Goal: Feedback & Contribution: Submit feedback/report problem

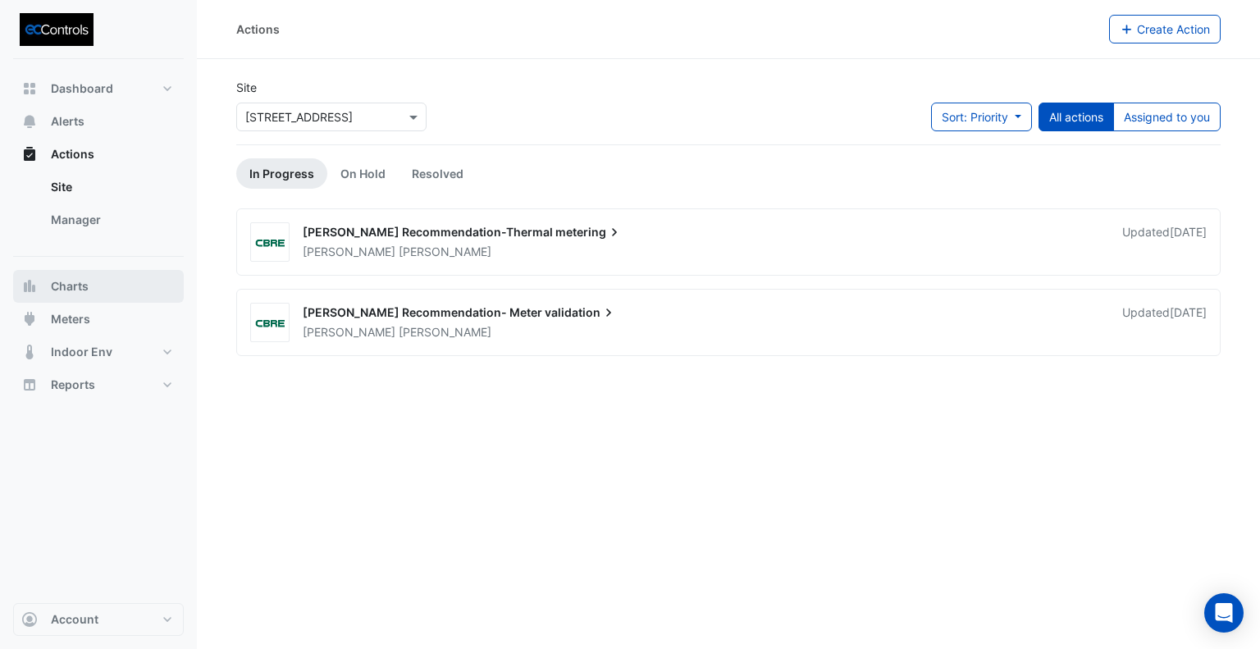
click at [76, 291] on span "Charts" at bounding box center [70, 286] width 38 height 16
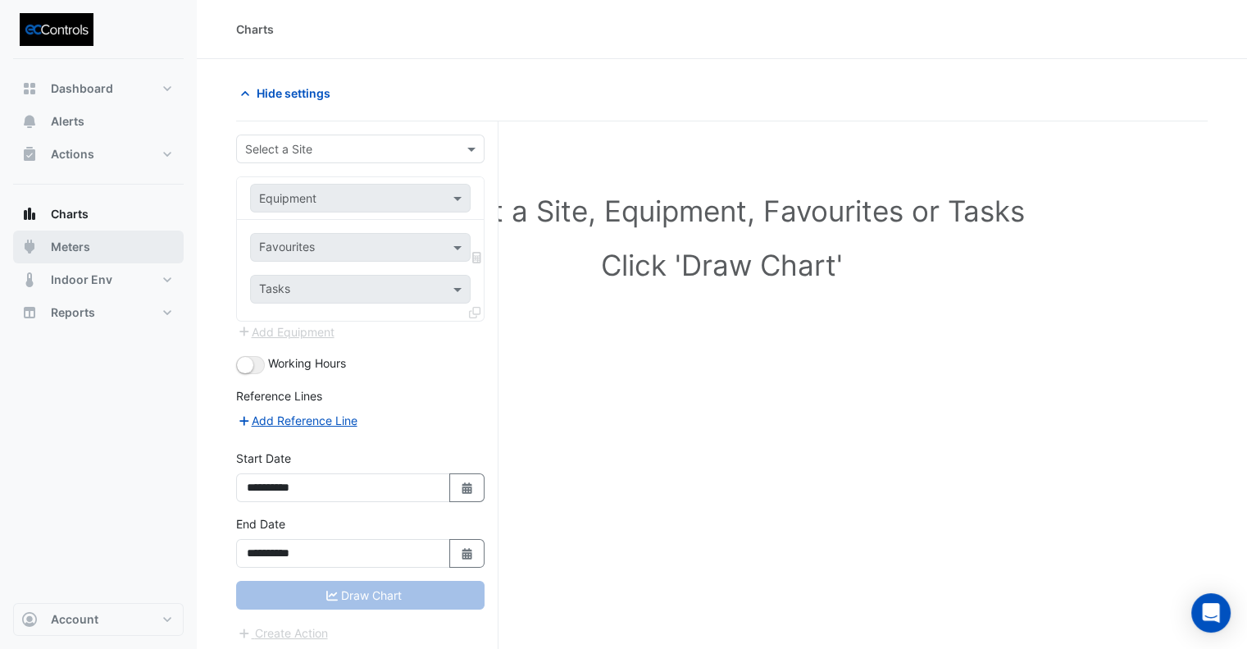
click at [79, 245] on span "Meters" at bounding box center [70, 247] width 39 height 16
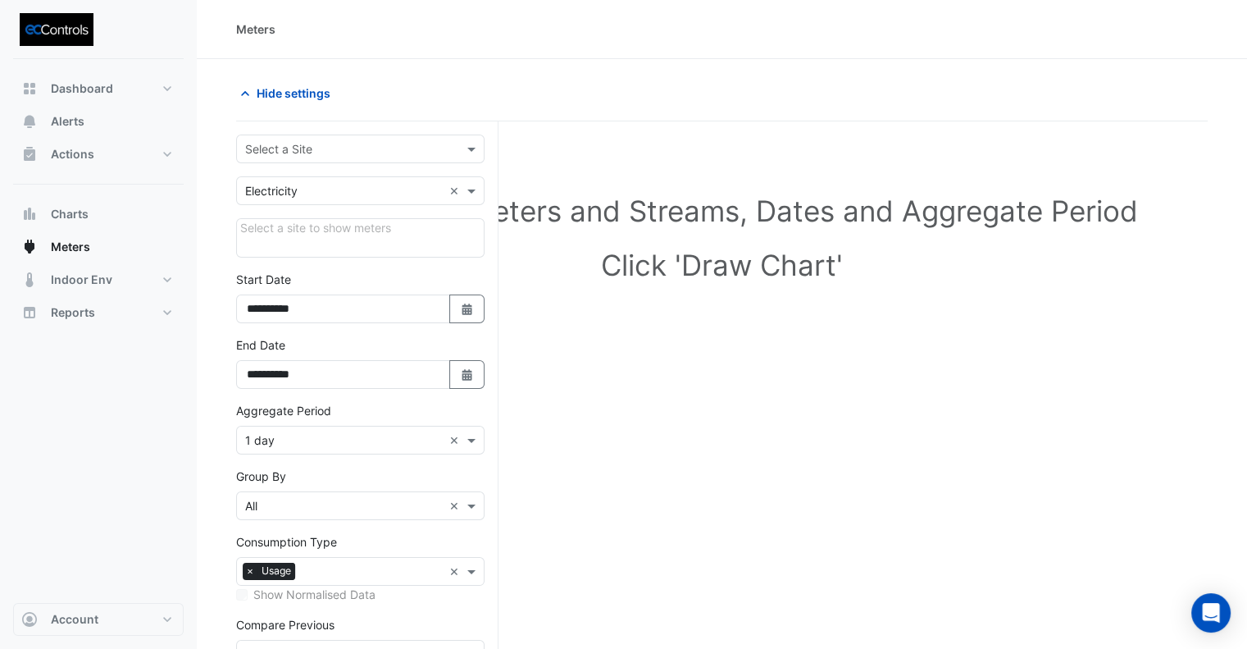
click at [284, 157] on div "Select a Site" at bounding box center [360, 148] width 248 height 29
click at [298, 192] on div "[STREET_ADDRESS]" at bounding box center [360, 183] width 247 height 24
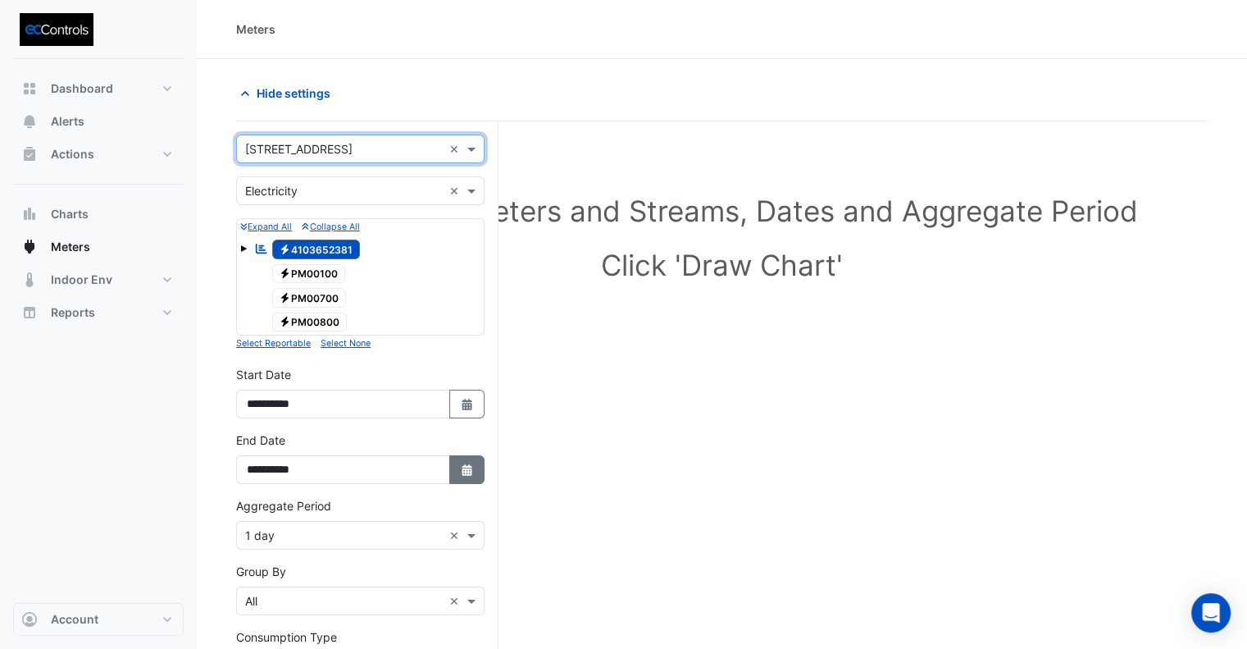
click at [473, 464] on icon "Select Date" at bounding box center [467, 469] width 15 height 11
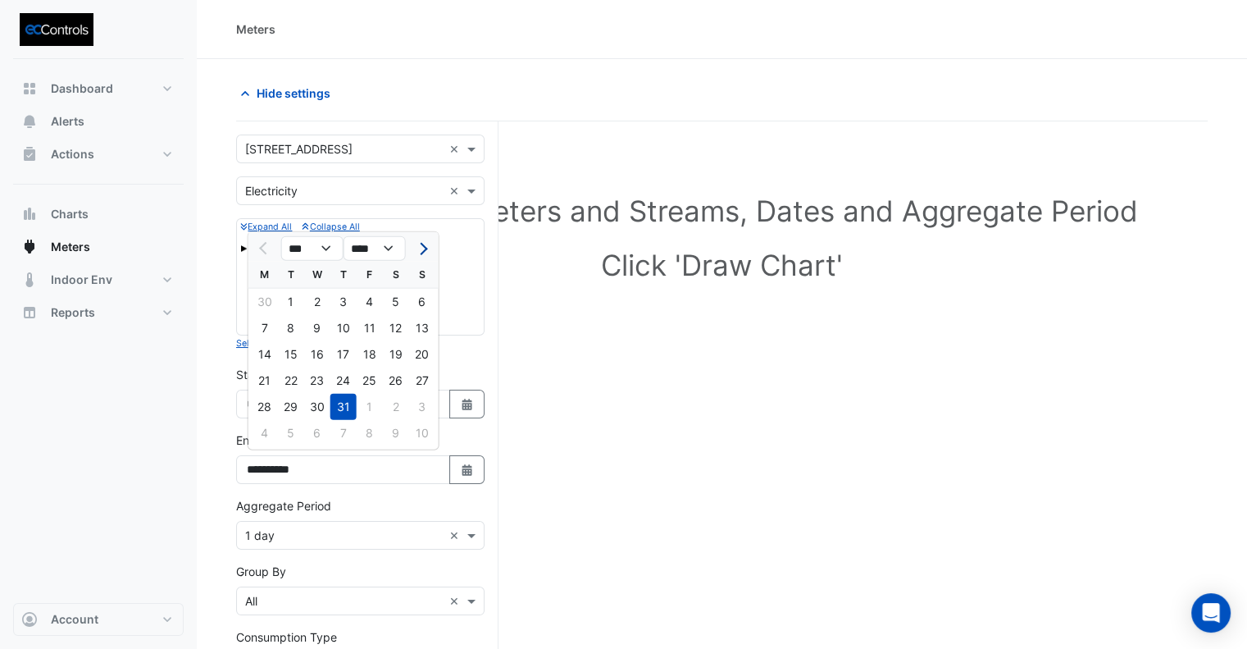
click at [426, 248] on span "Next month" at bounding box center [421, 248] width 12 height 12
select select "*"
click at [292, 381] on div "19" at bounding box center [291, 380] width 26 height 26
type input "**********"
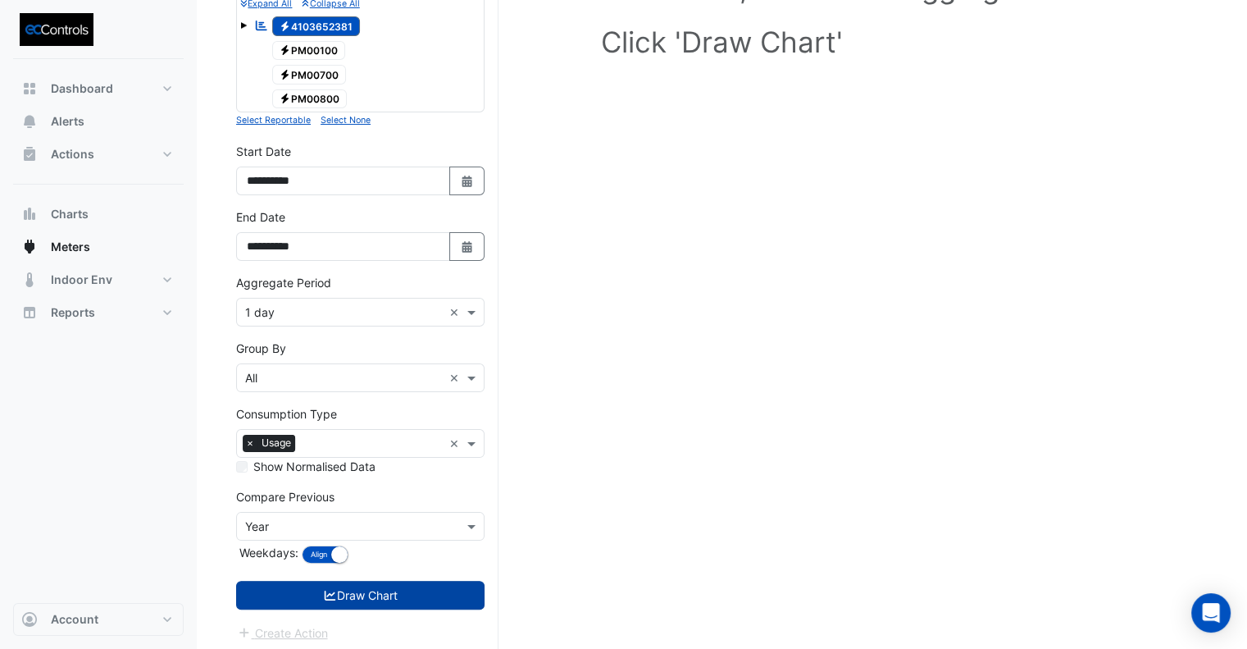
click at [387, 581] on button "Draw Chart" at bounding box center [360, 595] width 248 height 29
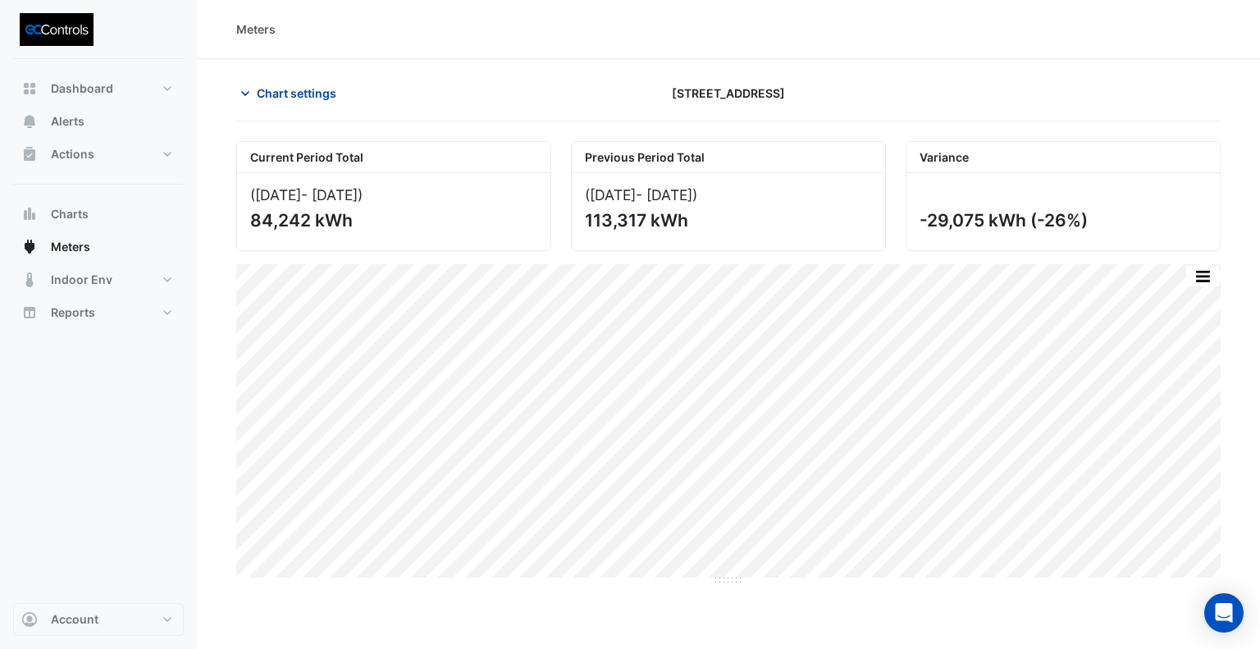
click at [311, 98] on span "Chart settings" at bounding box center [297, 92] width 80 height 17
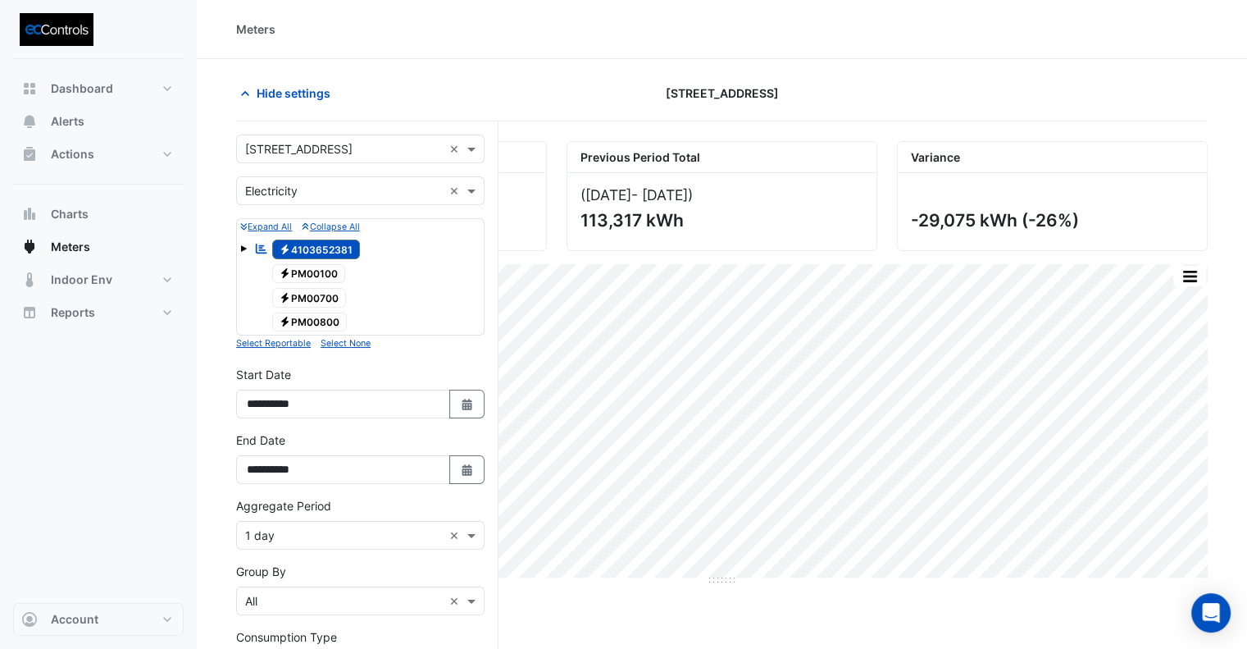
scroll to position [82, 0]
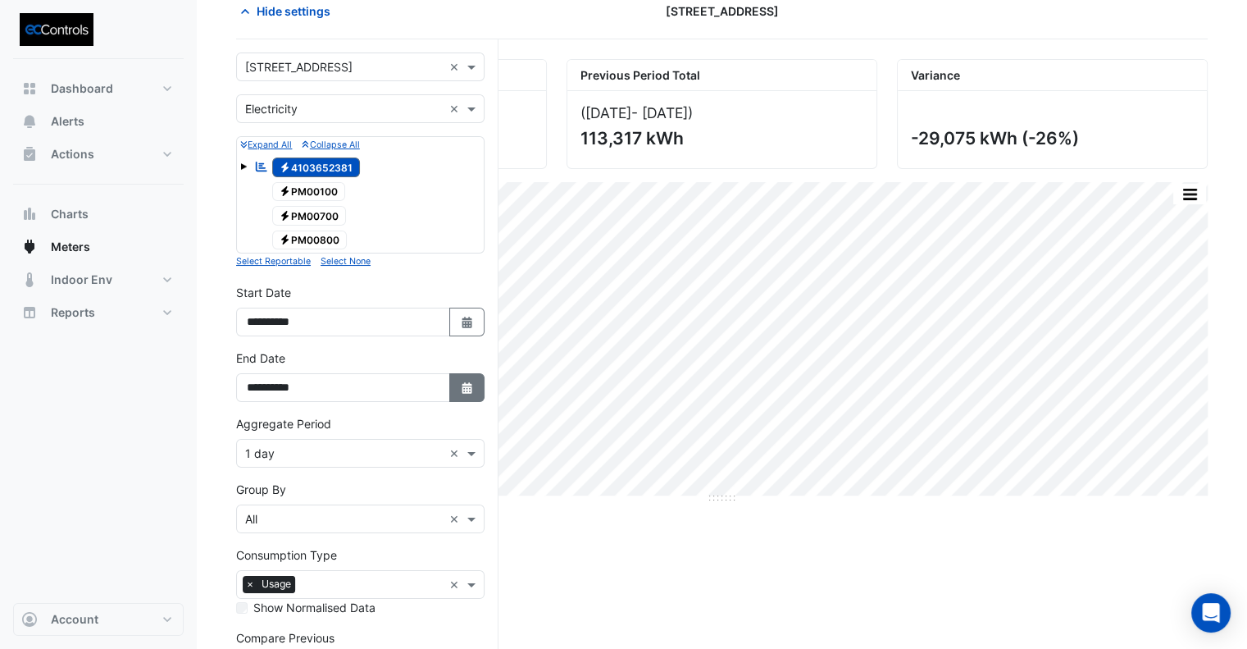
click at [458, 380] on button "Select Date" at bounding box center [467, 387] width 36 height 29
select select "*"
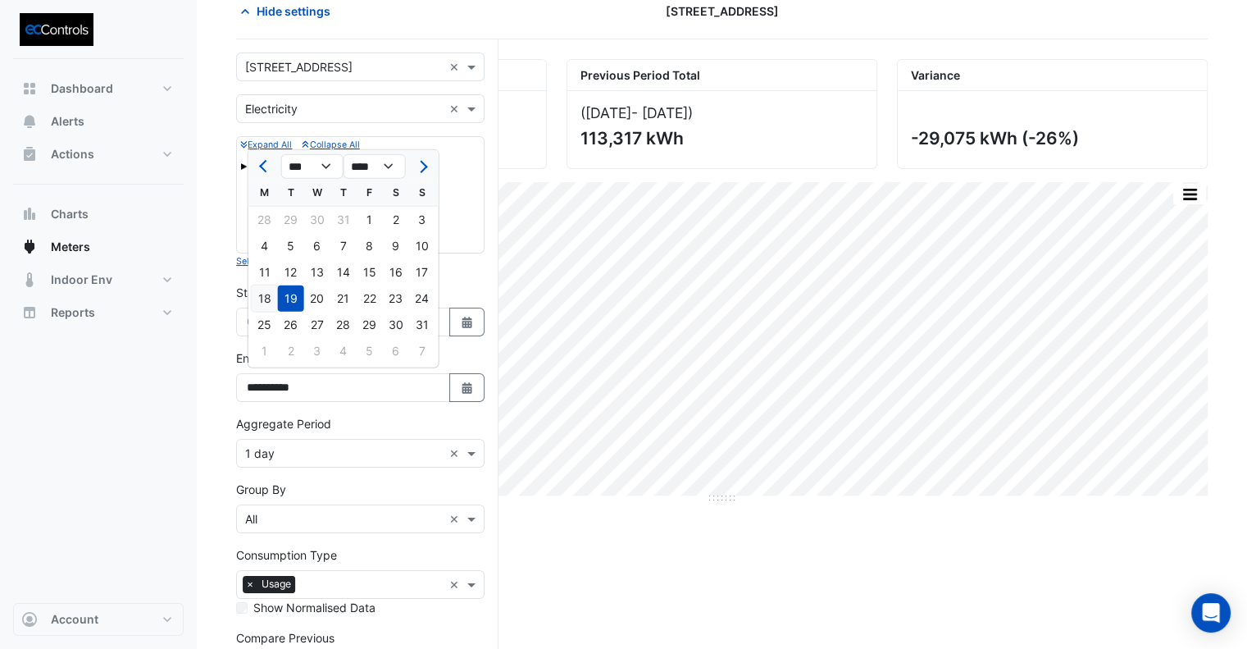
click at [268, 298] on div "18" at bounding box center [265, 298] width 26 height 26
type input "**********"
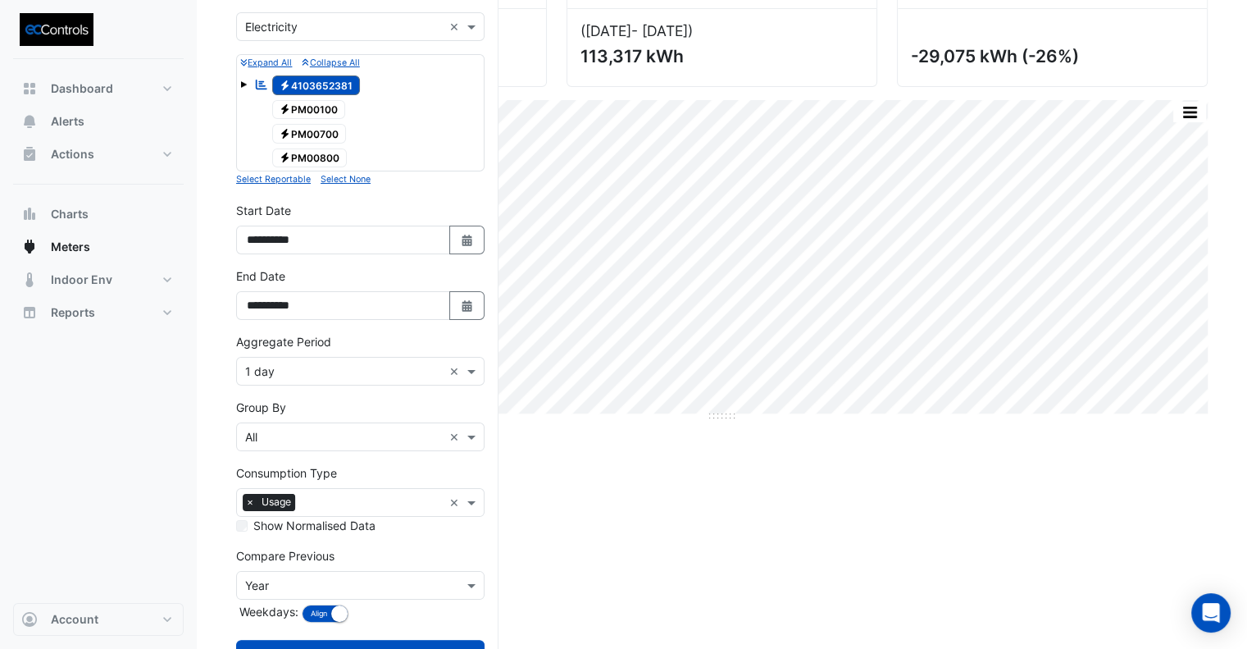
scroll to position [223, 0]
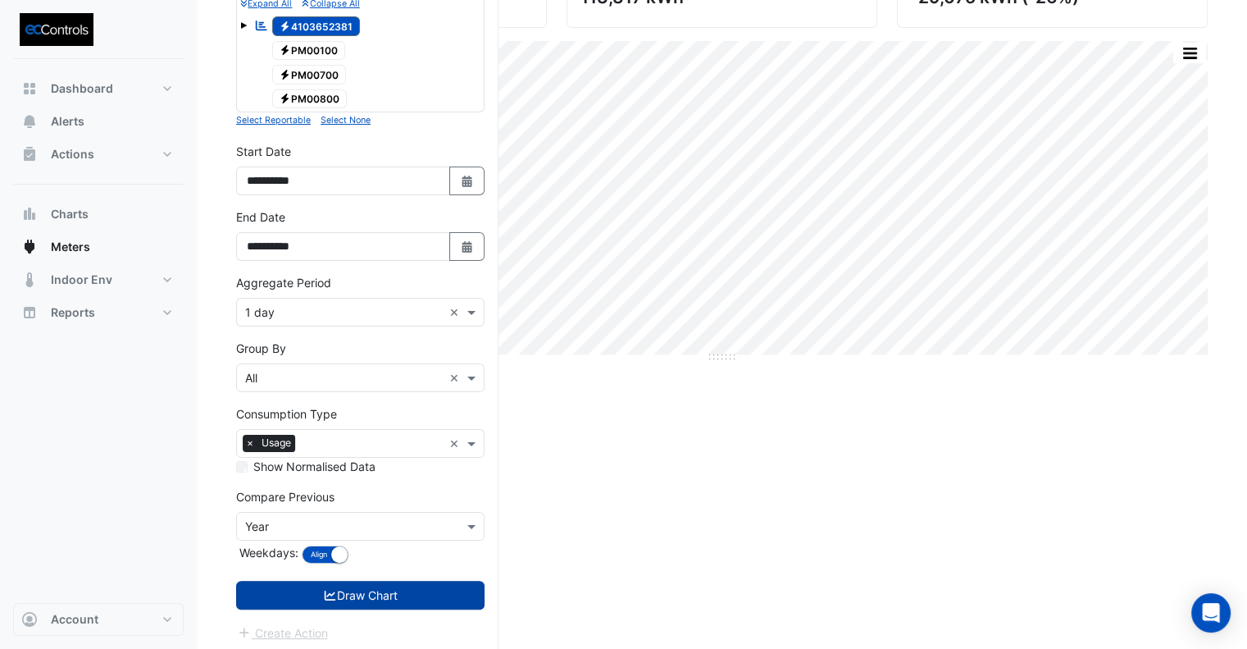
click at [408, 586] on button "Draw Chart" at bounding box center [360, 595] width 248 height 29
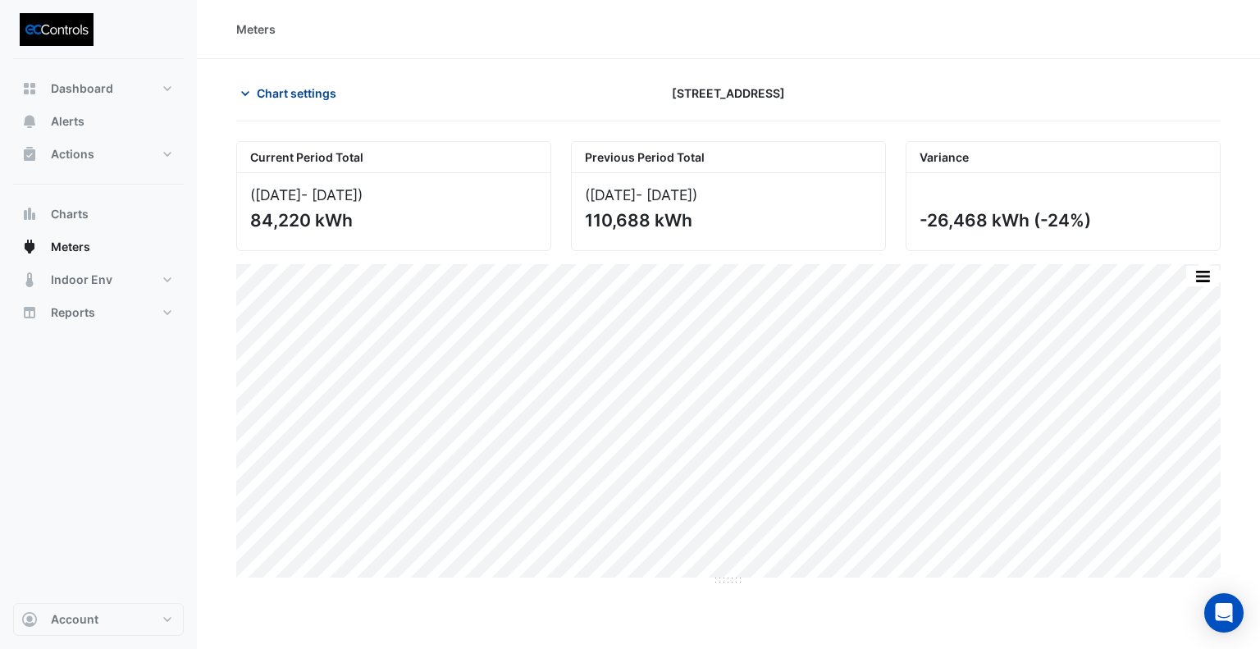
click at [321, 98] on span "Chart settings" at bounding box center [297, 92] width 80 height 17
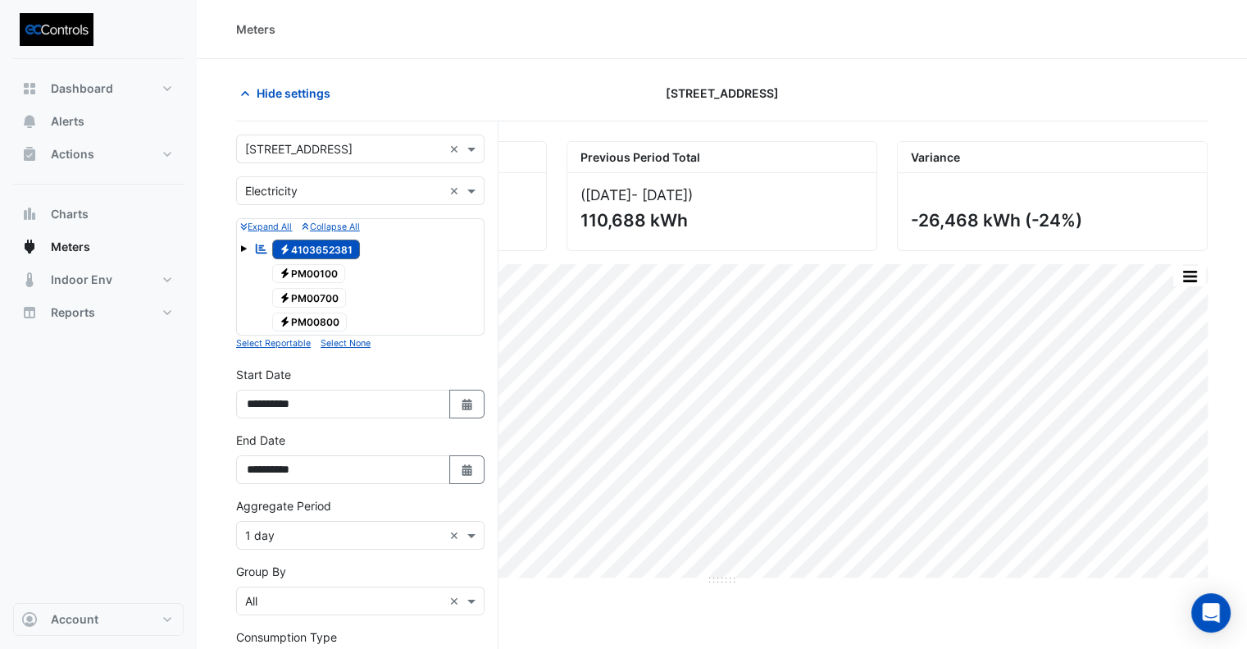
click at [961, 94] on div at bounding box center [1052, 93] width 330 height 29
click at [843, 91] on div "[STREET_ADDRESS]" at bounding box center [722, 93] width 330 height 29
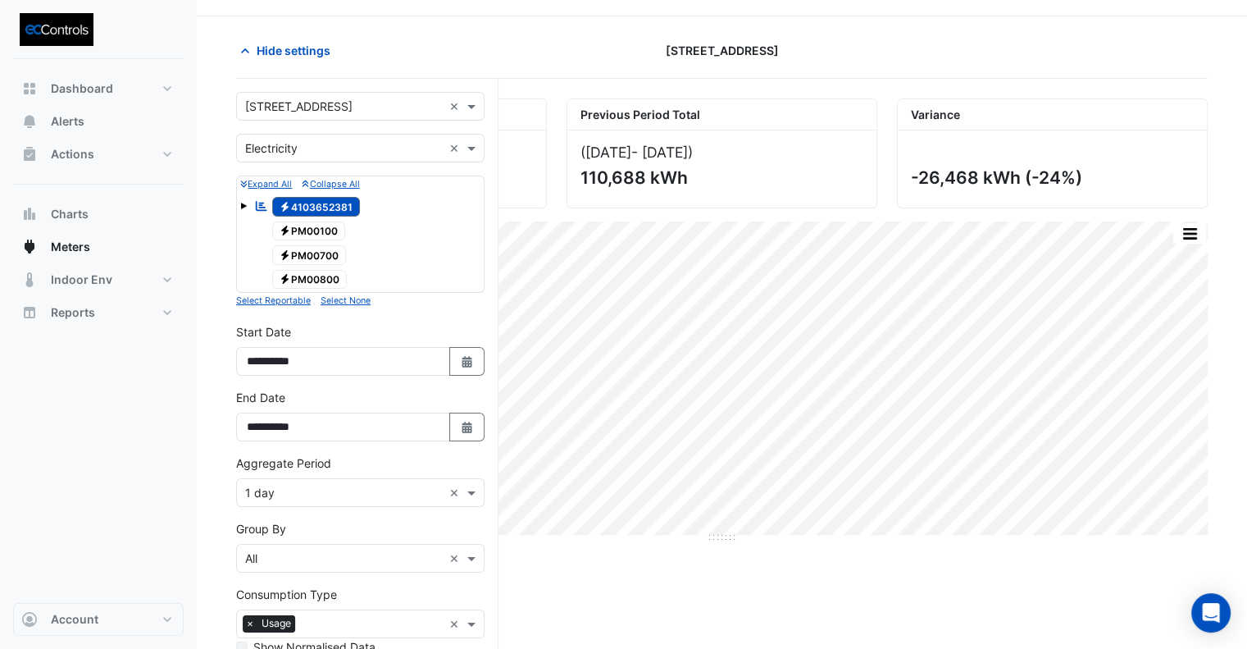
scroll to position [82, 0]
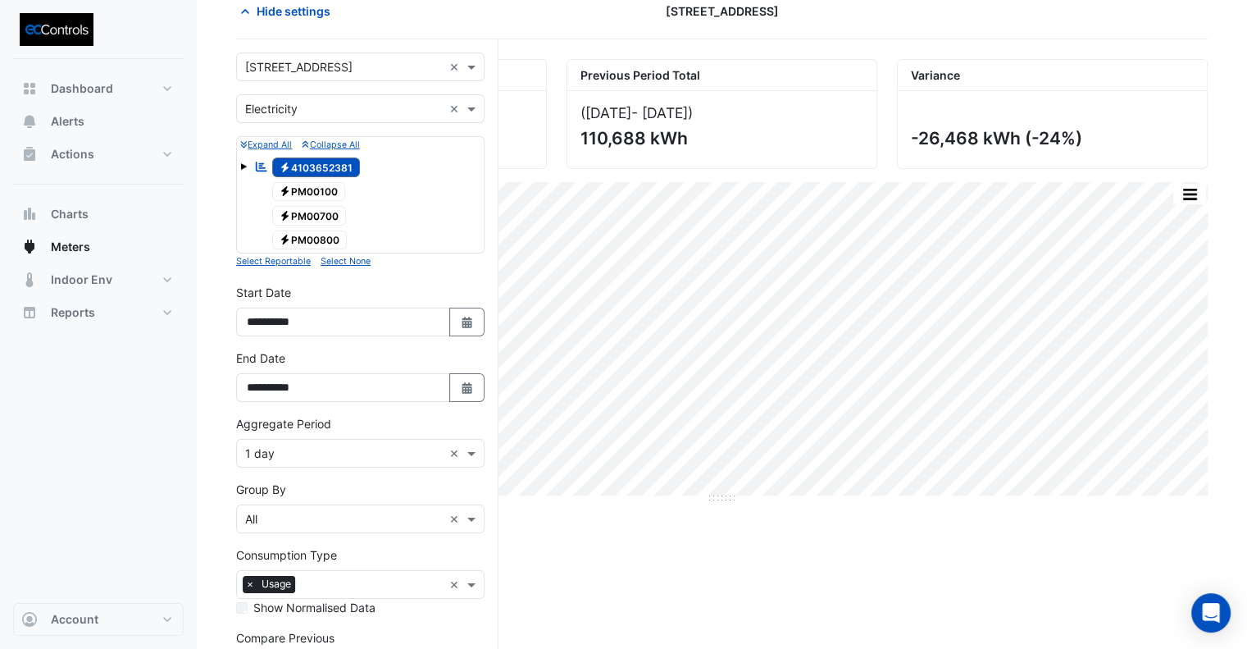
click at [540, 547] on div "Current Period Total (01 Jul 25 - 18 Aug 25 ) 84,220 kWh Previous Period Total …" at bounding box center [722, 427] width 972 height 737
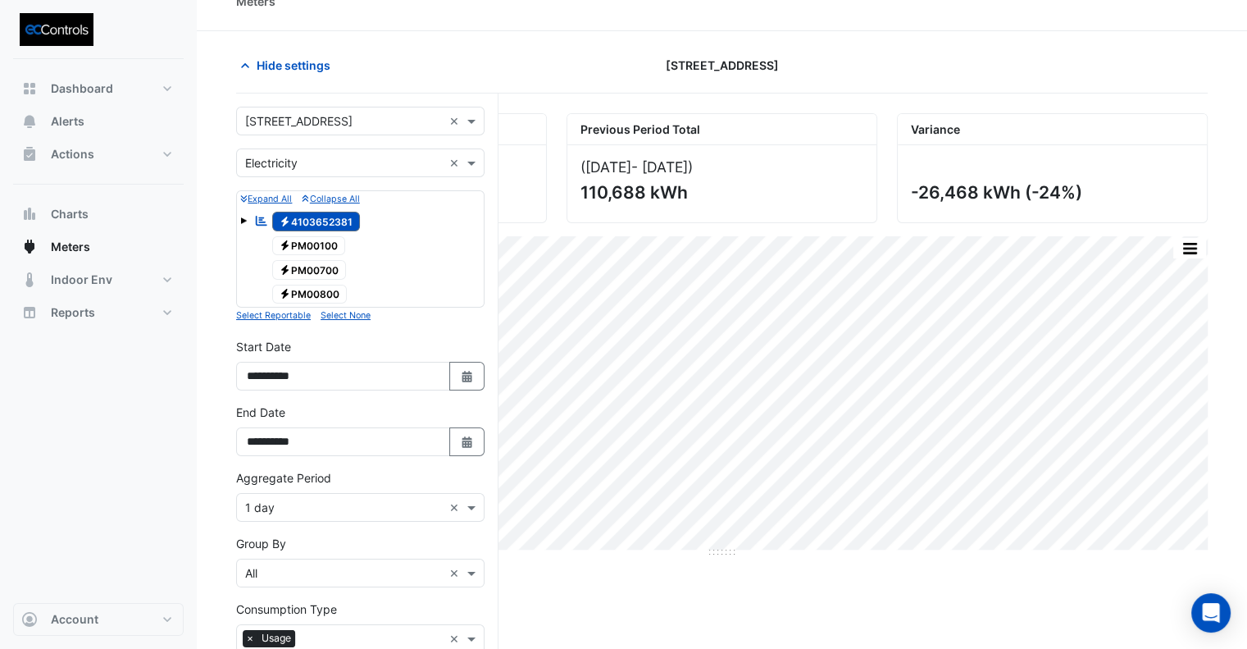
scroll to position [0, 0]
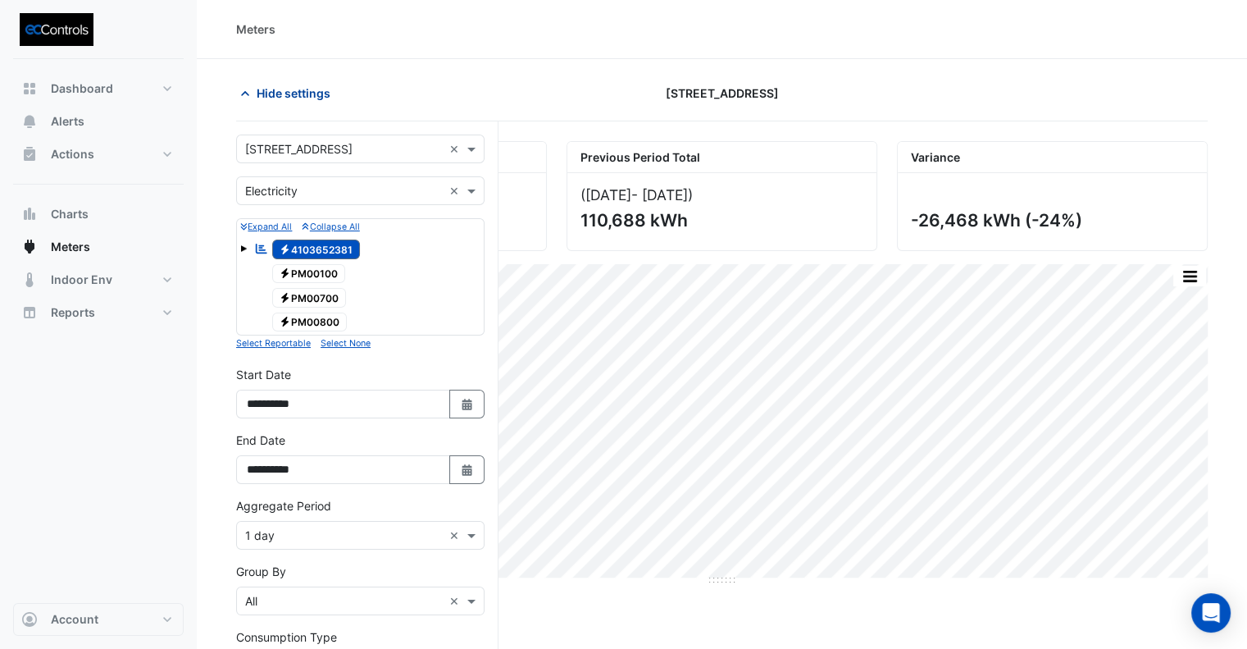
click at [287, 90] on span "Hide settings" at bounding box center [294, 92] width 74 height 17
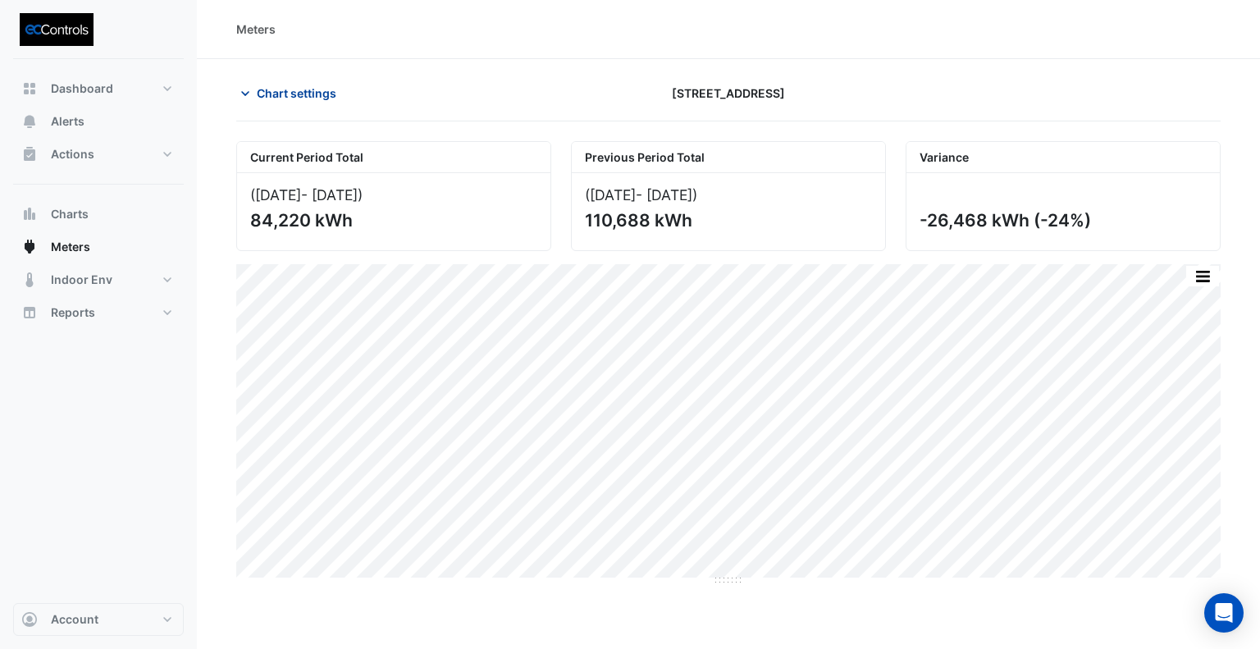
click at [292, 96] on span "Chart settings" at bounding box center [297, 92] width 80 height 17
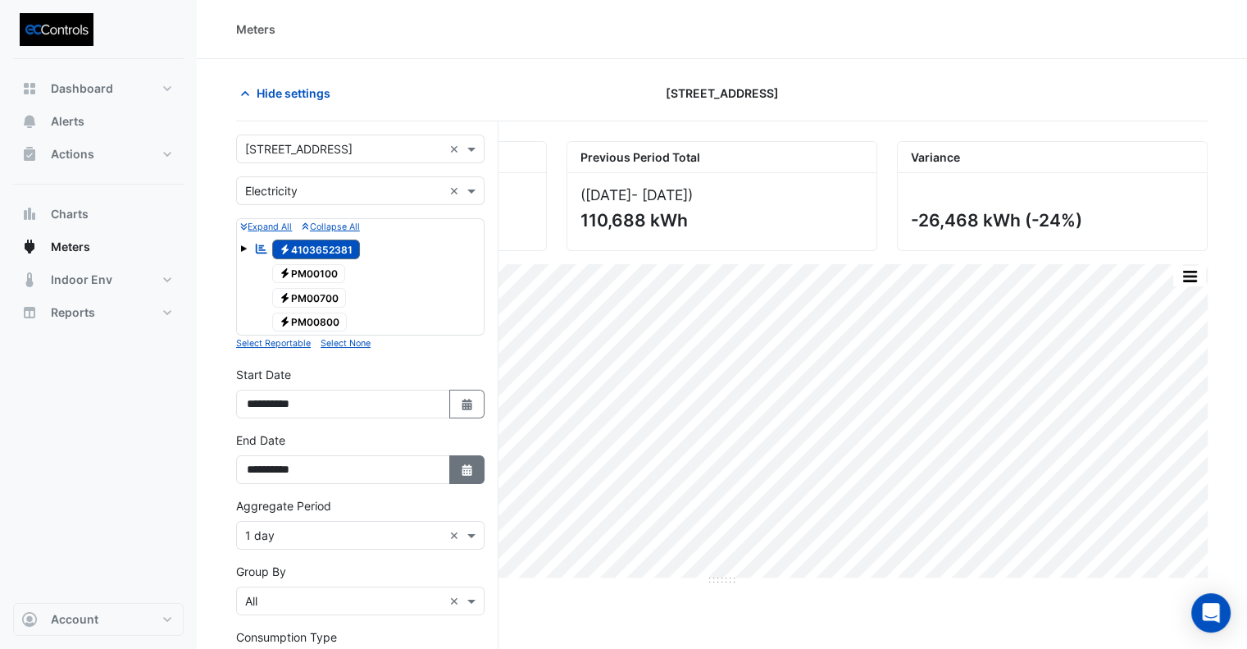
click at [472, 476] on button "Select Date" at bounding box center [467, 469] width 36 height 29
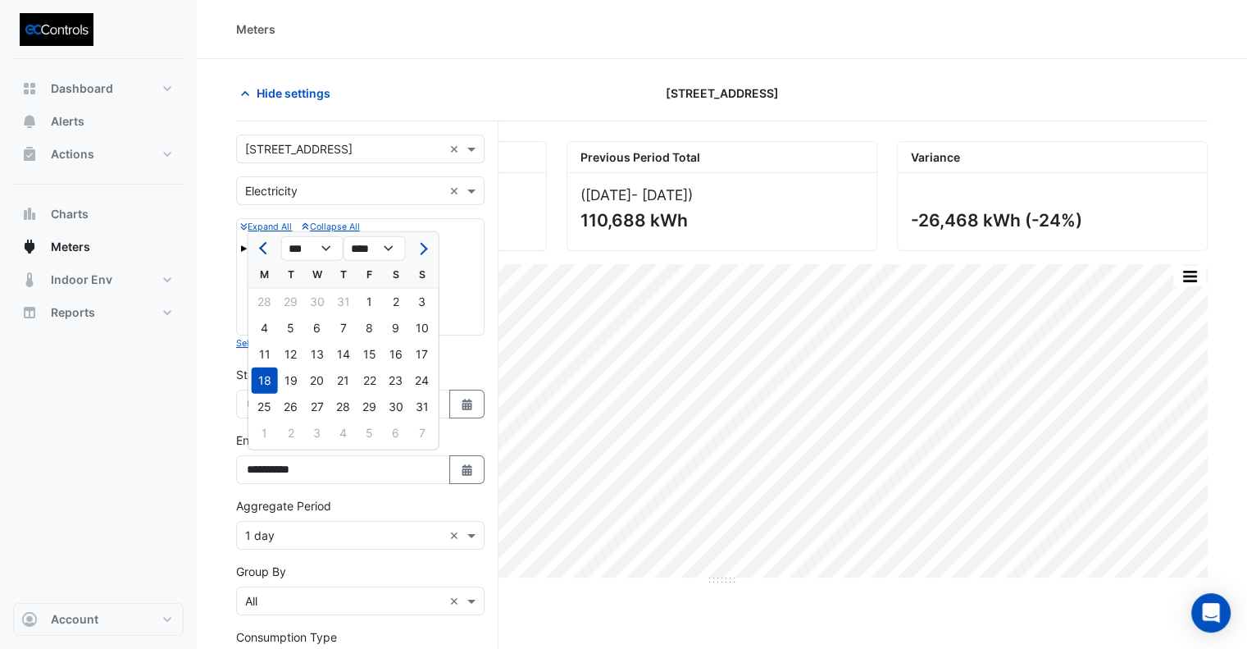
click at [267, 244] on button "Previous month" at bounding box center [265, 248] width 20 height 26
select select "*"
click at [267, 244] on div at bounding box center [264, 248] width 33 height 26
click at [269, 244] on div at bounding box center [264, 248] width 33 height 26
click at [263, 255] on div at bounding box center [264, 248] width 33 height 26
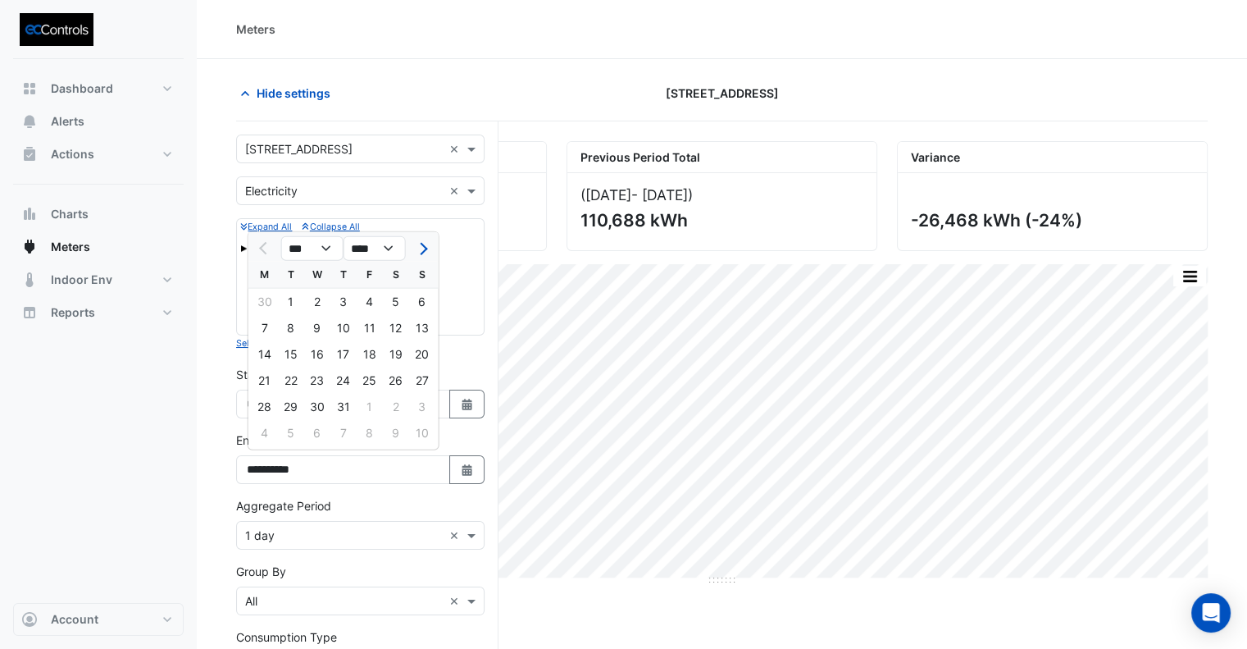
click at [499, 129] on div "Current Period Total (01 Jul 25 - 18 Aug 25 ) 84,220 kWh Previous Period Total …" at bounding box center [721, 189] width 991 height 123
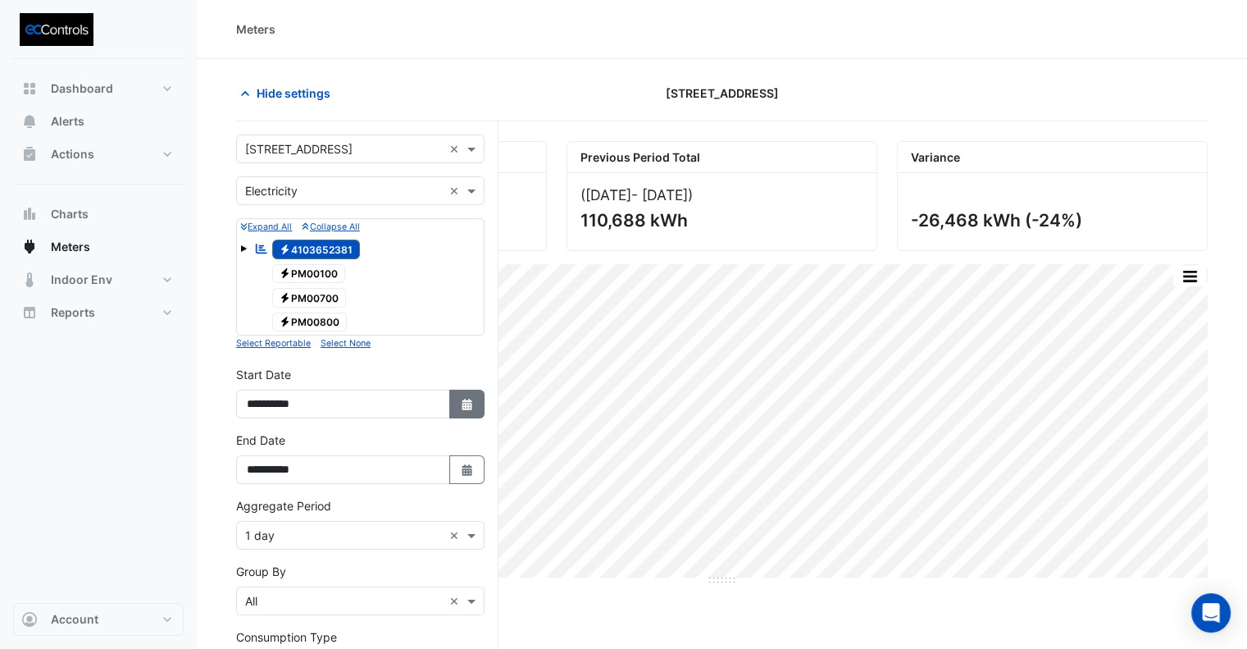
click at [469, 403] on icon "button" at bounding box center [467, 404] width 10 height 11
select select "*"
select select "****"
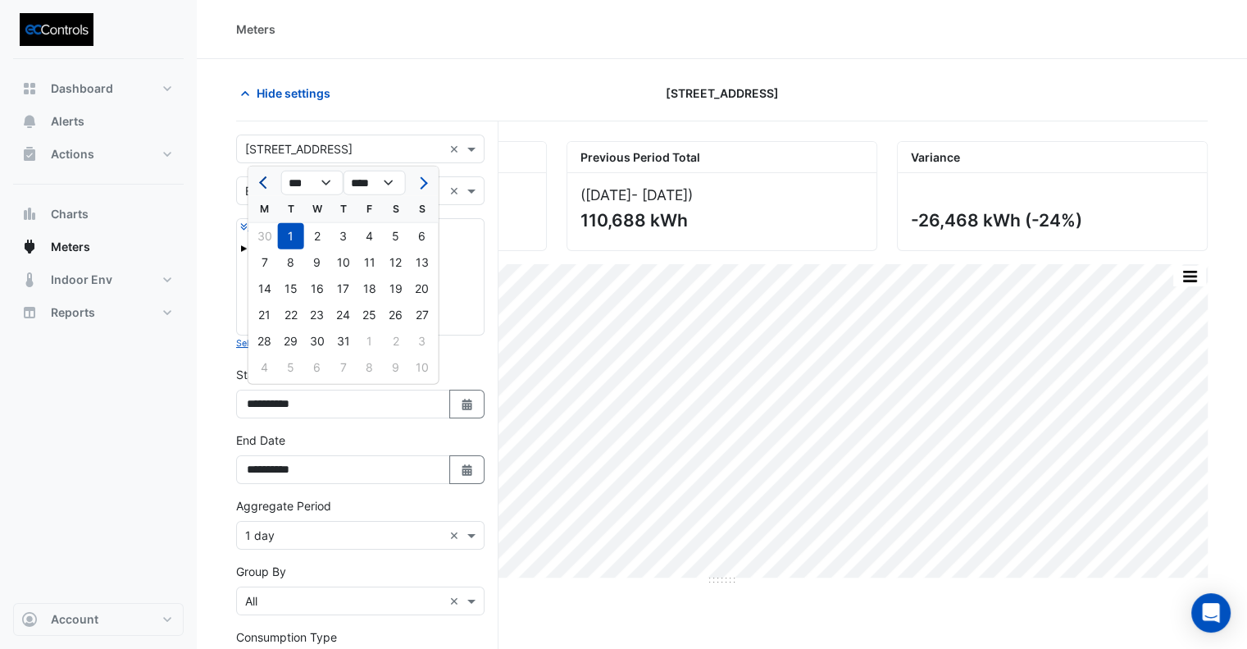
click at [259, 185] on button "Previous month" at bounding box center [265, 183] width 20 height 26
select select "*"
click at [349, 238] on div "1" at bounding box center [343, 236] width 26 height 26
type input "**********"
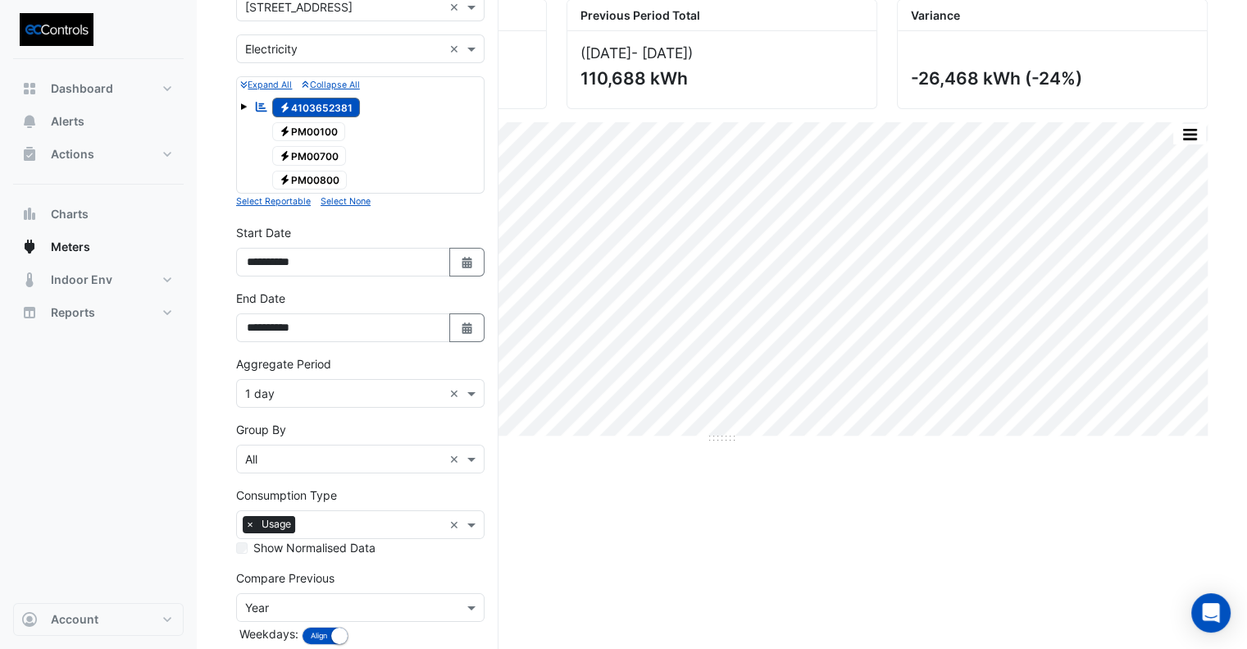
scroll to position [223, 0]
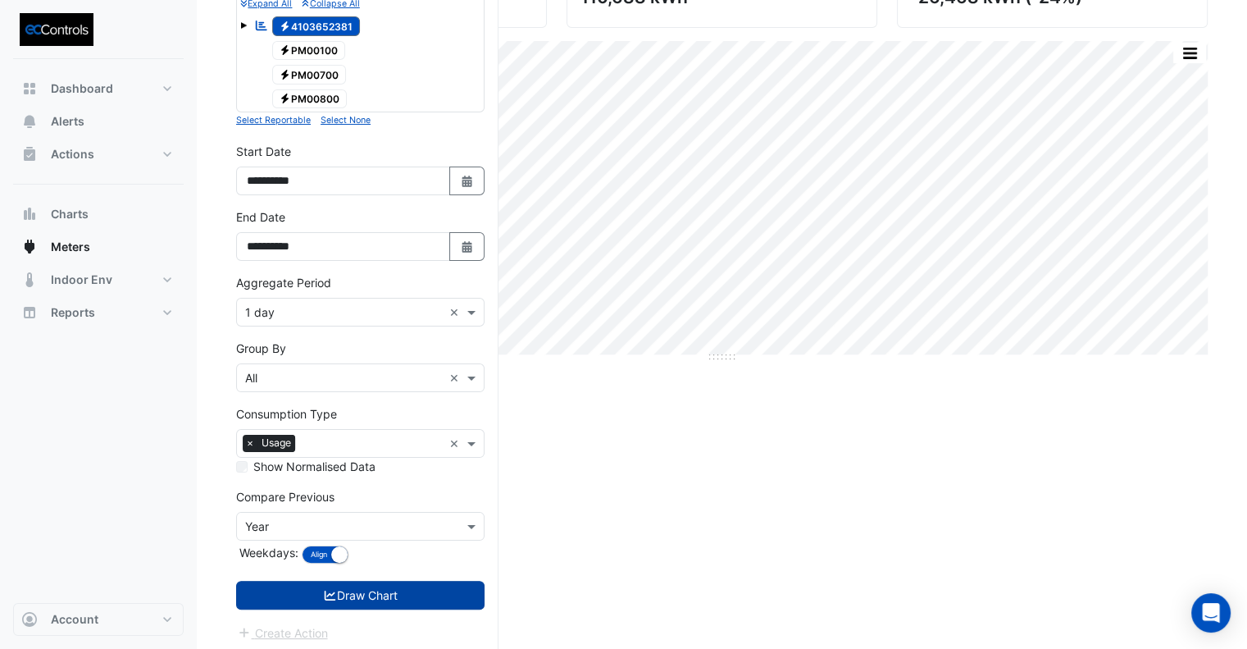
click at [394, 594] on button "Draw Chart" at bounding box center [360, 595] width 248 height 29
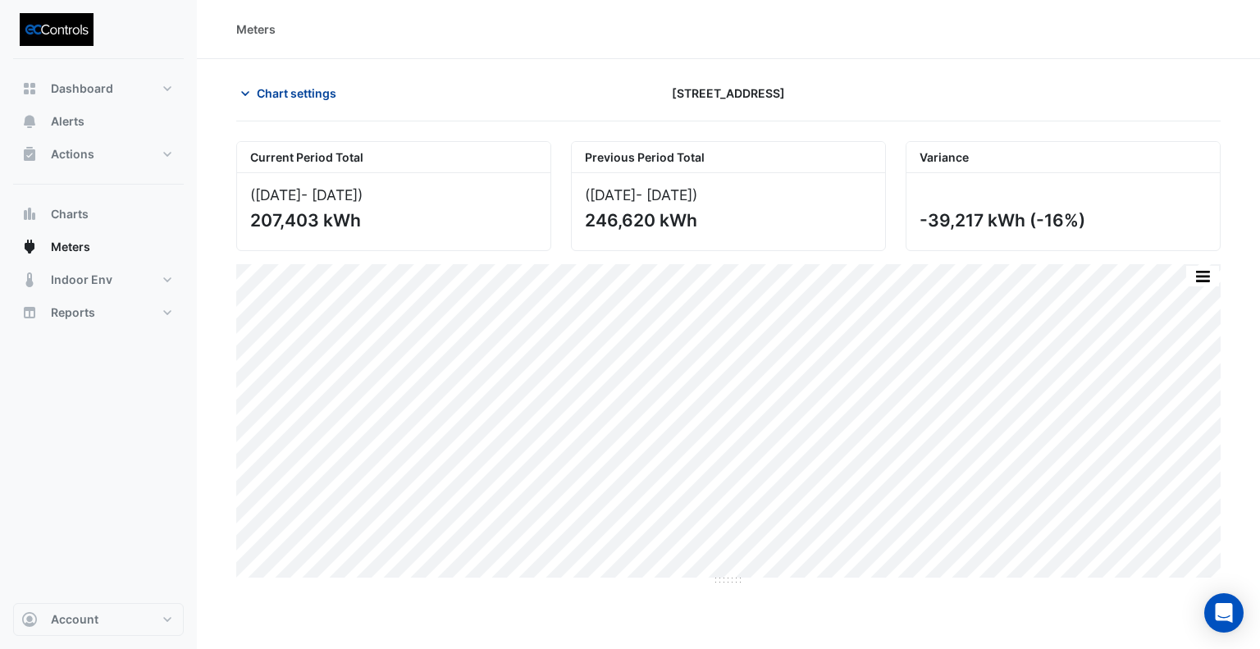
click at [259, 89] on span "Chart settings" at bounding box center [297, 92] width 80 height 17
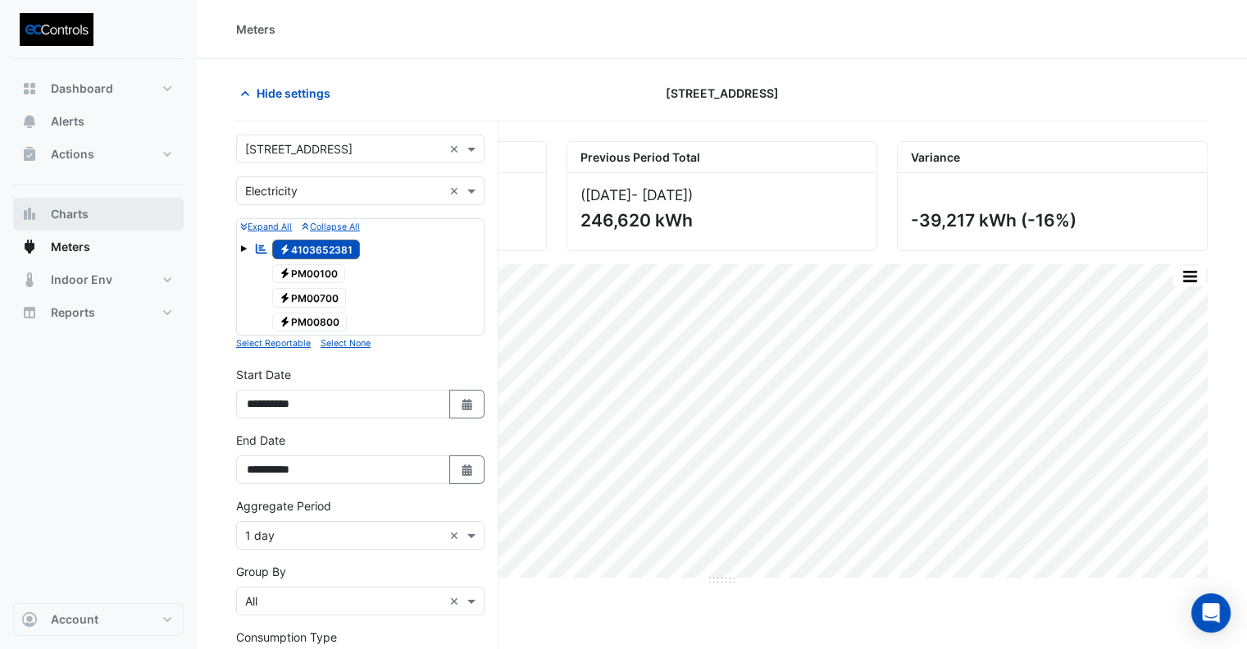
click at [75, 218] on span "Charts" at bounding box center [70, 214] width 38 height 16
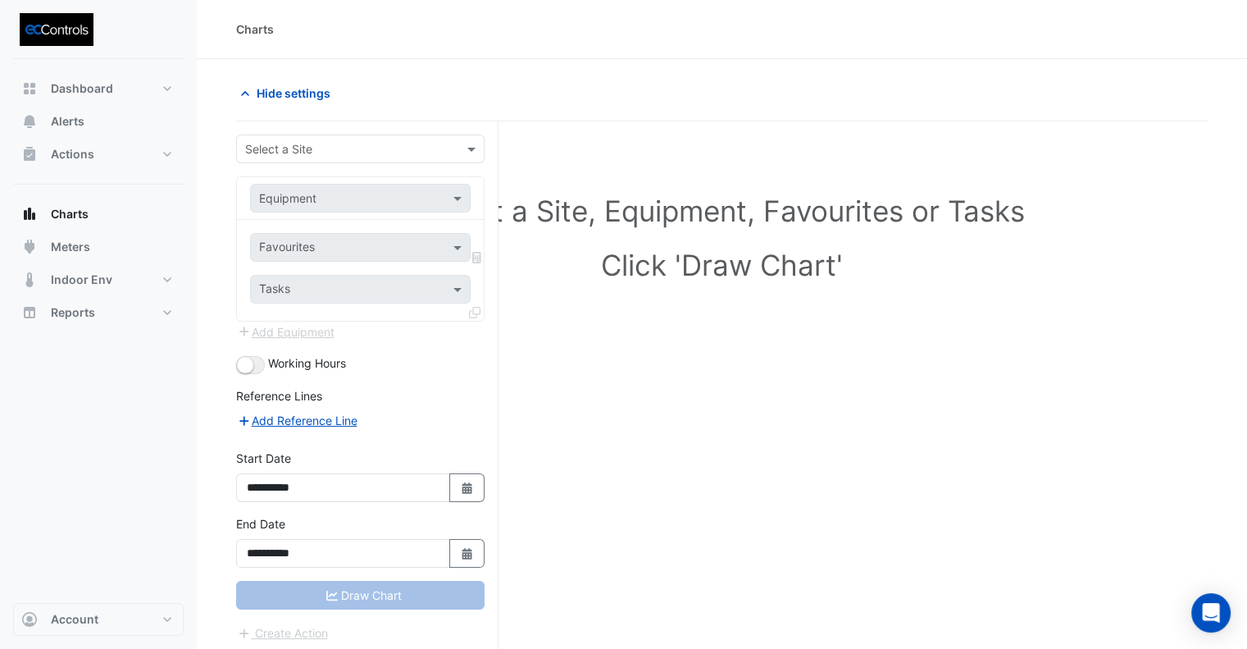
click at [305, 157] on div "Select a Site" at bounding box center [347, 148] width 220 height 17
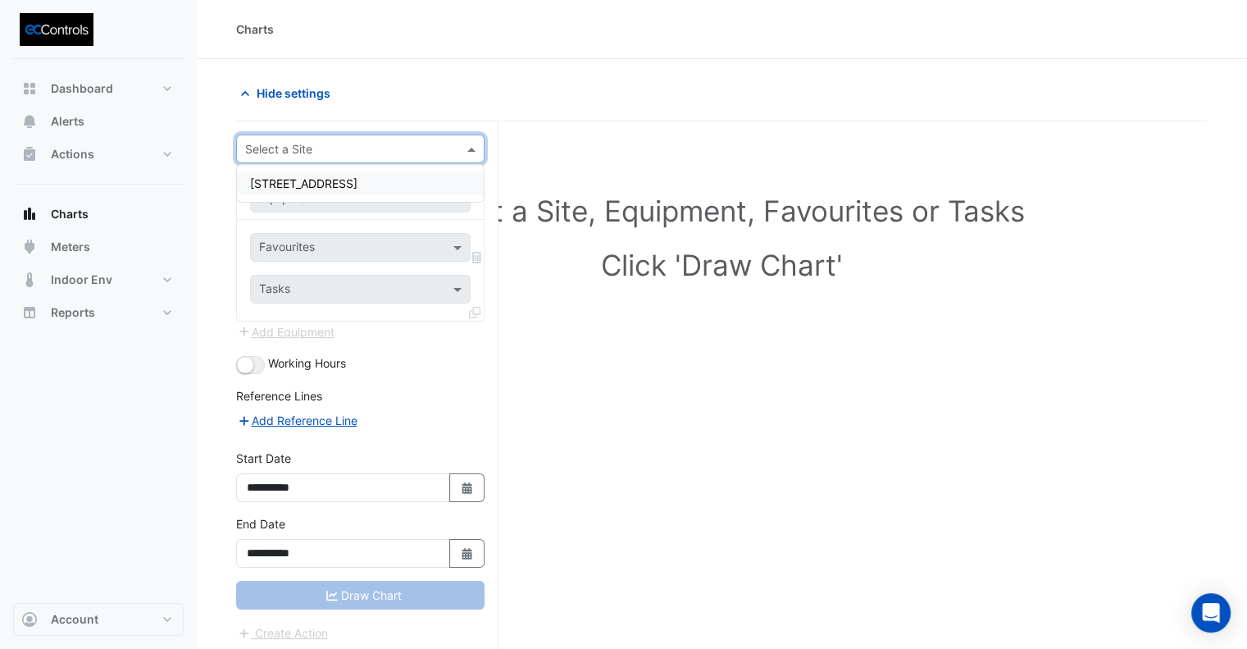
click at [312, 190] on div "[STREET_ADDRESS]" at bounding box center [360, 183] width 247 height 24
click at [312, 199] on input "text" at bounding box center [344, 198] width 170 height 17
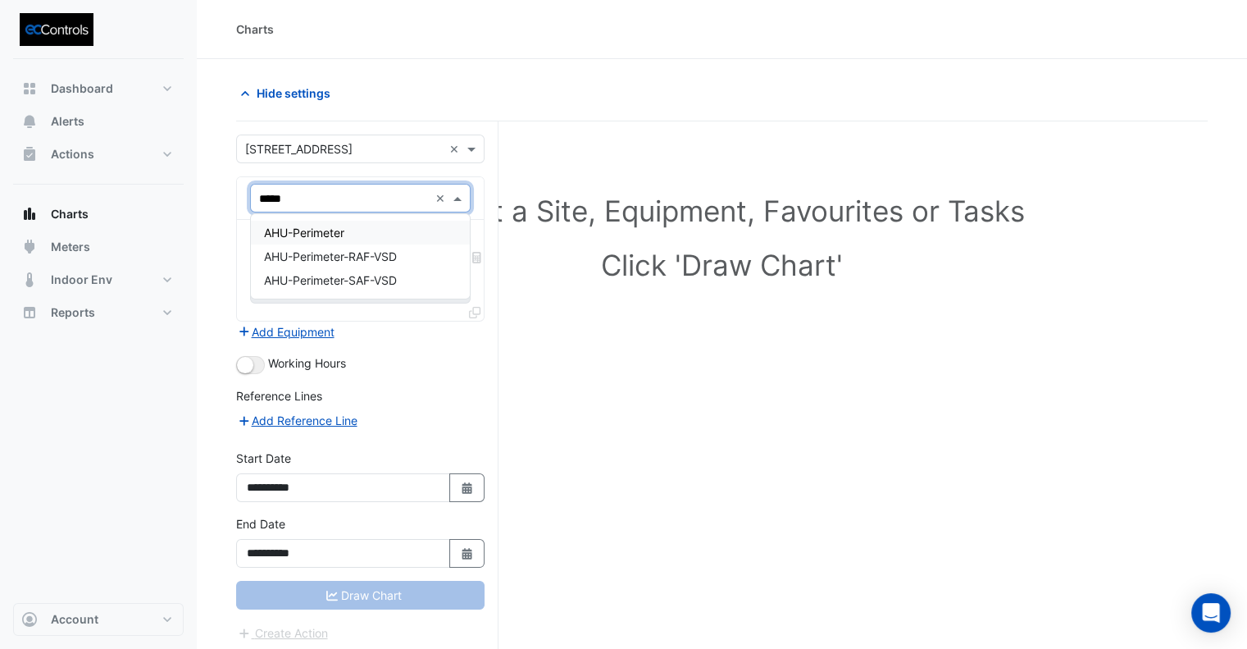
type input "******"
click at [335, 234] on span "AHU-Perimeter" at bounding box center [304, 233] width 80 height 14
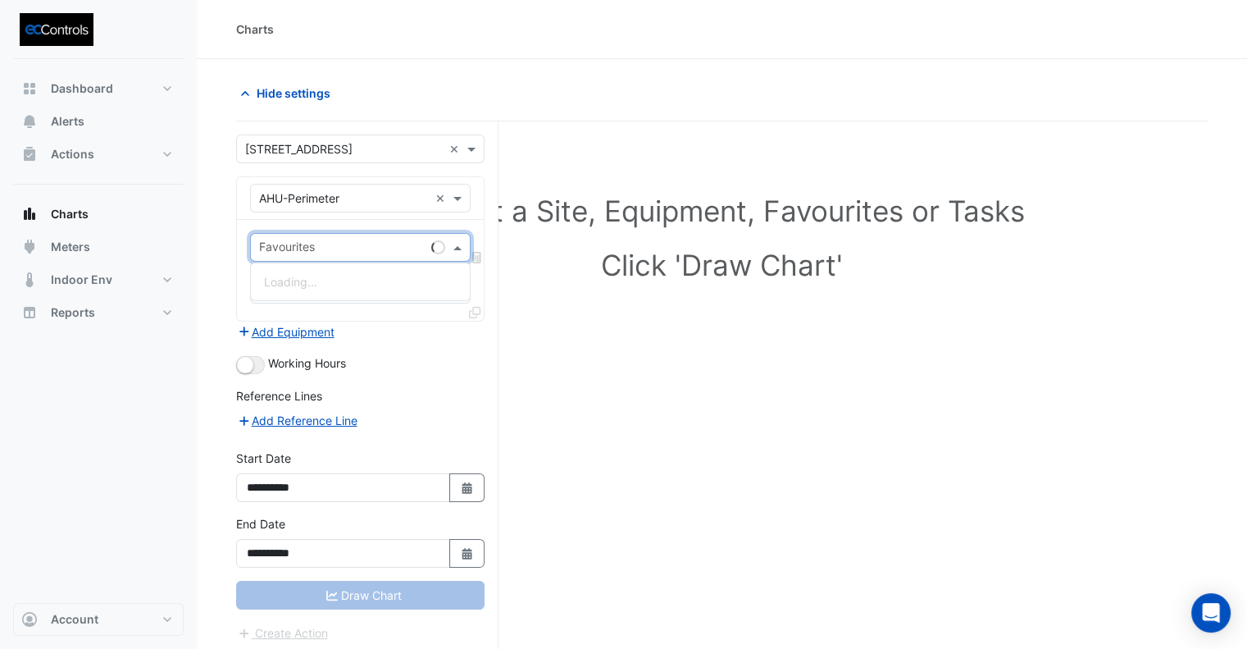
click at [324, 253] on input "text" at bounding box center [342, 248] width 166 height 17
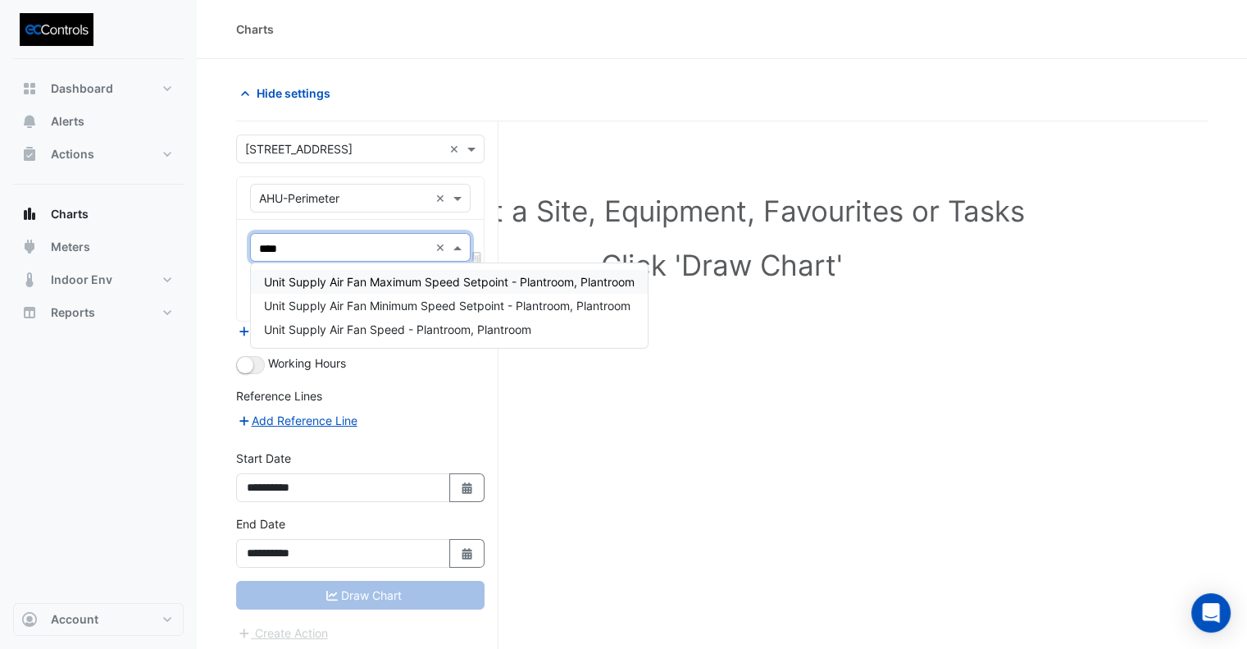
type input "*****"
click at [390, 326] on span "Unit Supply Air Fan Speed - Plantroom, Plantroom" at bounding box center [397, 329] width 267 height 14
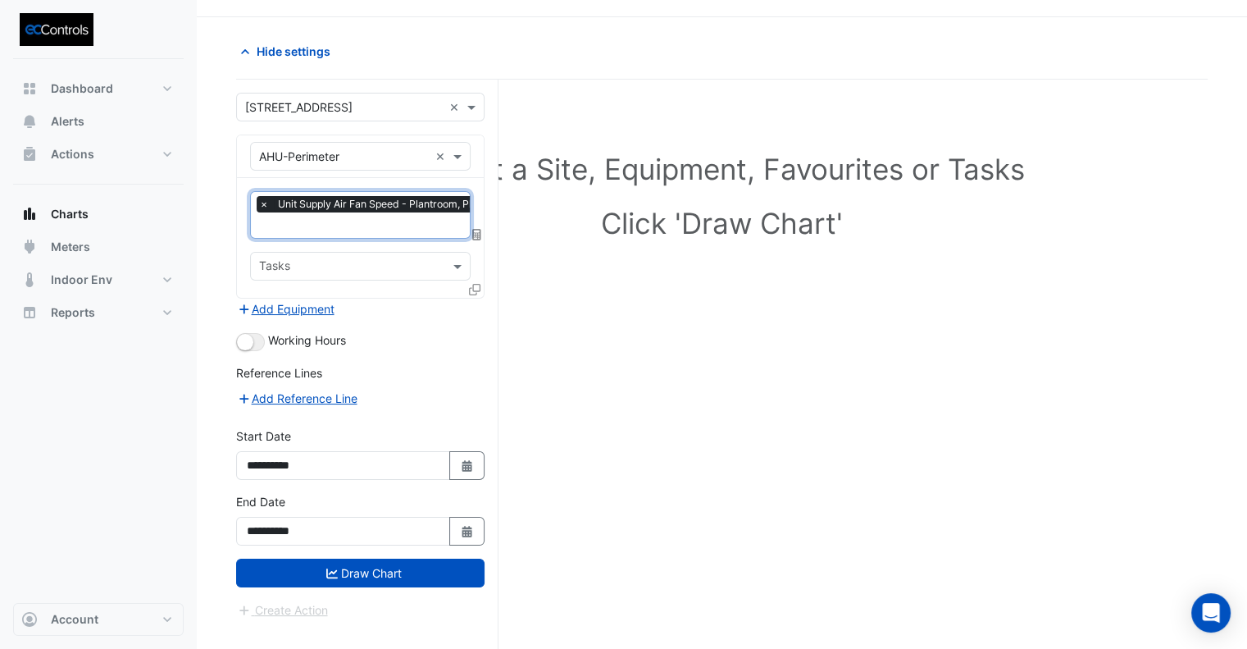
scroll to position [62, 0]
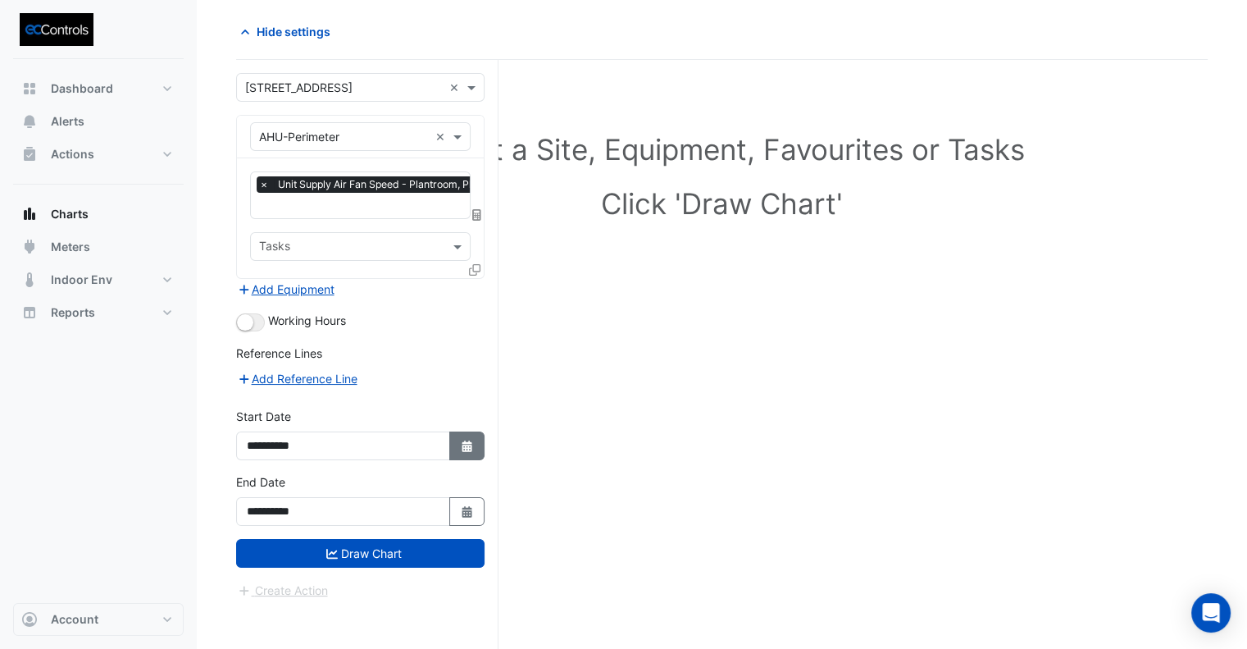
click at [483, 444] on button "Select Date" at bounding box center [467, 445] width 36 height 29
select select "*"
select select "****"
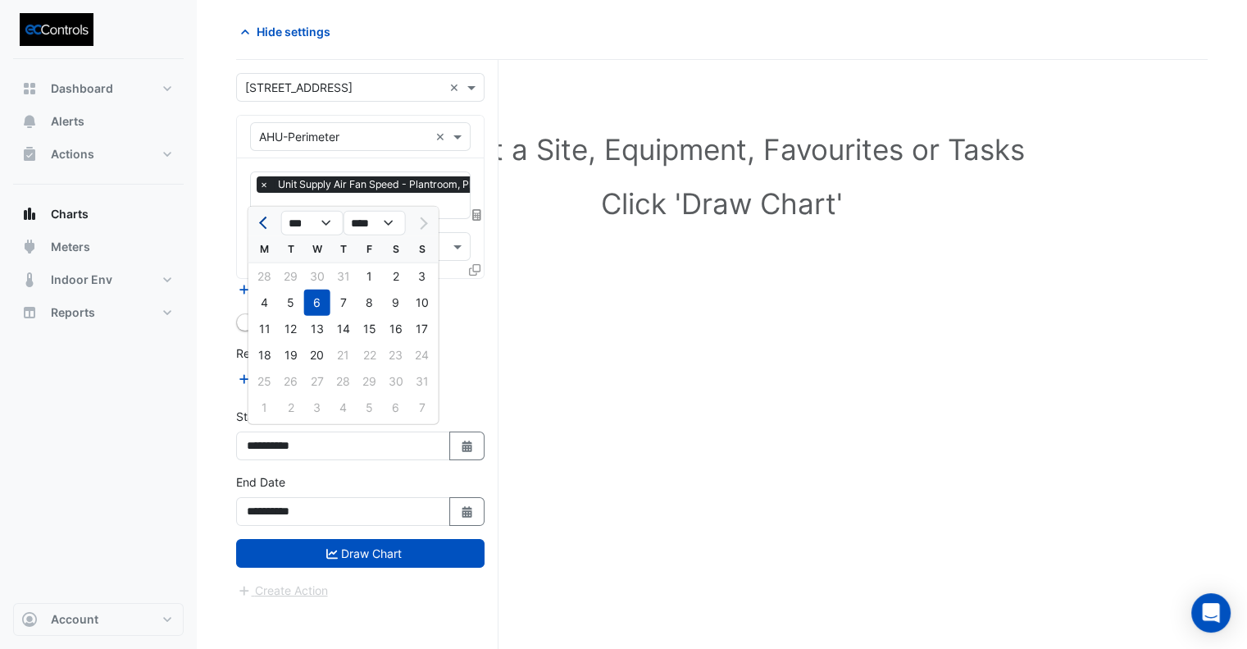
click at [267, 221] on span "Previous month" at bounding box center [265, 222] width 12 height 12
click at [267, 219] on span "Previous month" at bounding box center [265, 222] width 12 height 12
click at [269, 218] on button "Previous month" at bounding box center [265, 223] width 20 height 26
click at [270, 216] on button "Previous month" at bounding box center [265, 223] width 20 height 26
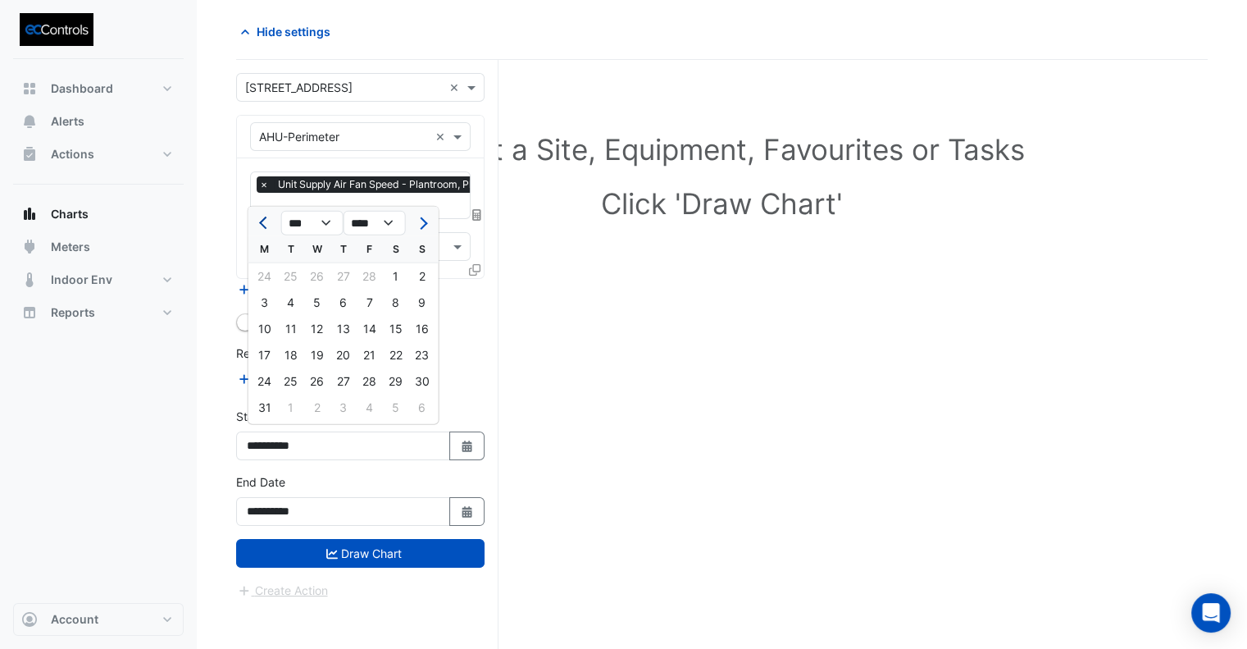
click at [271, 216] on button "Previous month" at bounding box center [265, 223] width 20 height 26
click at [258, 223] on button "Previous month" at bounding box center [265, 223] width 20 height 26
select select "*"
click at [317, 274] on div "1" at bounding box center [317, 276] width 26 height 26
type input "**********"
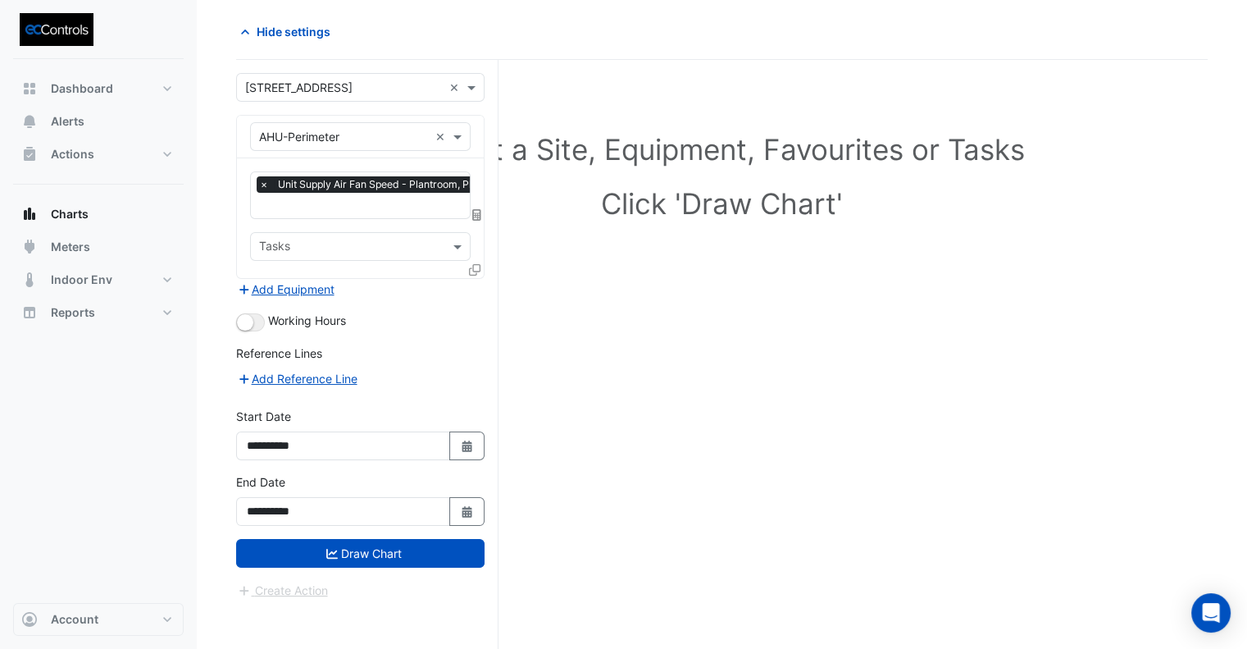
click at [419, 564] on form "**********" at bounding box center [360, 336] width 248 height 526
click at [426, 550] on button "Draw Chart" at bounding box center [360, 553] width 248 height 29
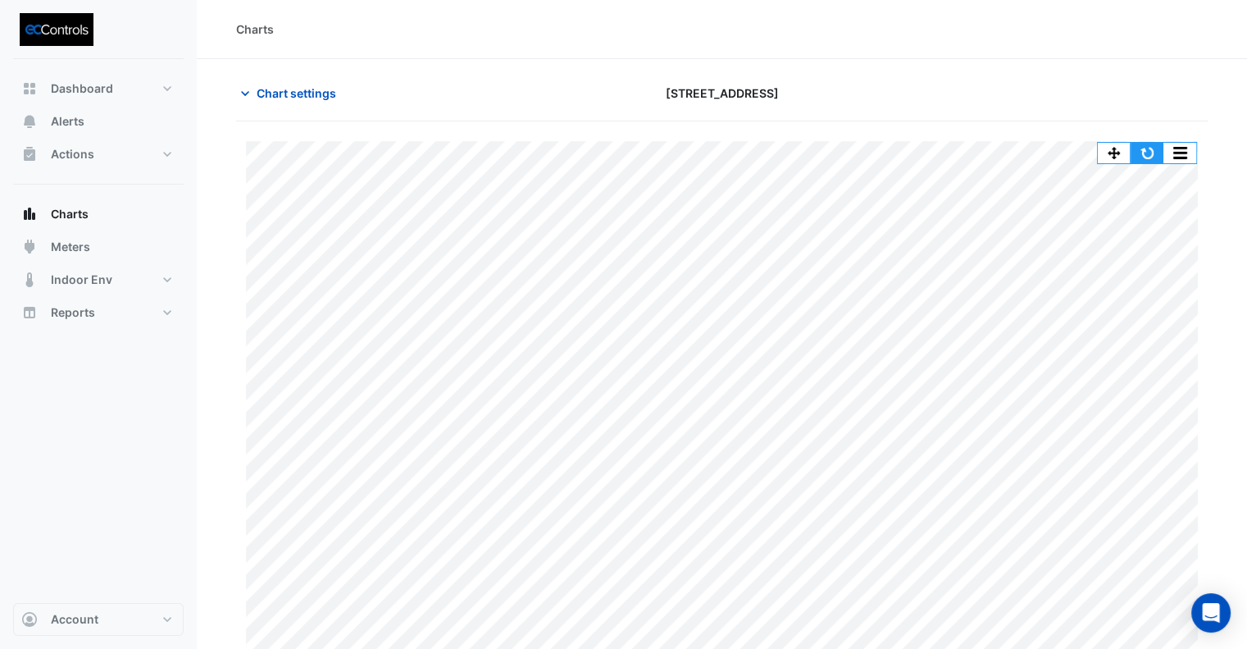
click at [1155, 145] on button "button" at bounding box center [1147, 153] width 33 height 21
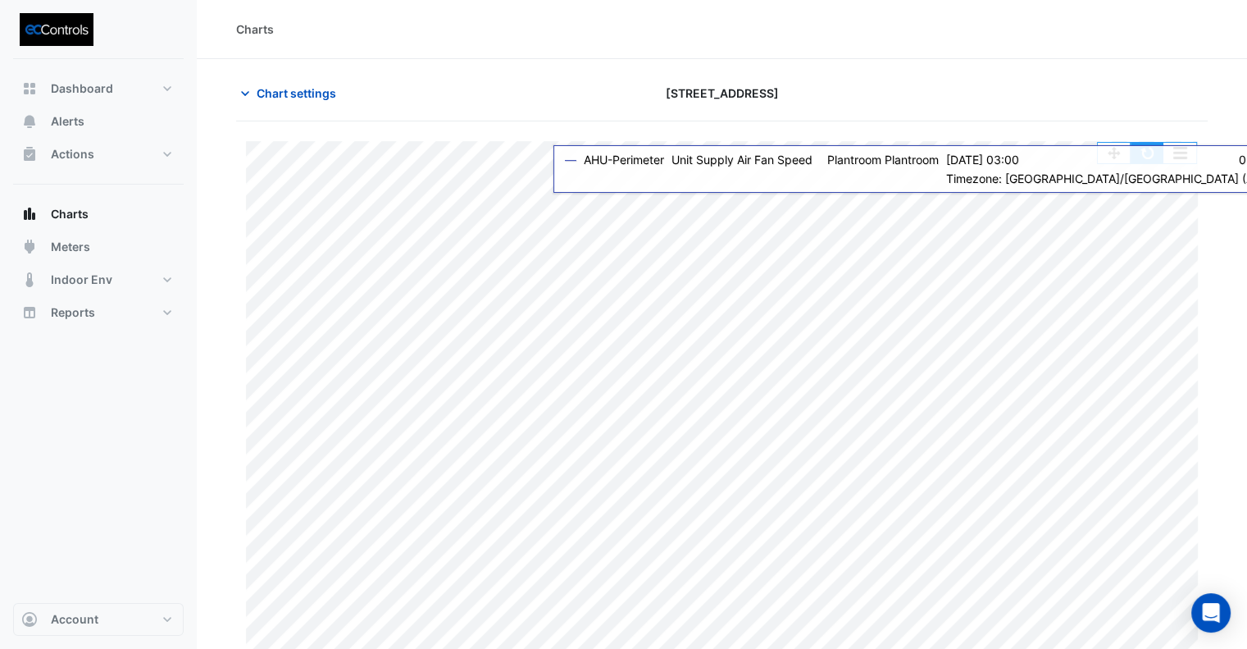
click at [1151, 154] on button "button" at bounding box center [1147, 153] width 33 height 21
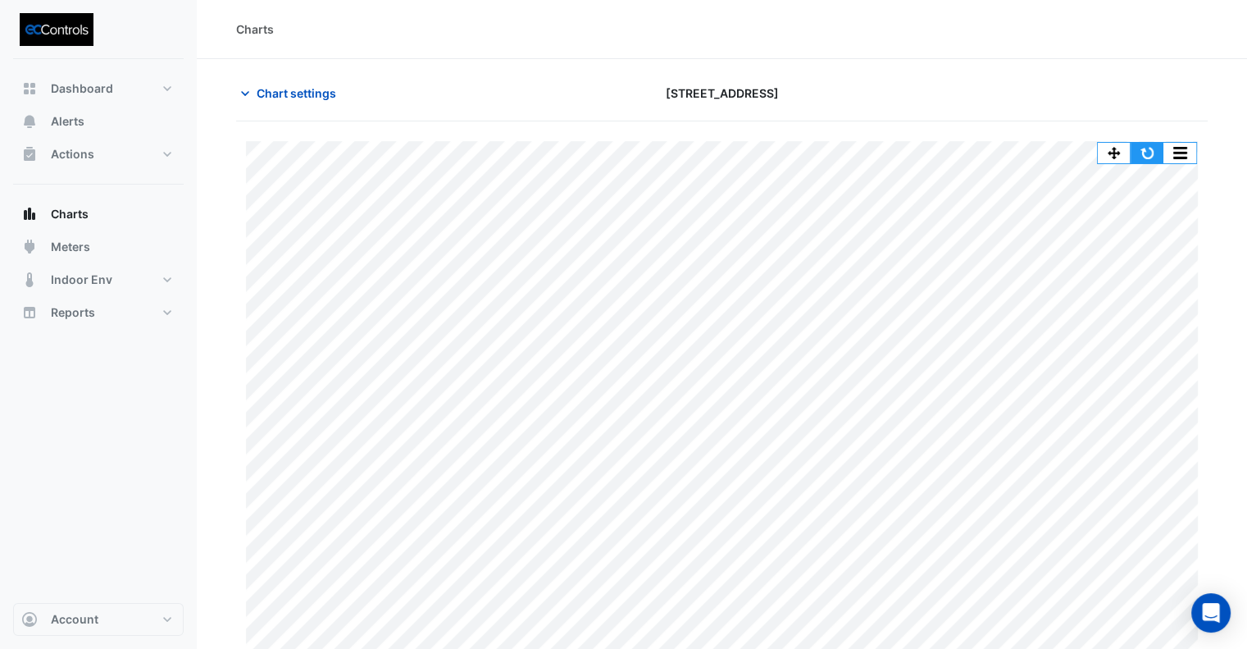
click at [1153, 149] on button "button" at bounding box center [1147, 153] width 33 height 21
click at [1156, 150] on button "button" at bounding box center [1147, 153] width 33 height 21
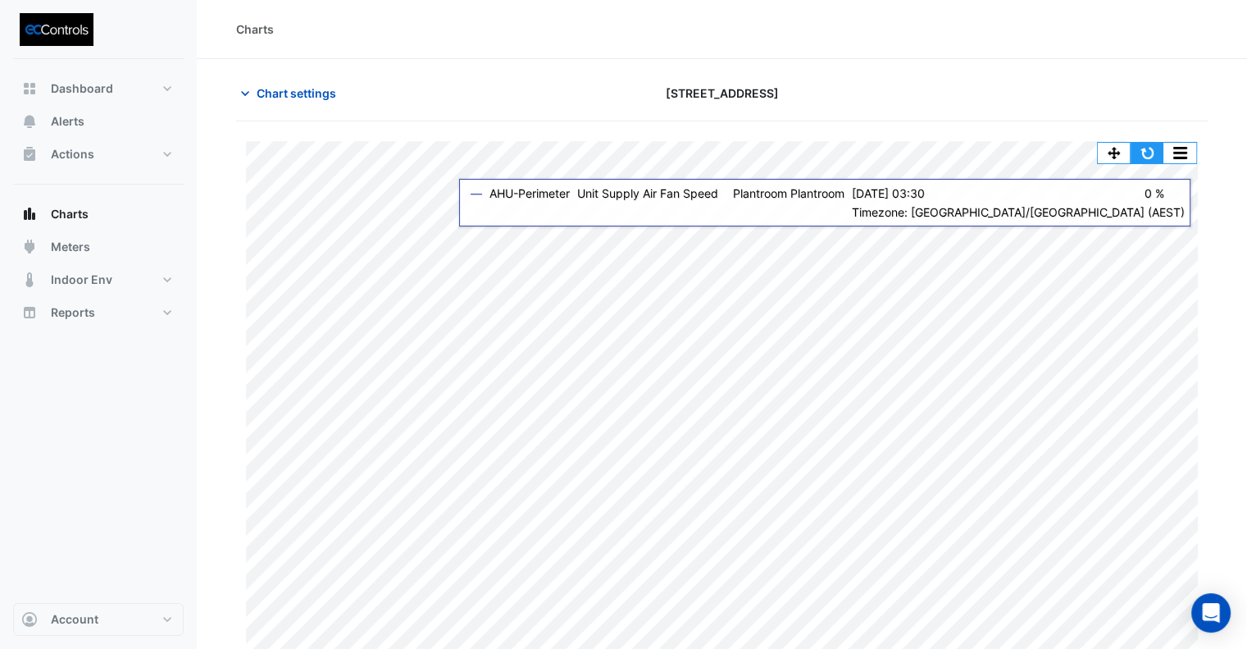
click at [1150, 153] on button "button" at bounding box center [1147, 153] width 33 height 21
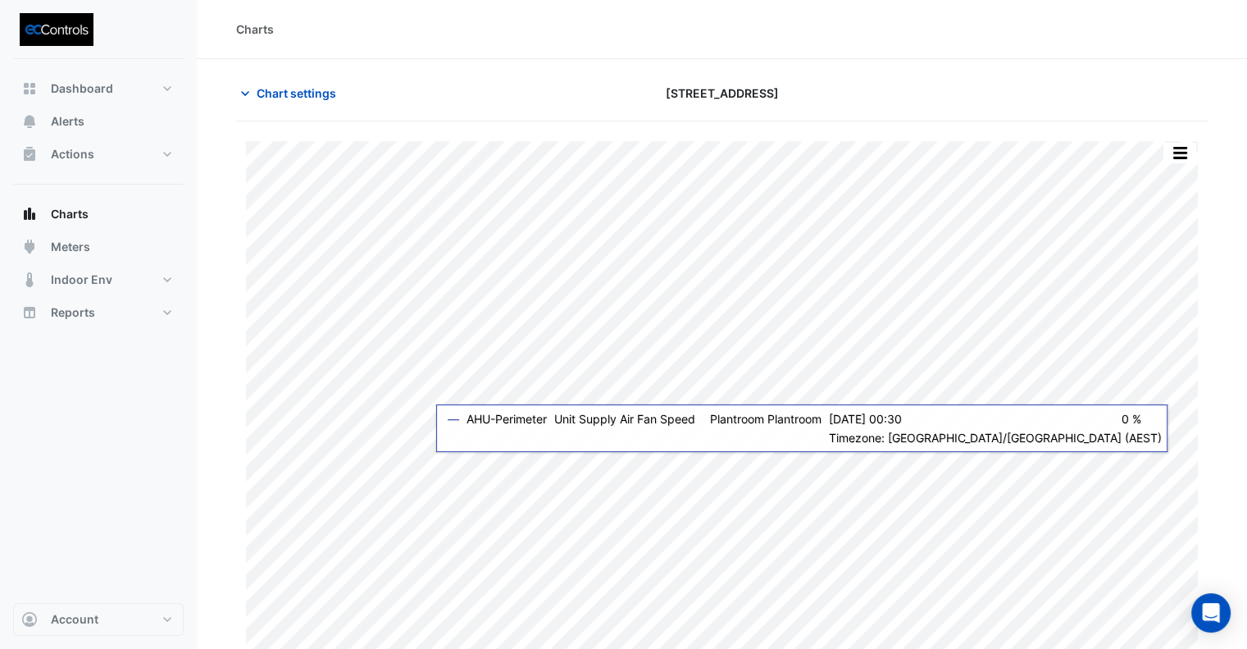
click at [1039, 459] on div "Print Save as JPEG Save as PNG Pivot Data Table Export CSV - Flat Export CSV - …" at bounding box center [722, 408] width 972 height 534
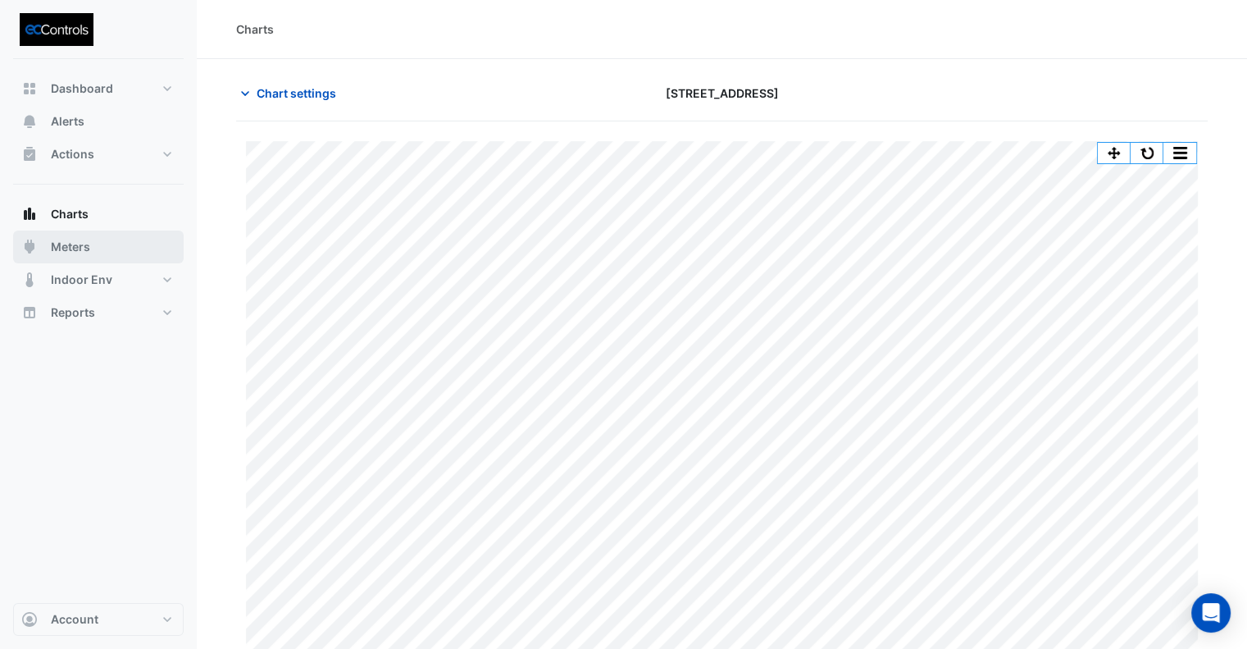
click at [75, 239] on span "Meters" at bounding box center [70, 247] width 39 height 16
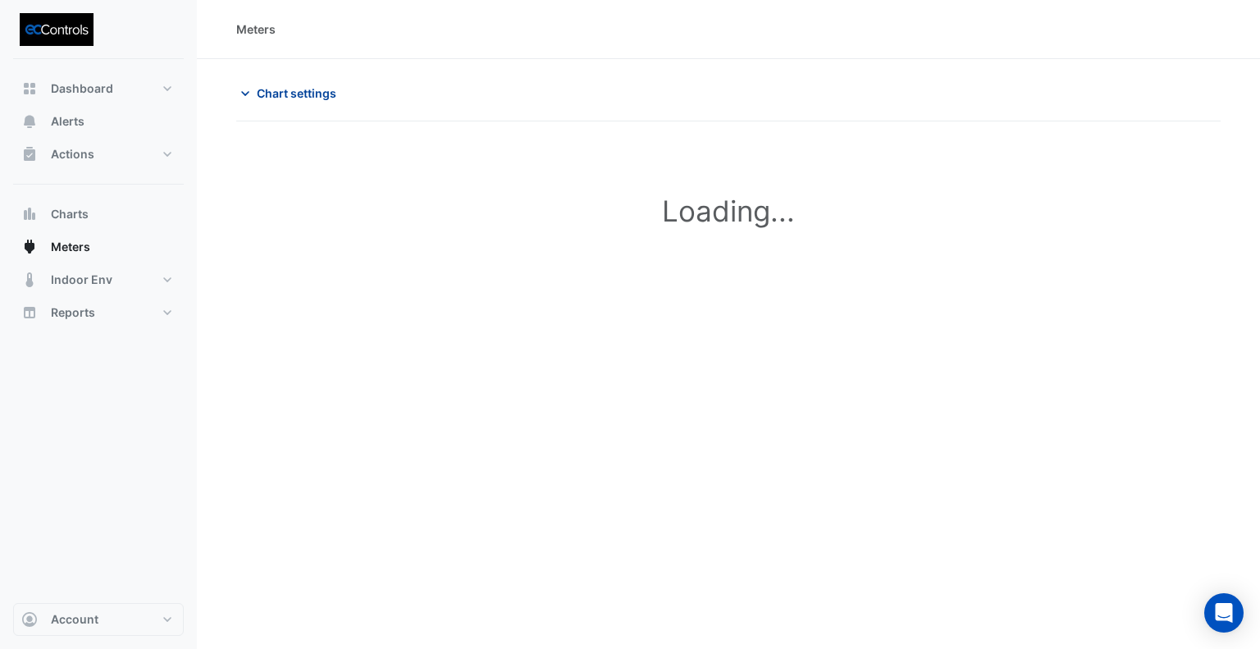
type input "**********"
click at [296, 88] on span "Chart settings" at bounding box center [297, 92] width 80 height 17
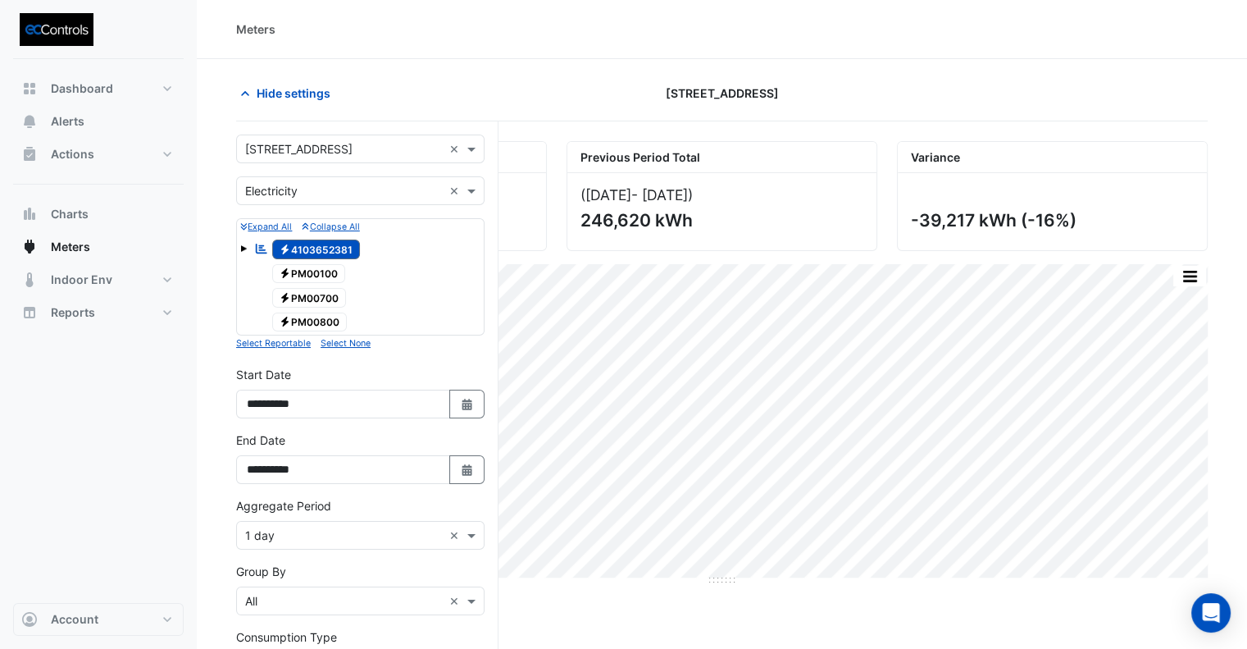
click at [312, 200] on div "Utility Type × Electricity ×" at bounding box center [360, 190] width 248 height 29
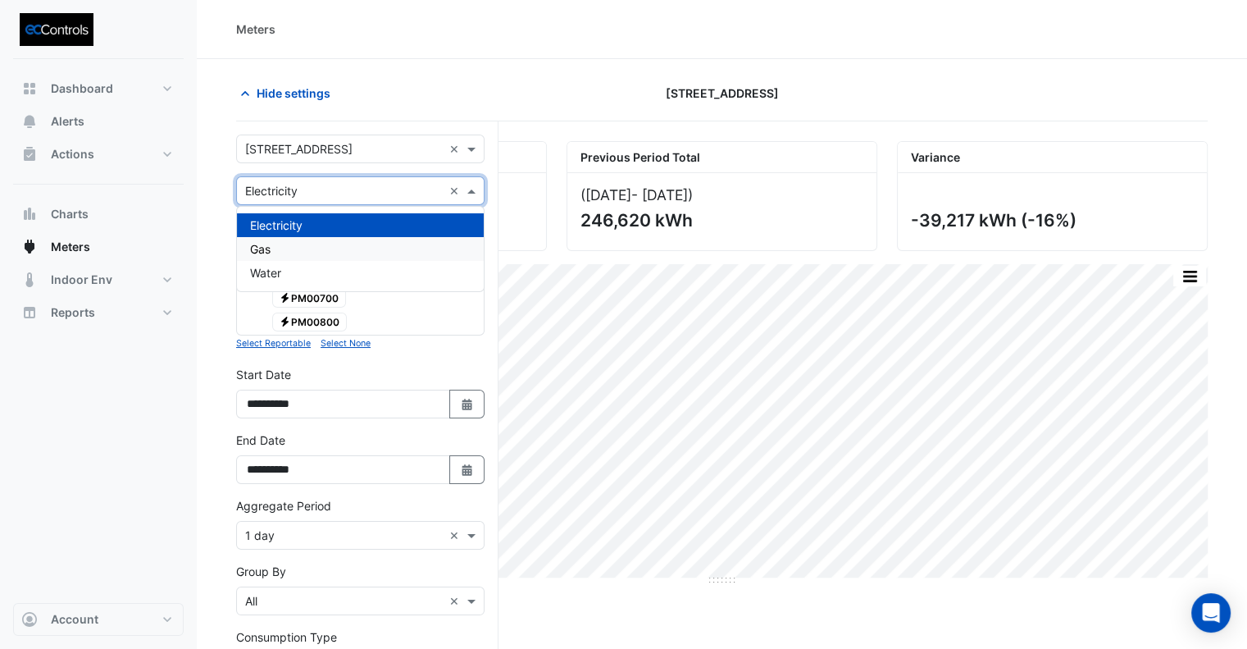
click at [292, 249] on div "Gas" at bounding box center [360, 249] width 247 height 24
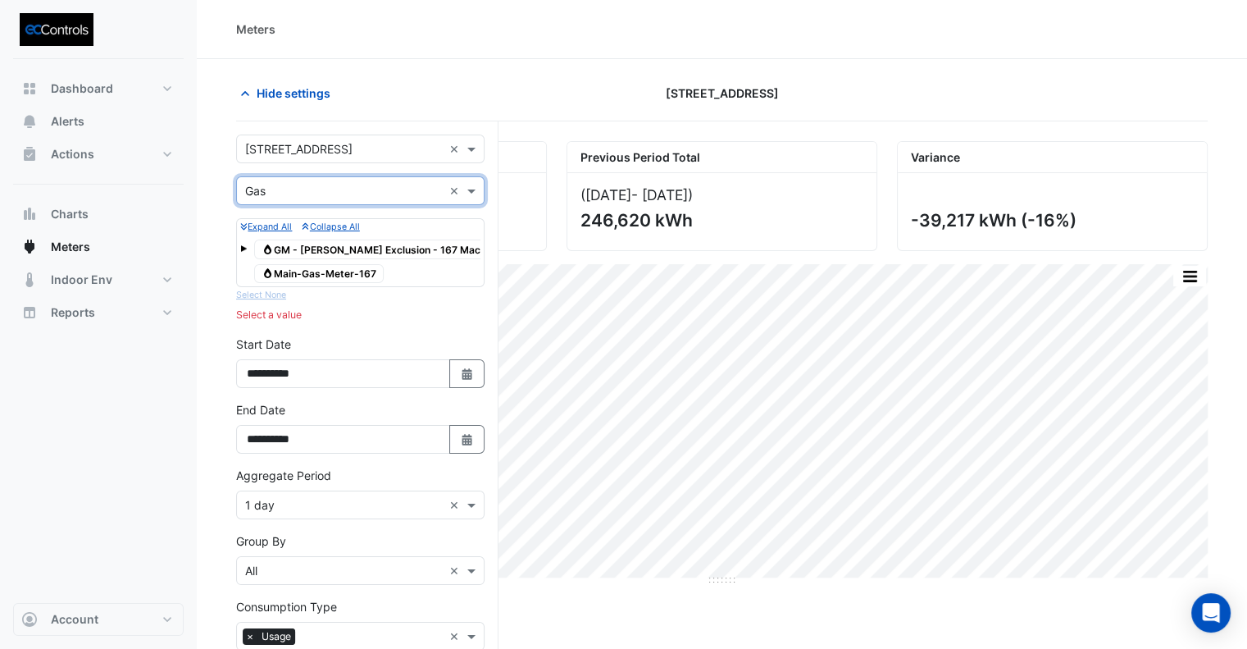
drag, startPoint x: 364, startPoint y: 270, endPoint x: 423, endPoint y: 337, distance: 89.5
click at [364, 271] on span "Gas Main-Gas-Meter-167" at bounding box center [319, 274] width 130 height 20
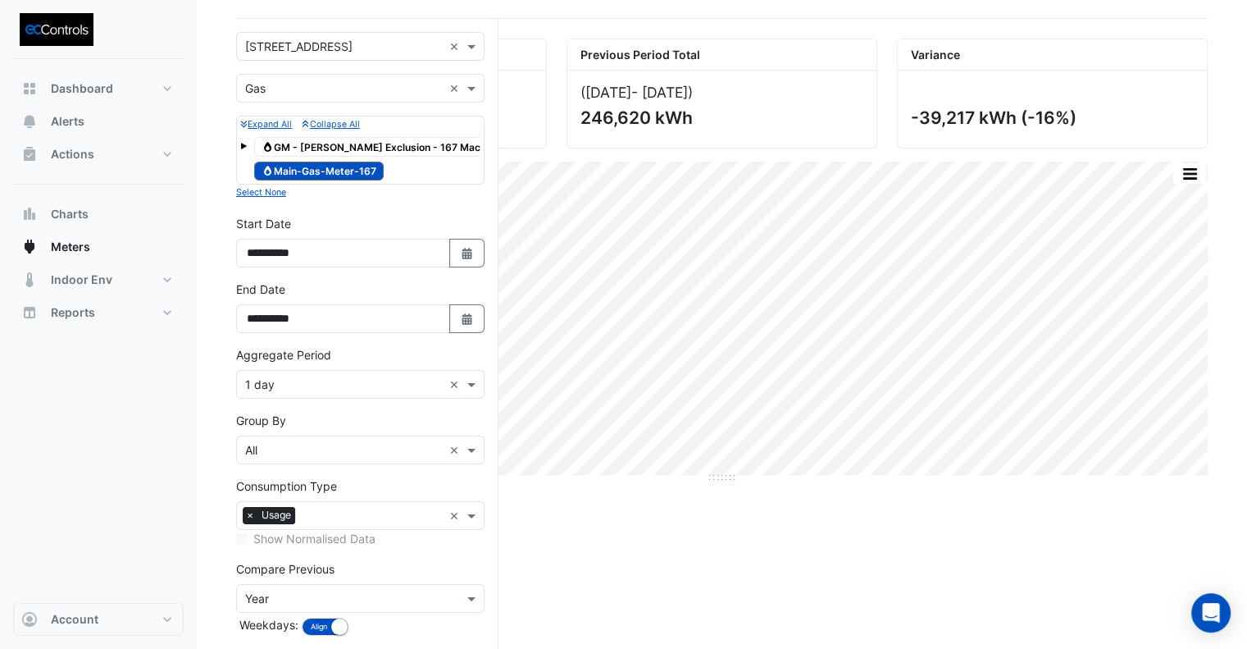
scroll to position [177, 0]
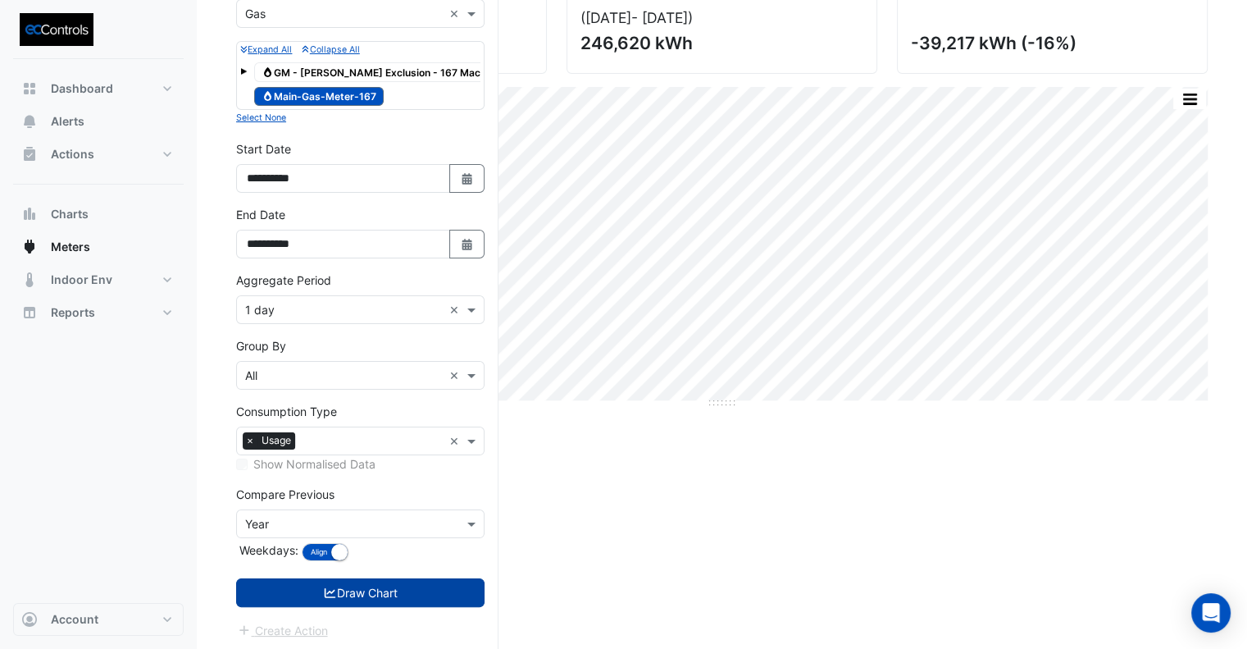
click at [462, 588] on button "Draw Chart" at bounding box center [360, 592] width 248 height 29
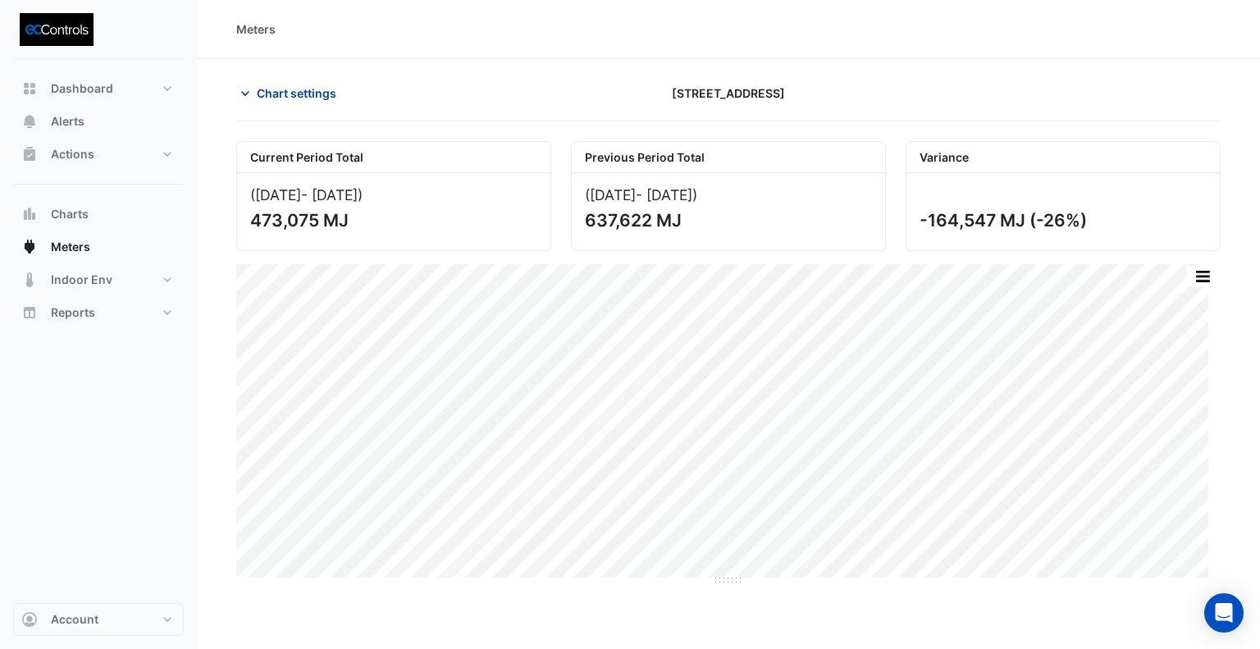
click at [305, 89] on span "Chart settings" at bounding box center [297, 92] width 80 height 17
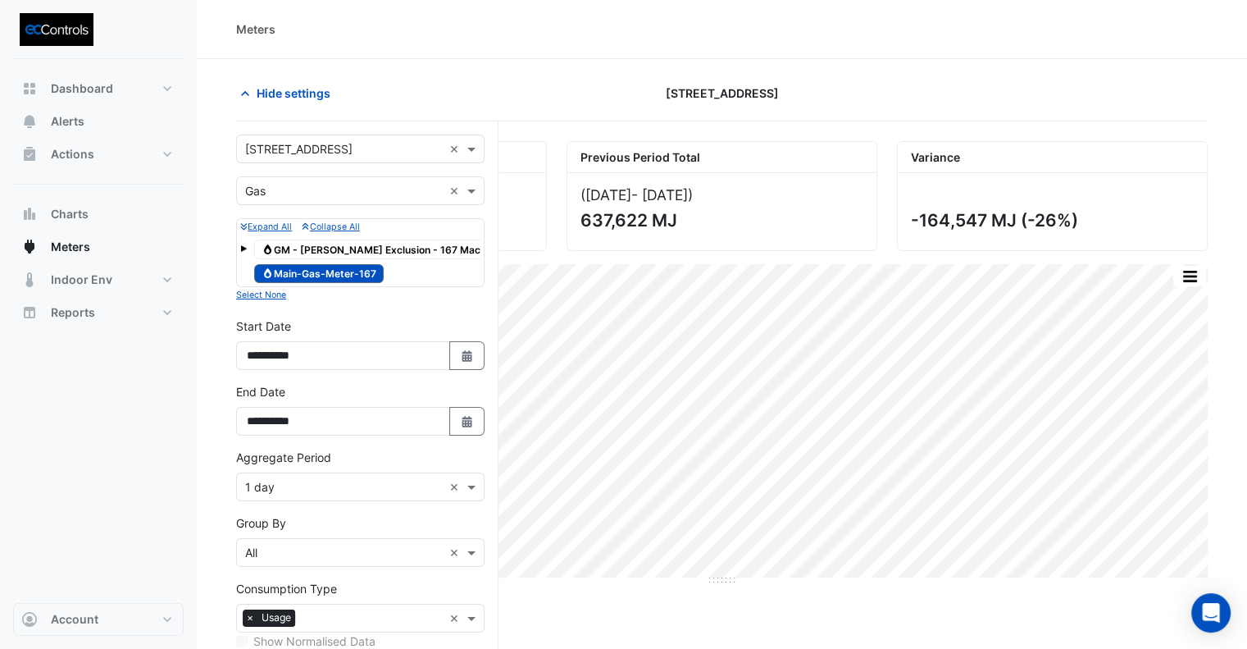
click at [336, 245] on span "Gas GM - NABERS Exclusion - 167 Macquarie" at bounding box center [386, 249] width 264 height 20
click at [337, 266] on span "Gas Main-Gas-Meter-167" at bounding box center [319, 274] width 130 height 20
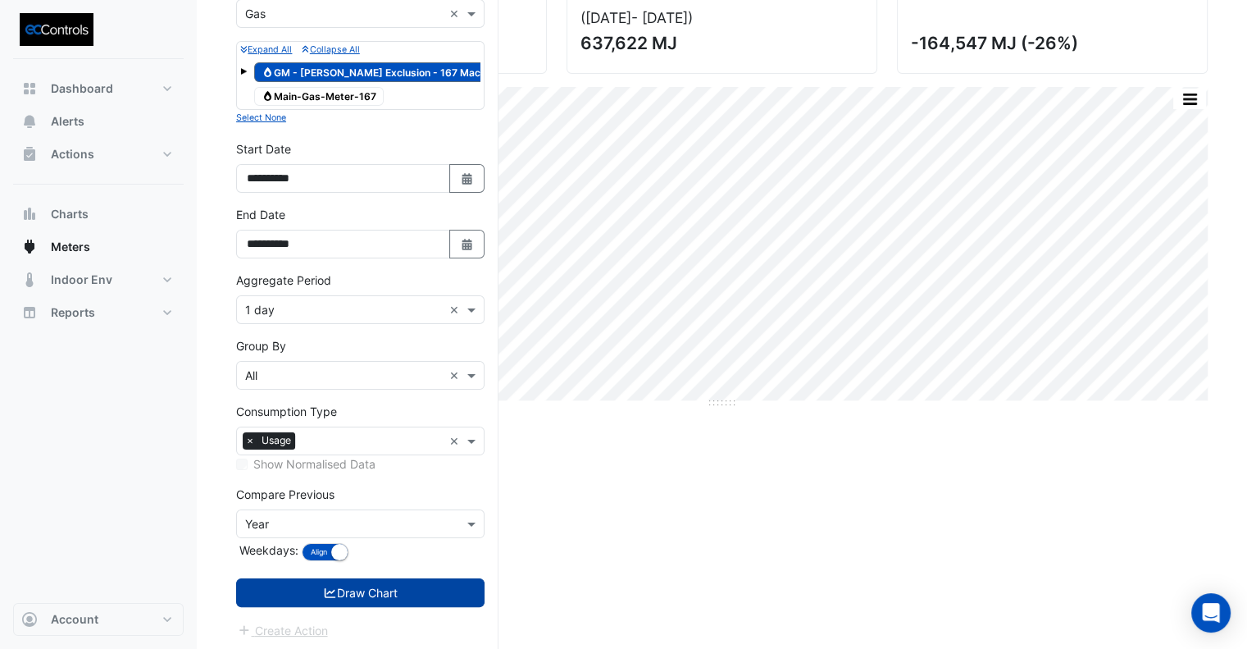
click at [379, 578] on button "Draw Chart" at bounding box center [360, 592] width 248 height 29
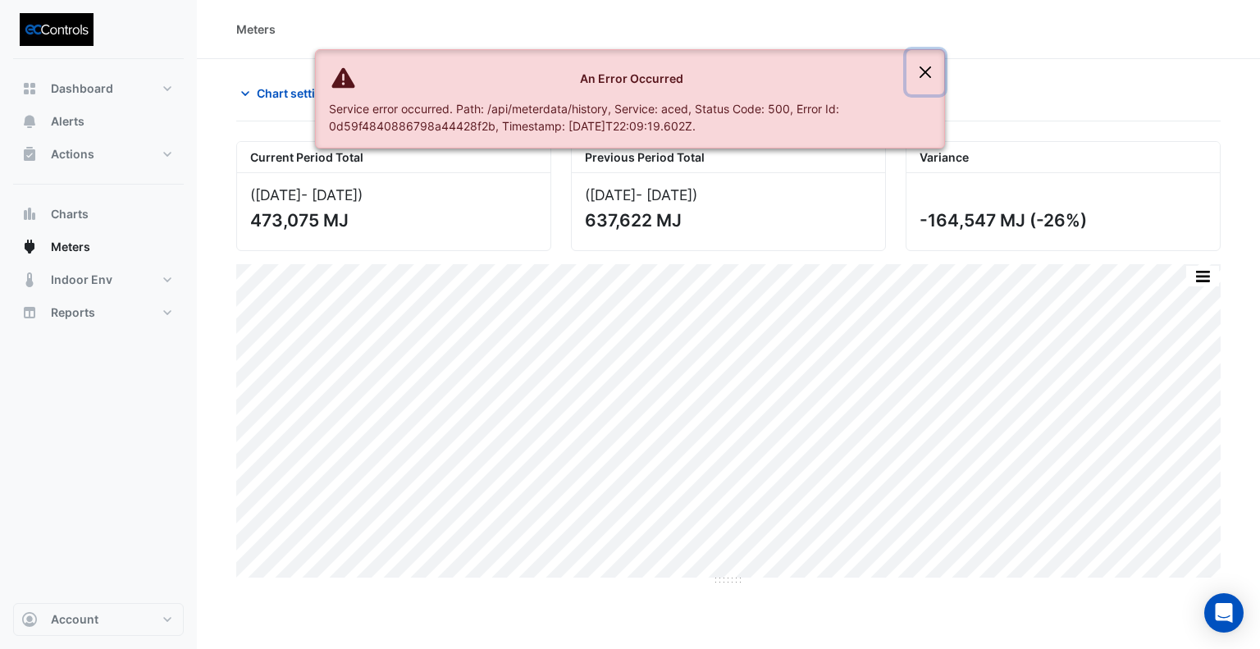
click at [923, 66] on button "Close" at bounding box center [925, 72] width 38 height 44
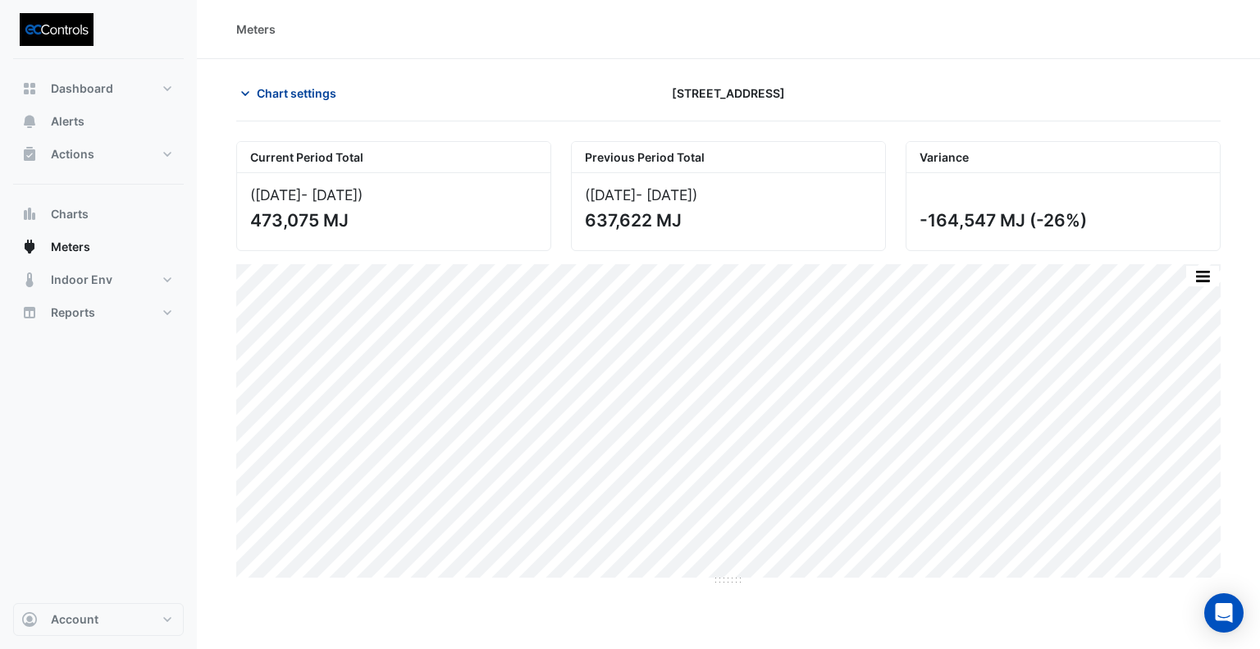
click at [308, 84] on span "Chart settings" at bounding box center [297, 92] width 80 height 17
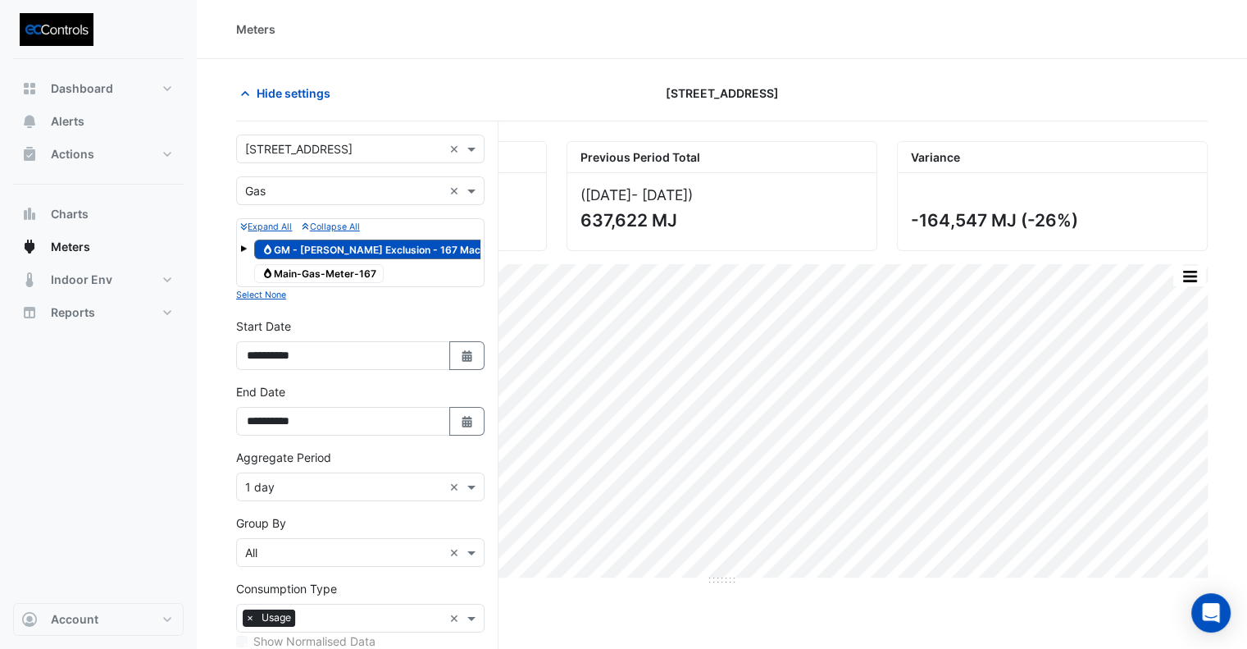
click at [412, 48] on div "Meters" at bounding box center [722, 29] width 1050 height 59
click at [564, 101] on div "[STREET_ADDRESS]" at bounding box center [722, 93] width 330 height 29
click at [514, 598] on div "Current Period Total (01 May 25 - 18 Aug 25 ) 473,075 MJ Previous Period Total …" at bounding box center [722, 485] width 972 height 689
click at [453, 72] on section "Hide settings 167 Macquarie St Current Period Total (01 May 25 - 18 Aug 25 ) 47…" at bounding box center [722, 444] width 1050 height 771
click at [82, 148] on span "Actions" at bounding box center [72, 154] width 43 height 16
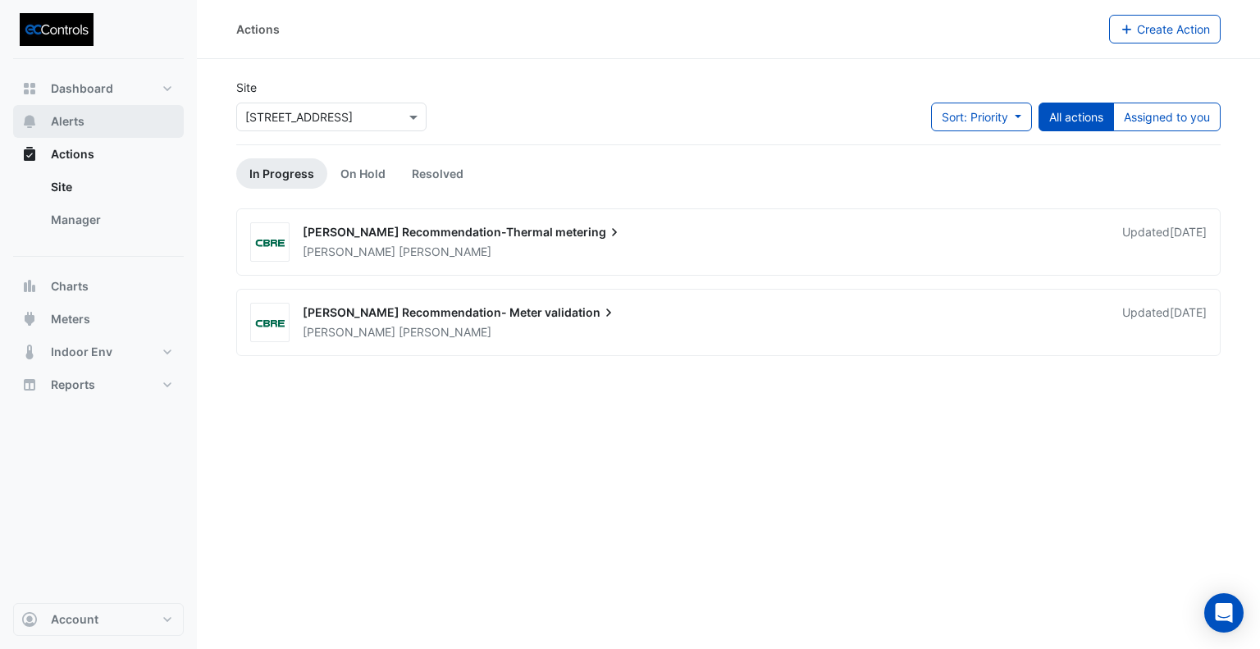
click at [76, 118] on span "Alerts" at bounding box center [68, 121] width 34 height 16
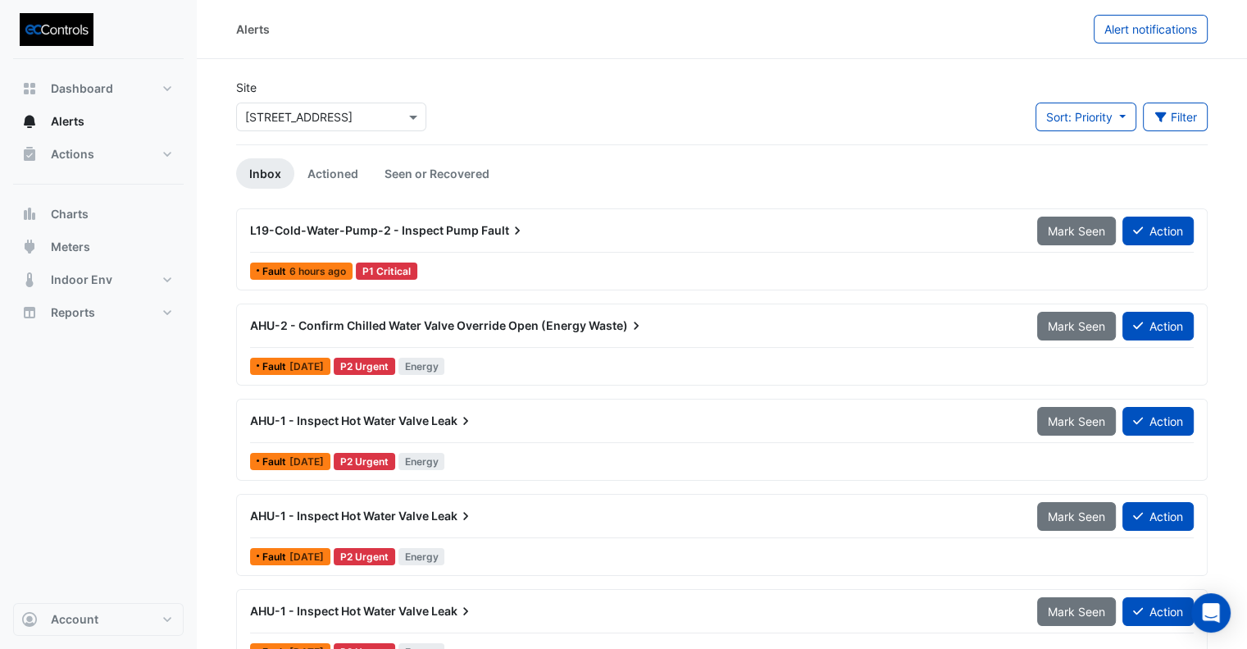
click at [582, 351] on div "AHU-2 - Confirm Chilled Water Valve Override Open (Energy Waste) Mark Seen Acti…" at bounding box center [722, 344] width 957 height 67
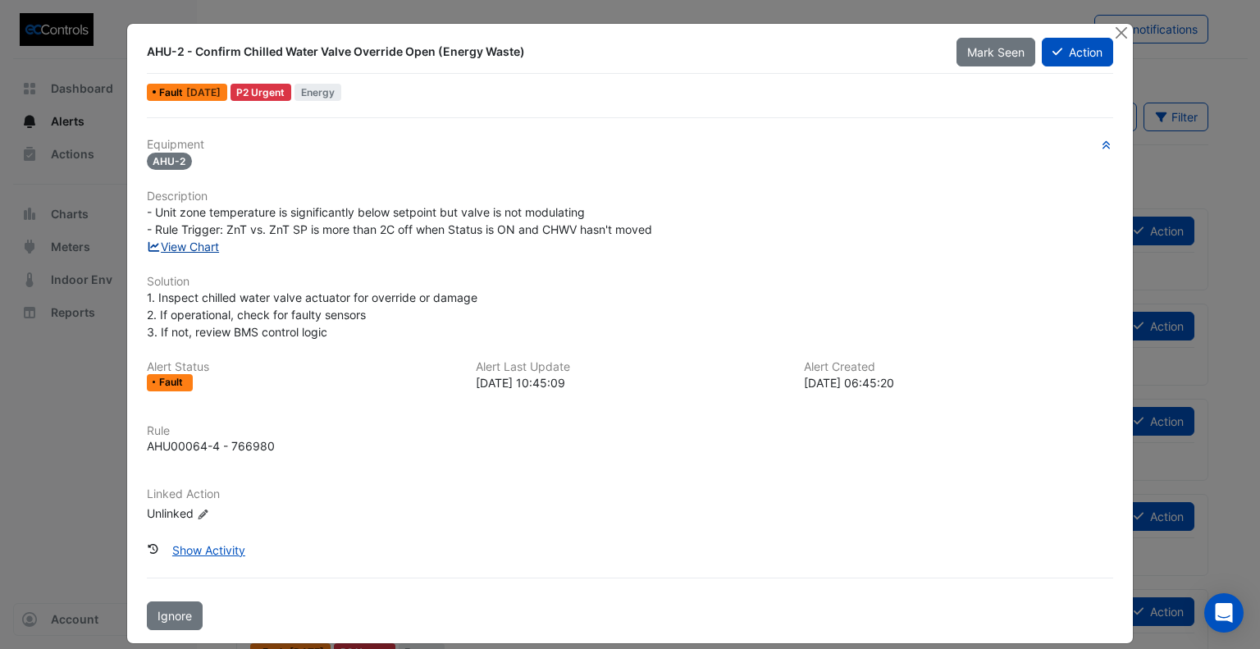
click at [192, 239] on link "View Chart" at bounding box center [183, 246] width 73 height 14
click at [1117, 31] on button "Close" at bounding box center [1120, 32] width 17 height 17
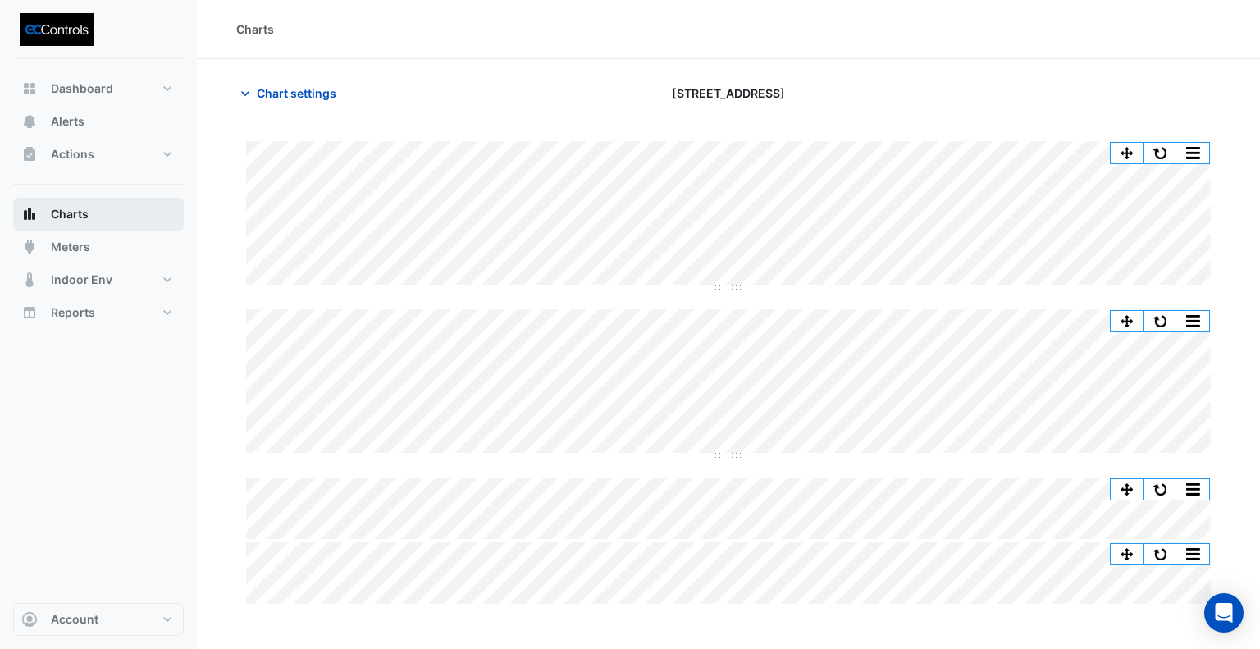
click at [86, 212] on span "Charts" at bounding box center [70, 214] width 38 height 16
click at [75, 142] on button "Actions" at bounding box center [98, 154] width 171 height 33
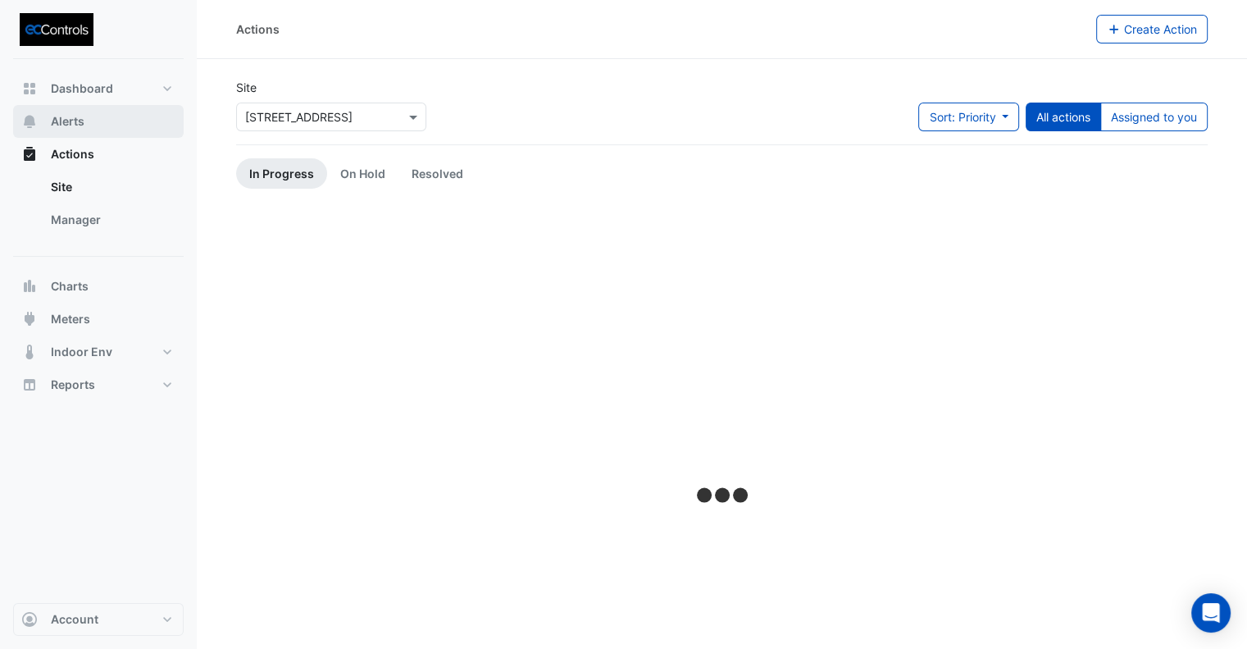
click at [72, 123] on span "Alerts" at bounding box center [68, 121] width 34 height 16
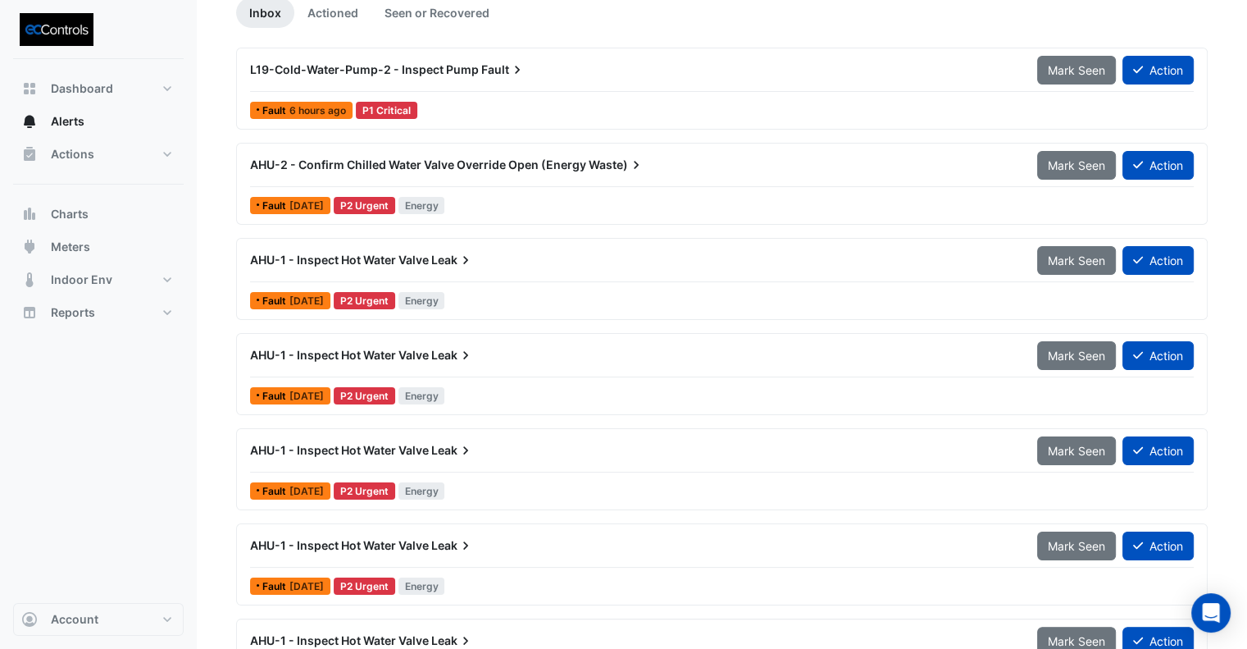
scroll to position [164, 0]
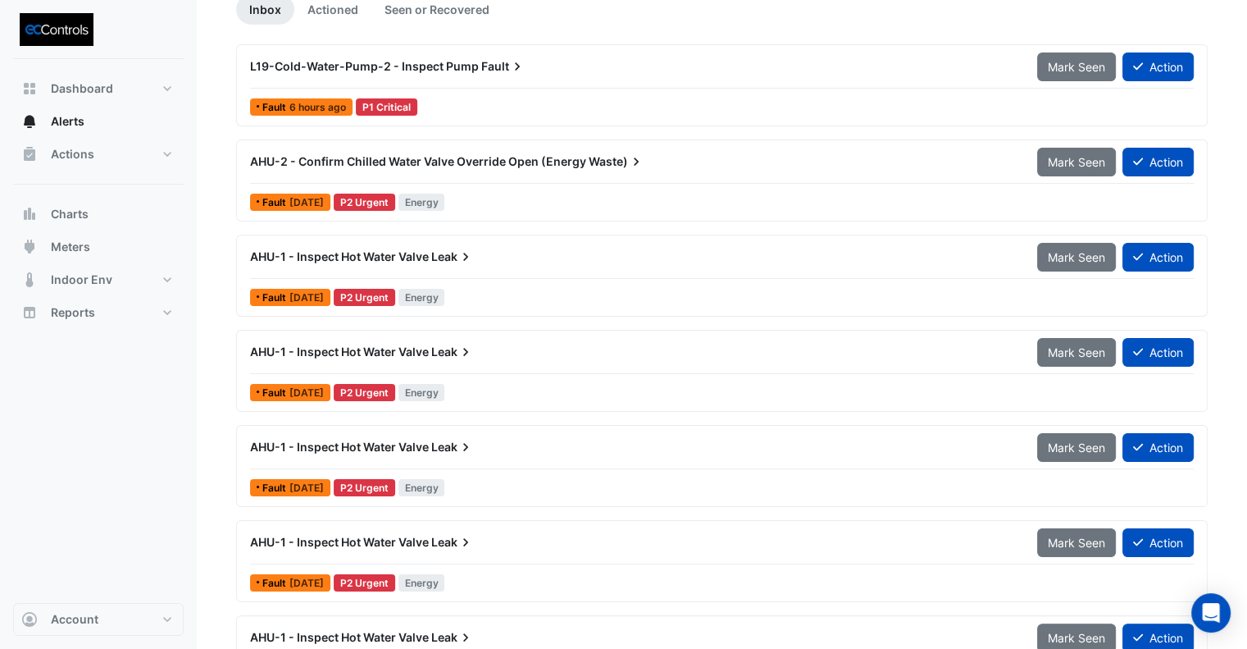
click at [1075, 257] on span "Mark Seen" at bounding box center [1076, 257] width 57 height 14
click at [1077, 349] on span "Mark Seen" at bounding box center [1076, 352] width 57 height 14
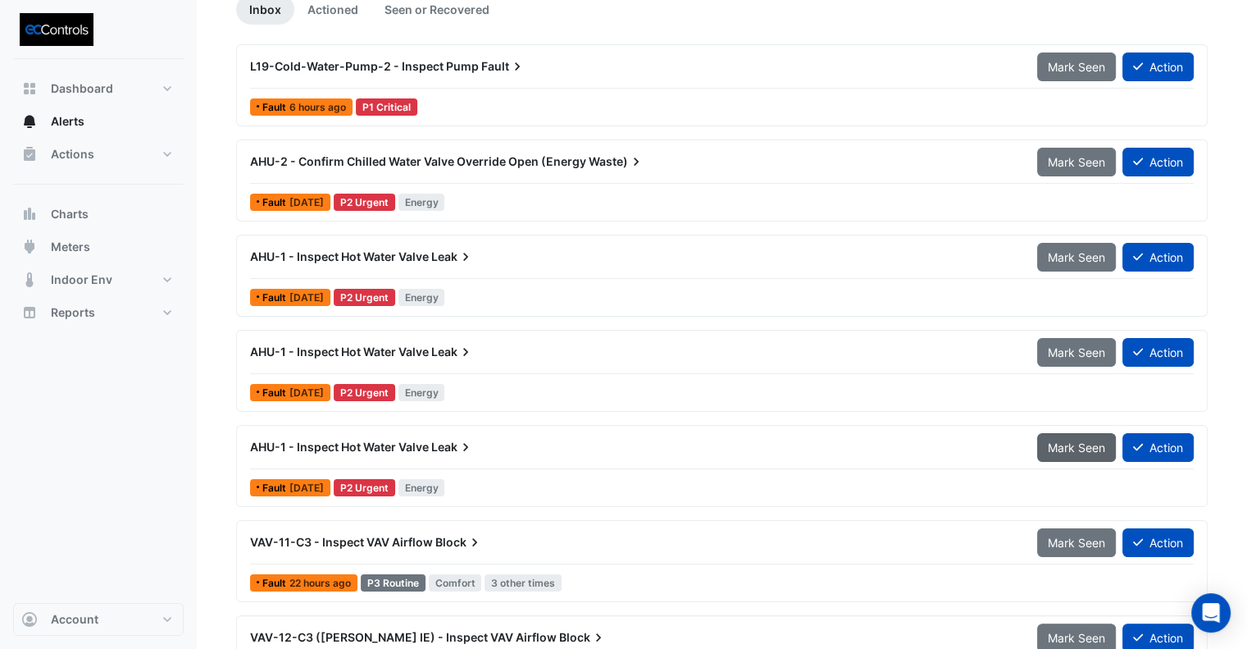
click at [1066, 442] on span "Mark Seen" at bounding box center [1076, 447] width 57 height 14
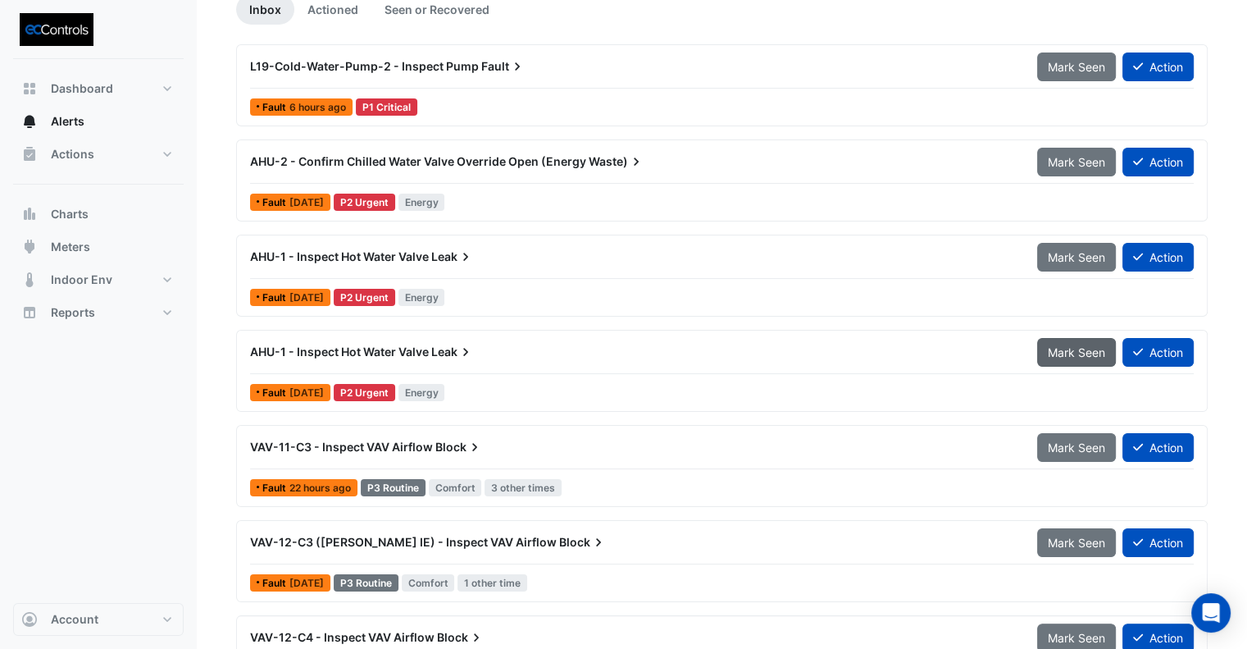
click at [1066, 356] on span "Mark Seen" at bounding box center [1076, 352] width 57 height 14
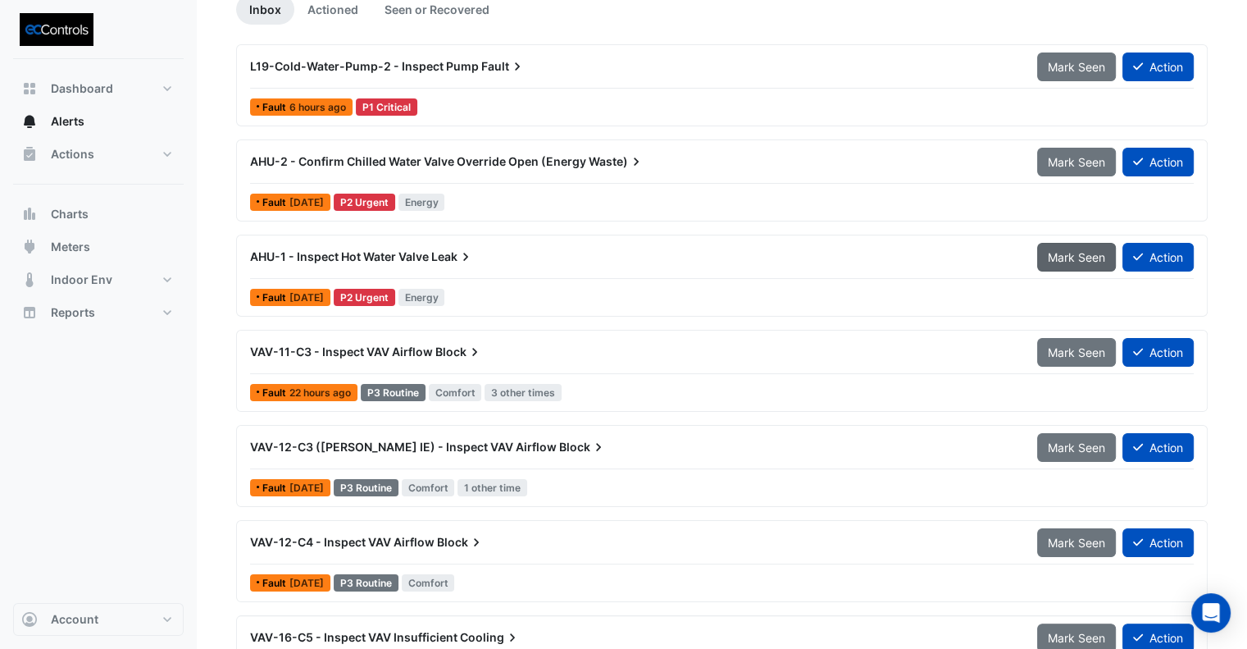
click at [1069, 250] on span "Mark Seen" at bounding box center [1076, 257] width 57 height 14
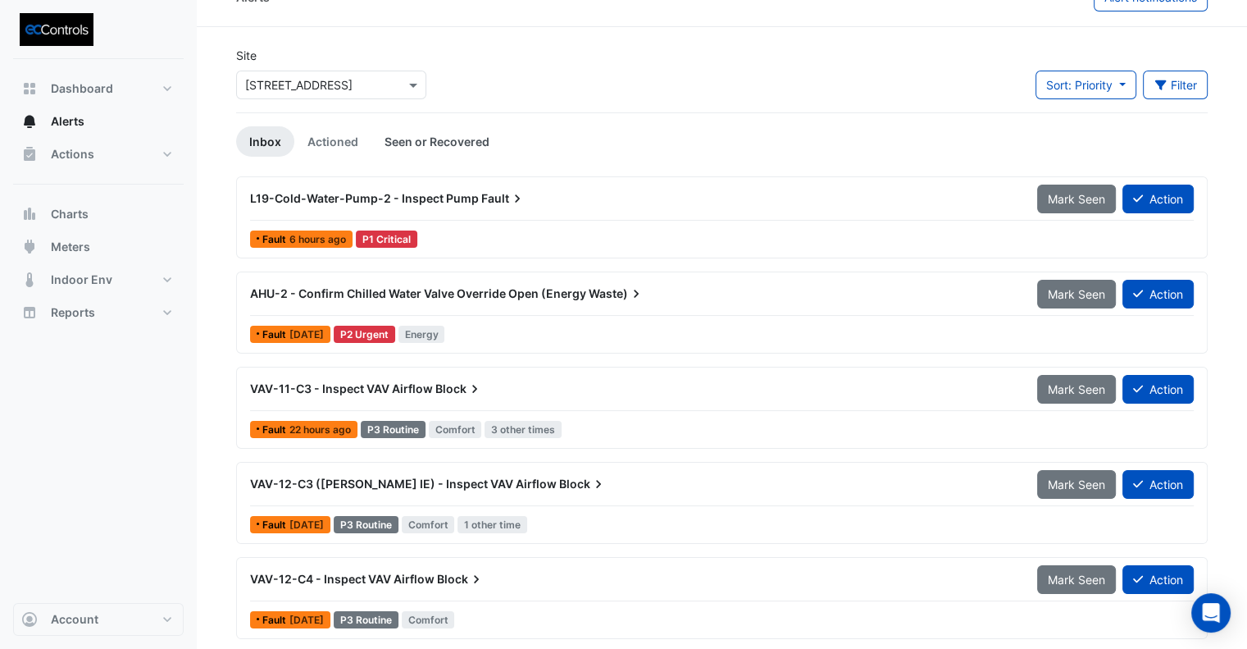
scroll to position [0, 0]
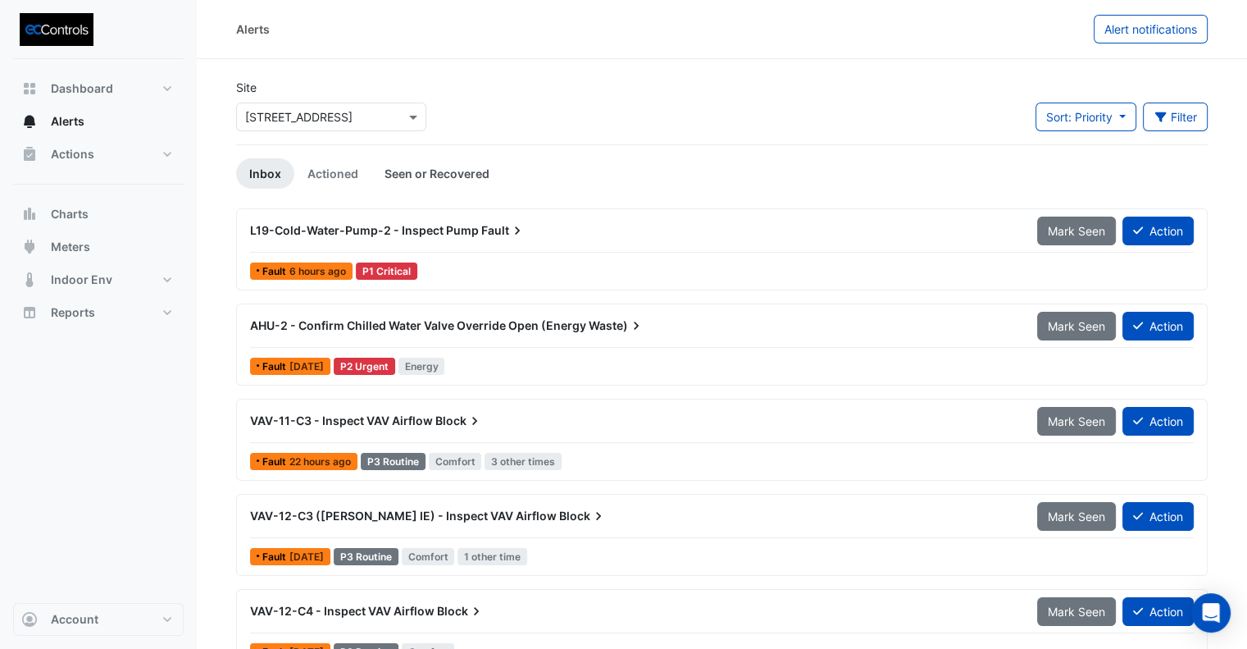
click at [415, 170] on link "Seen or Recovered" at bounding box center [436, 173] width 131 height 30
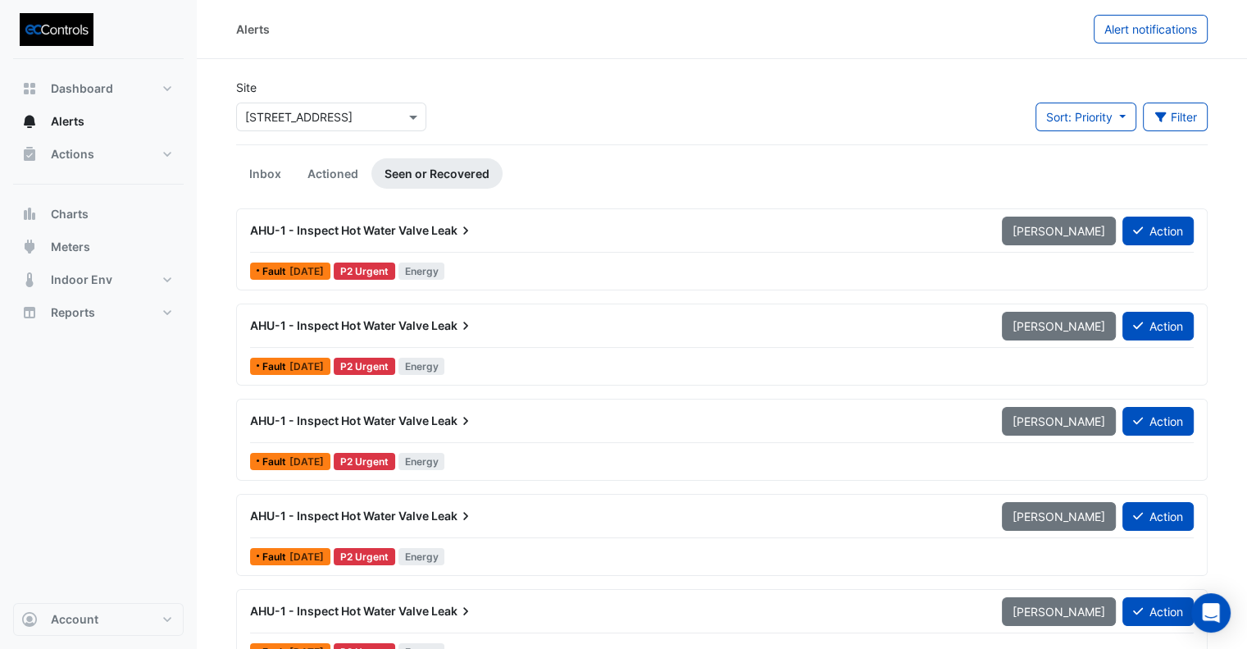
scroll to position [82, 0]
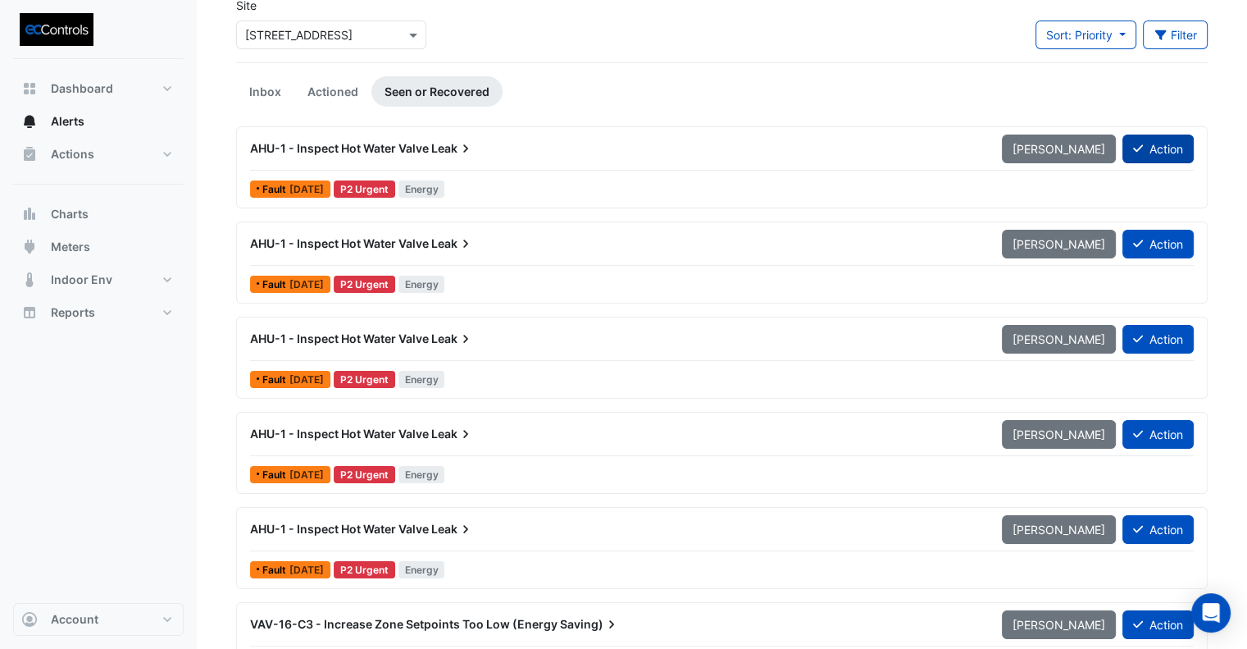
click at [1147, 157] on button "Action" at bounding box center [1158, 148] width 71 height 29
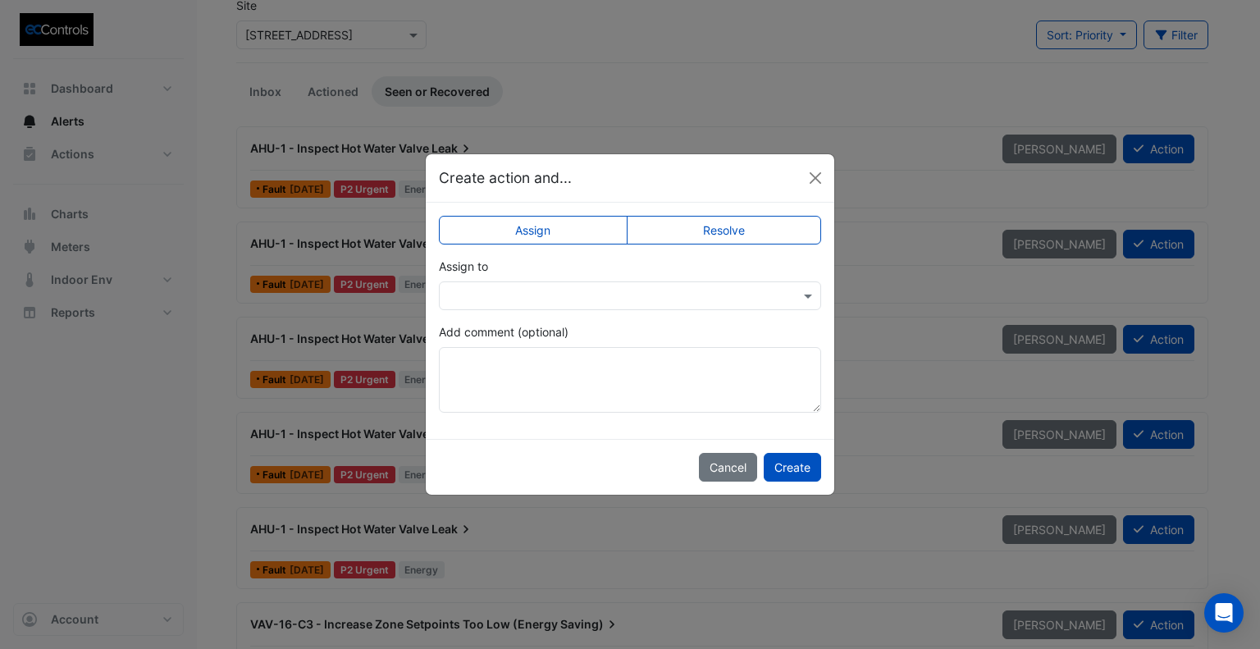
click at [715, 241] on label "Resolve" at bounding box center [724, 230] width 195 height 29
click at [810, 462] on button "Create" at bounding box center [791, 467] width 57 height 29
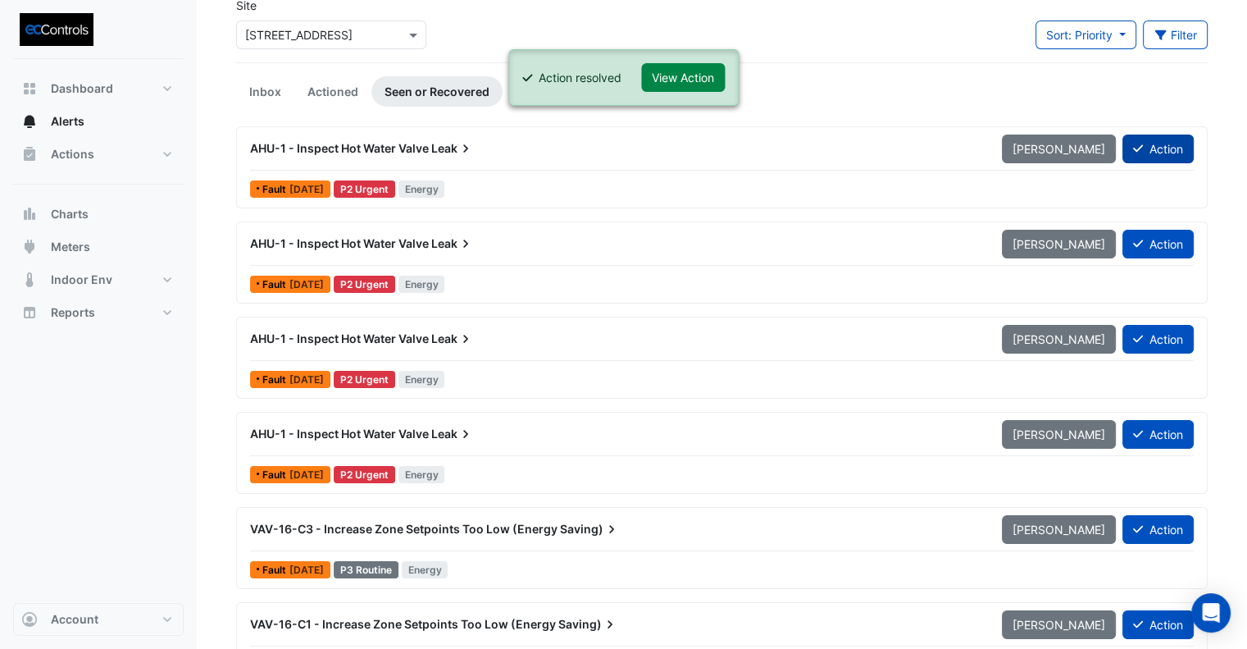
click at [1162, 149] on button "Action" at bounding box center [1158, 148] width 71 height 29
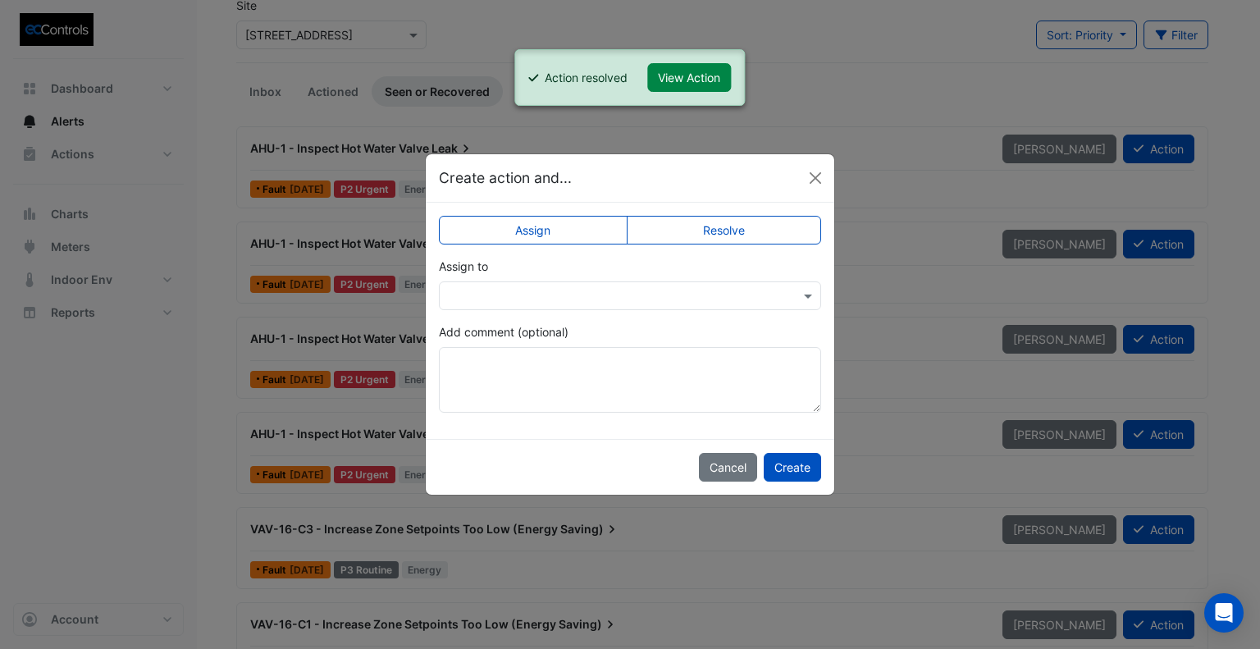
click at [722, 235] on label "Resolve" at bounding box center [724, 230] width 195 height 29
click at [794, 481] on div "Cancel Create" at bounding box center [630, 467] width 408 height 56
click at [800, 465] on button "Create" at bounding box center [791, 467] width 57 height 29
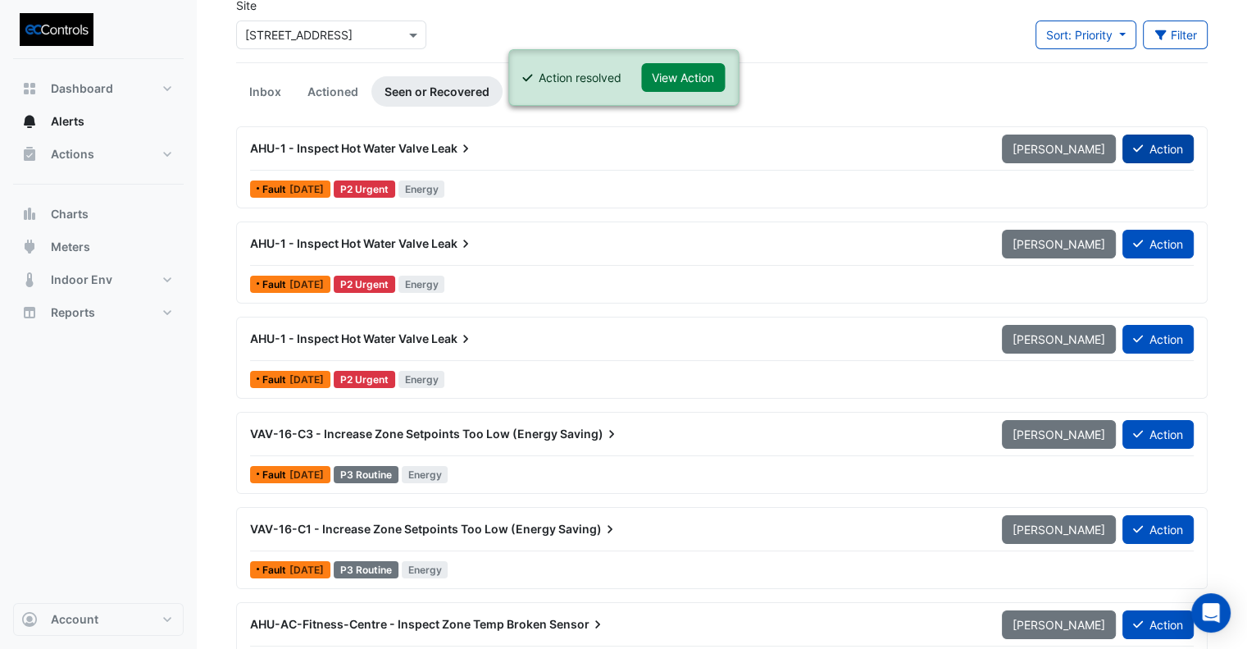
click at [1145, 150] on button "Action" at bounding box center [1158, 148] width 71 height 29
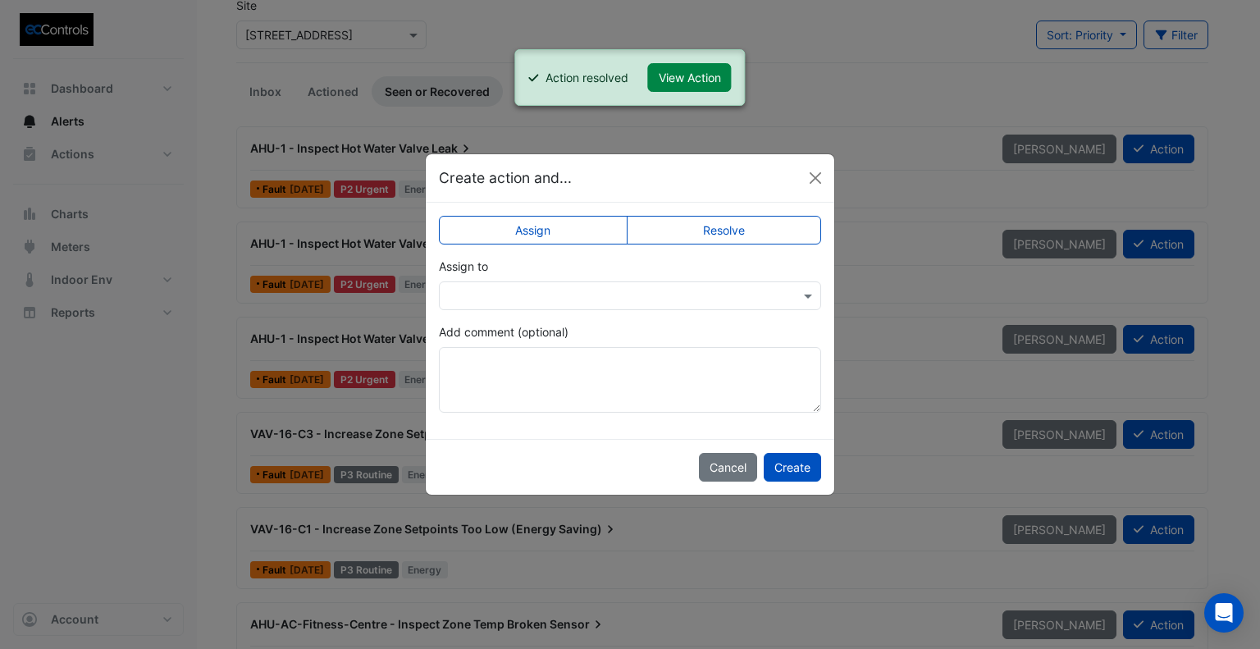
click at [786, 230] on label "Resolve" at bounding box center [724, 230] width 195 height 29
click at [800, 467] on button "Create" at bounding box center [791, 467] width 57 height 29
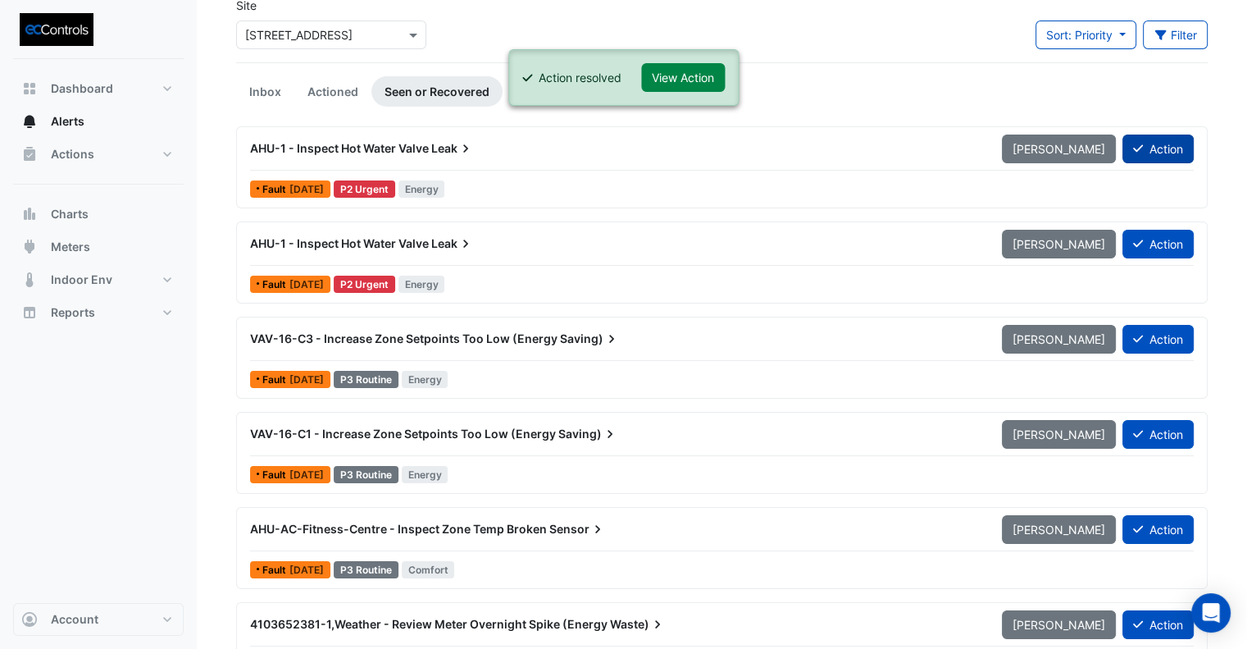
click at [1159, 158] on button "Action" at bounding box center [1158, 148] width 71 height 29
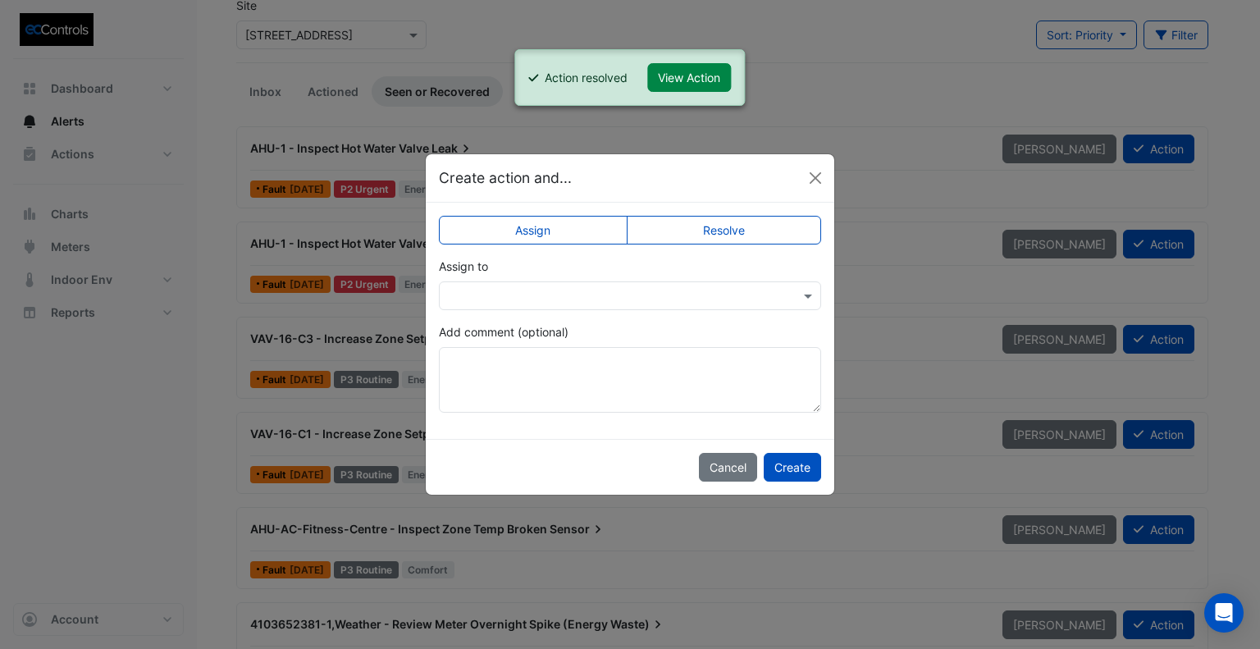
click at [686, 230] on label "Resolve" at bounding box center [724, 230] width 195 height 29
click at [797, 472] on button "Create" at bounding box center [791, 467] width 57 height 29
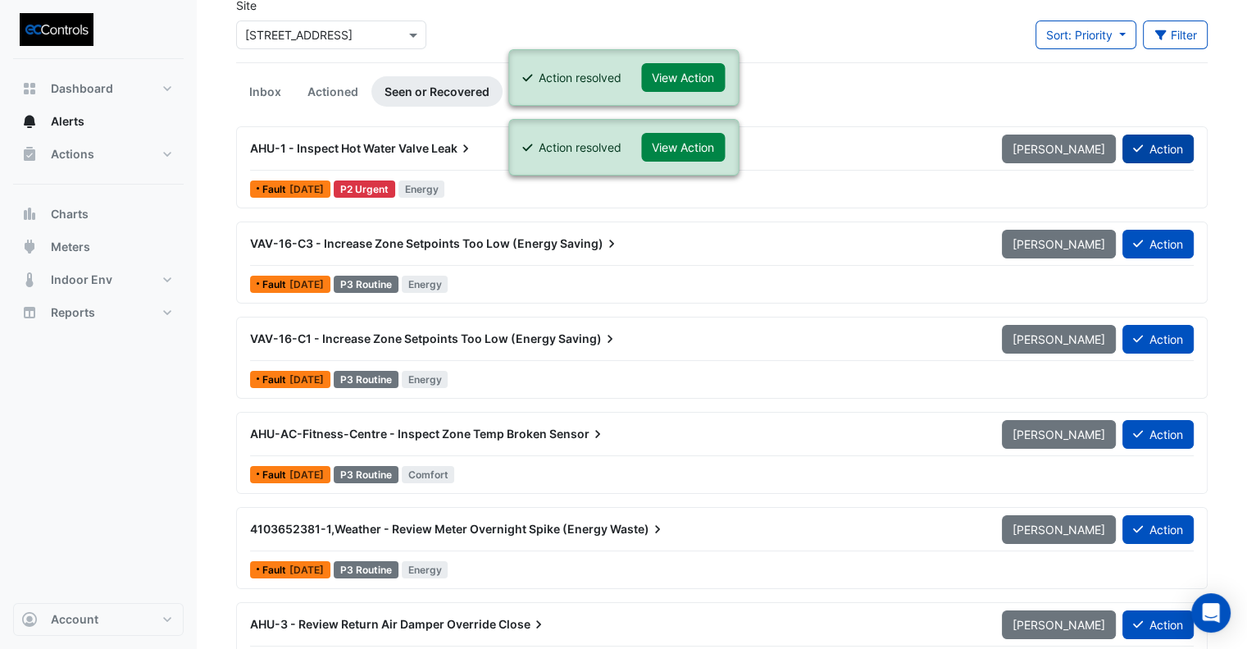
click at [1160, 153] on button "Action" at bounding box center [1158, 148] width 71 height 29
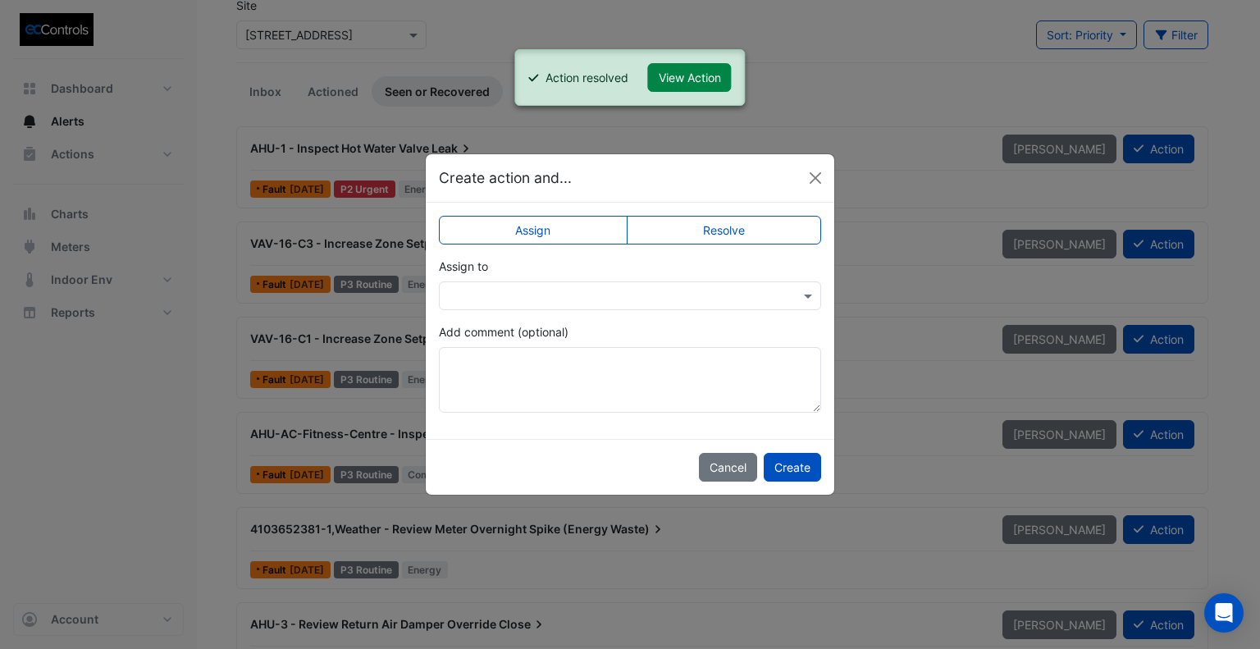
click at [772, 245] on div "Assign Resolve Assign to Add comment (optional)" at bounding box center [630, 321] width 408 height 236
drag, startPoint x: 771, startPoint y: 243, endPoint x: 772, endPoint y: 290, distance: 47.6
click at [771, 245] on div "Assign Resolve Assign to Add comment (optional)" at bounding box center [630, 321] width 408 height 236
click at [715, 232] on label "Resolve" at bounding box center [724, 230] width 195 height 29
click at [809, 478] on button "Create" at bounding box center [791, 467] width 57 height 29
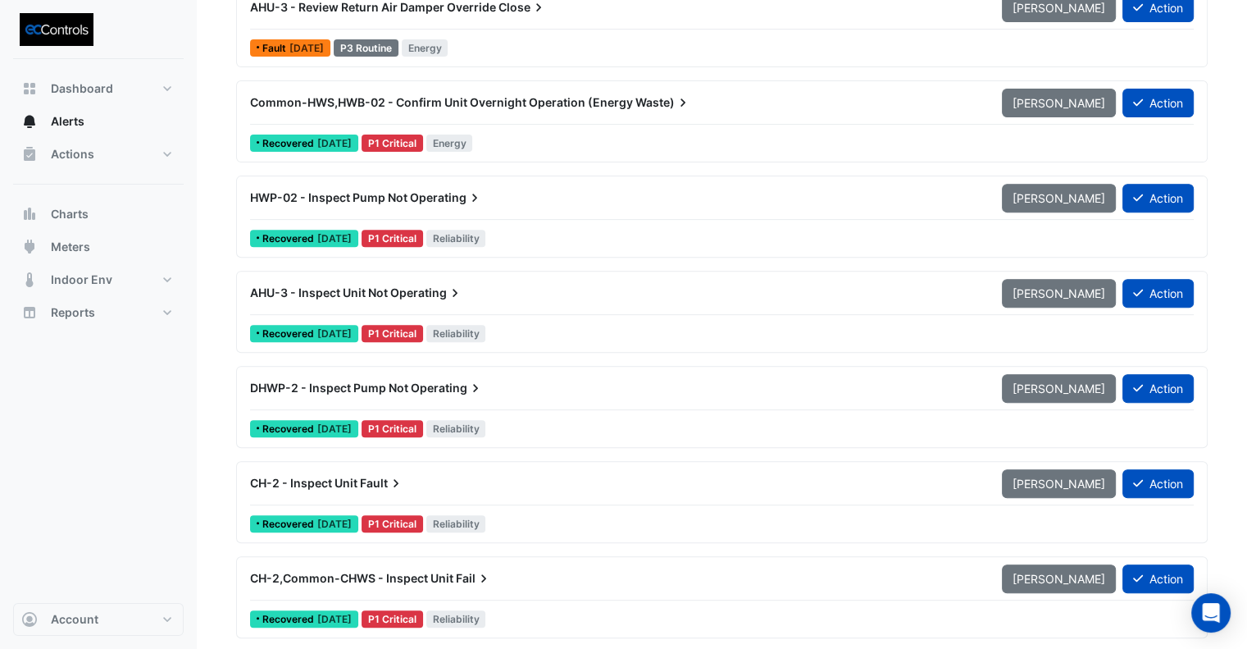
scroll to position [574, 0]
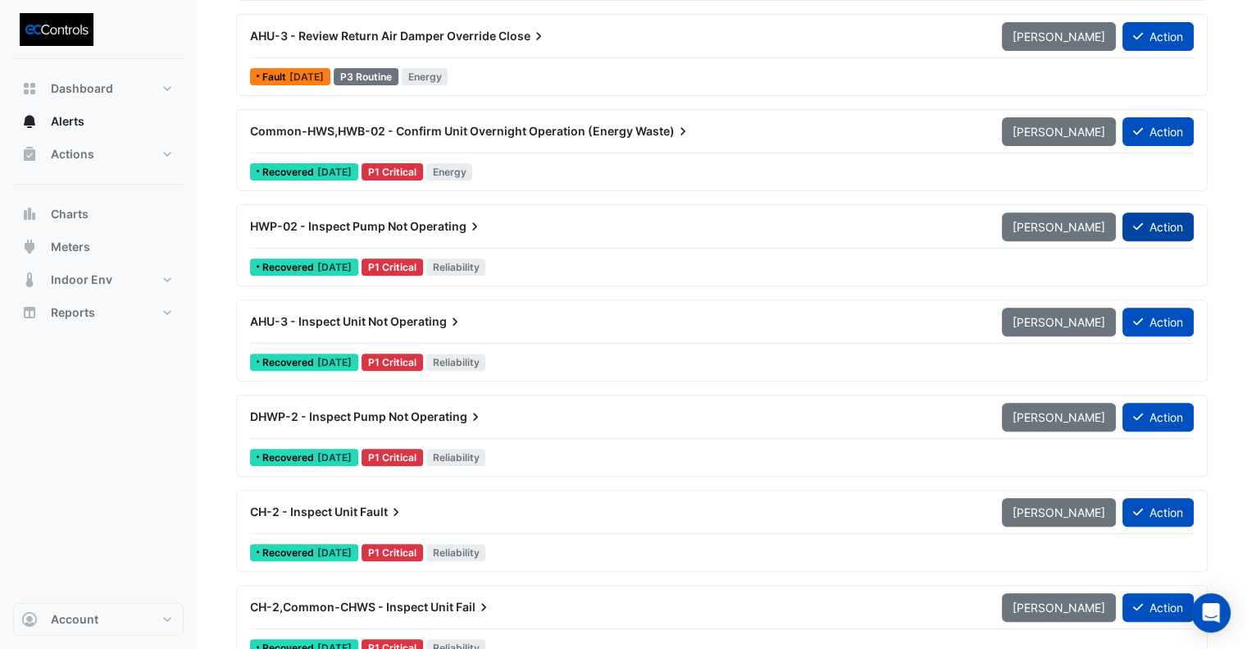
click at [1158, 223] on button "Action" at bounding box center [1158, 226] width 71 height 29
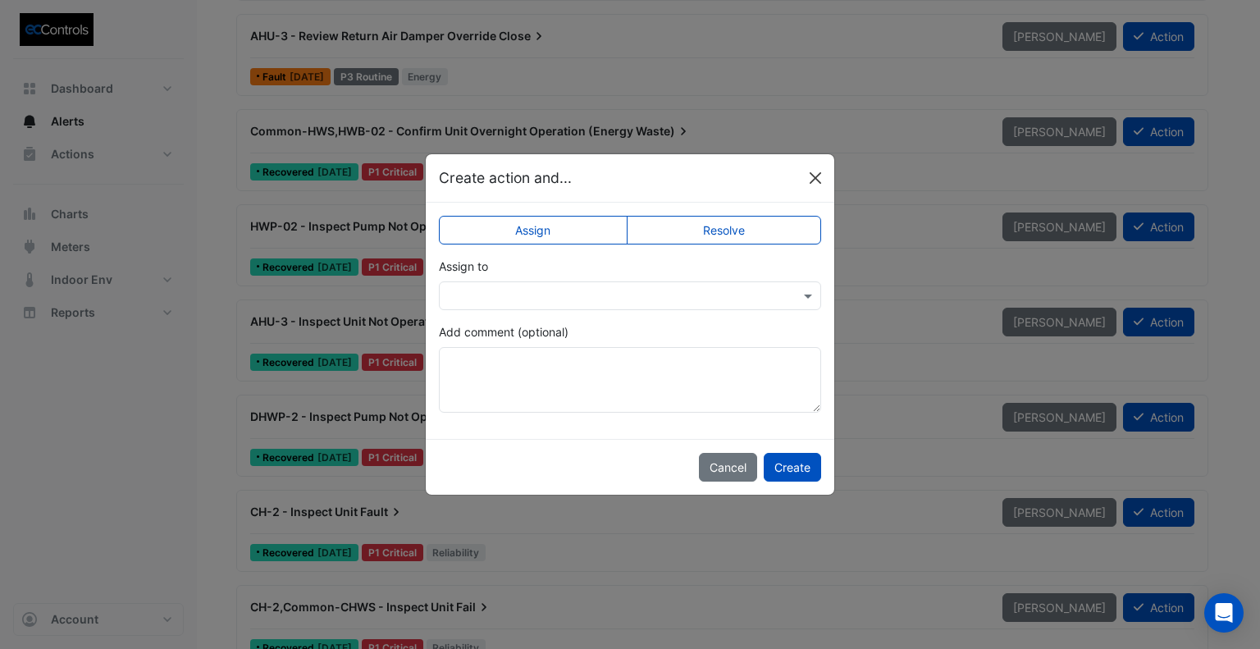
click at [804, 171] on button "Close" at bounding box center [815, 178] width 25 height 25
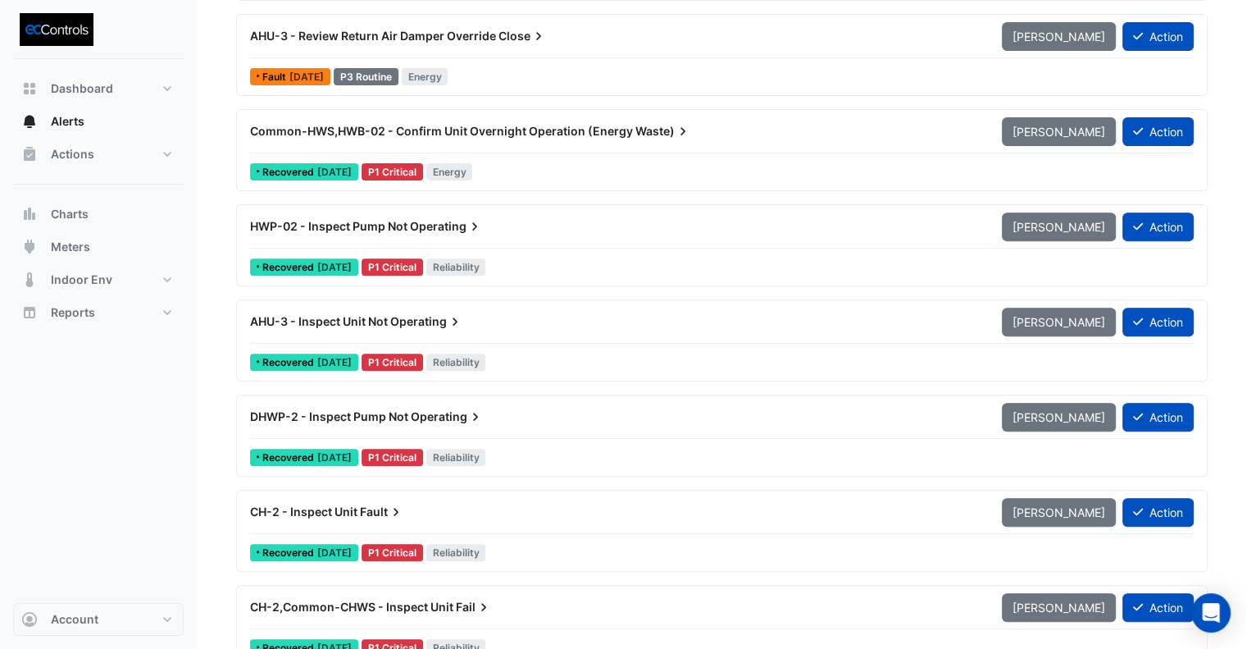
click at [607, 149] on div "Common-HWS,HWB-02 - Confirm Unit Overnight Operation (Energy Waste) [PERSON_NAM…" at bounding box center [722, 134] width 944 height 37
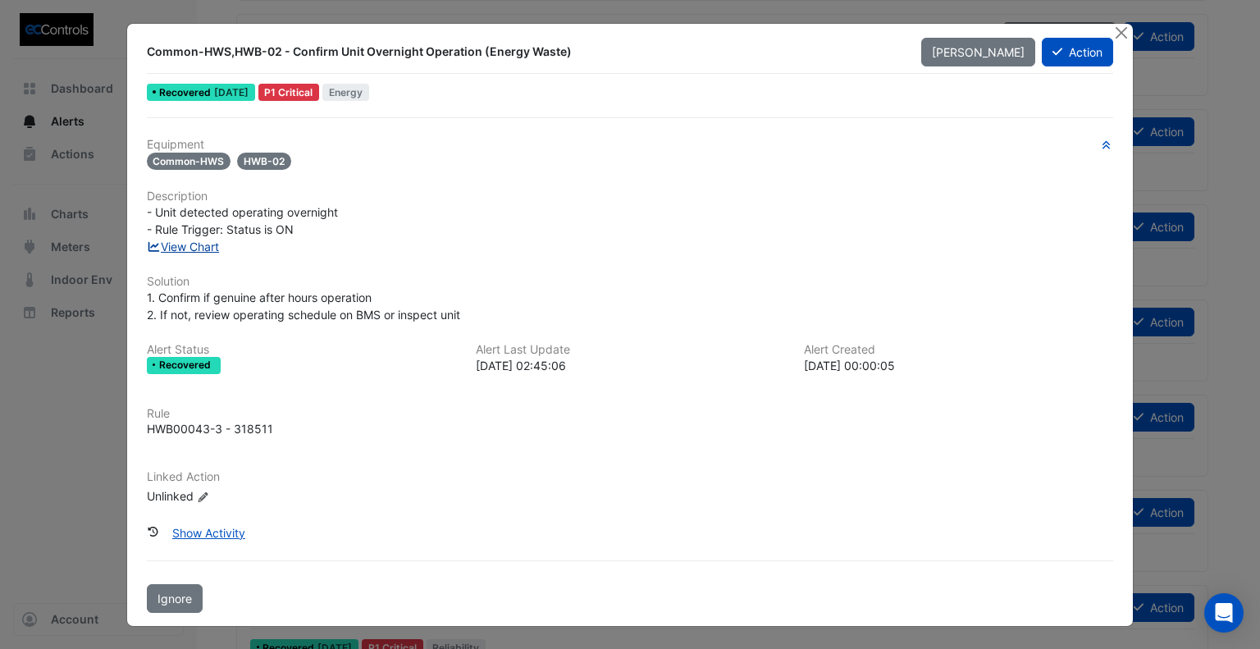
click at [207, 248] on link "View Chart" at bounding box center [183, 246] width 73 height 14
click at [1123, 37] on button "Close" at bounding box center [1120, 32] width 17 height 17
